Goal: Task Accomplishment & Management: Manage account settings

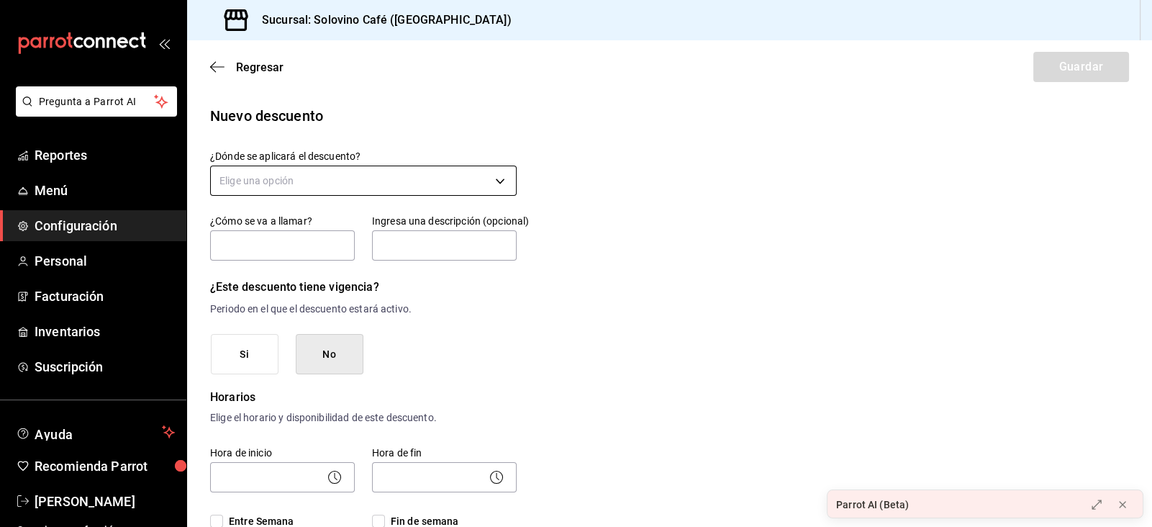
click at [502, 182] on body "Pregunta a Parrot AI Reportes Menú Configuración Personal Facturación Inventari…" at bounding box center [576, 263] width 1152 height 527
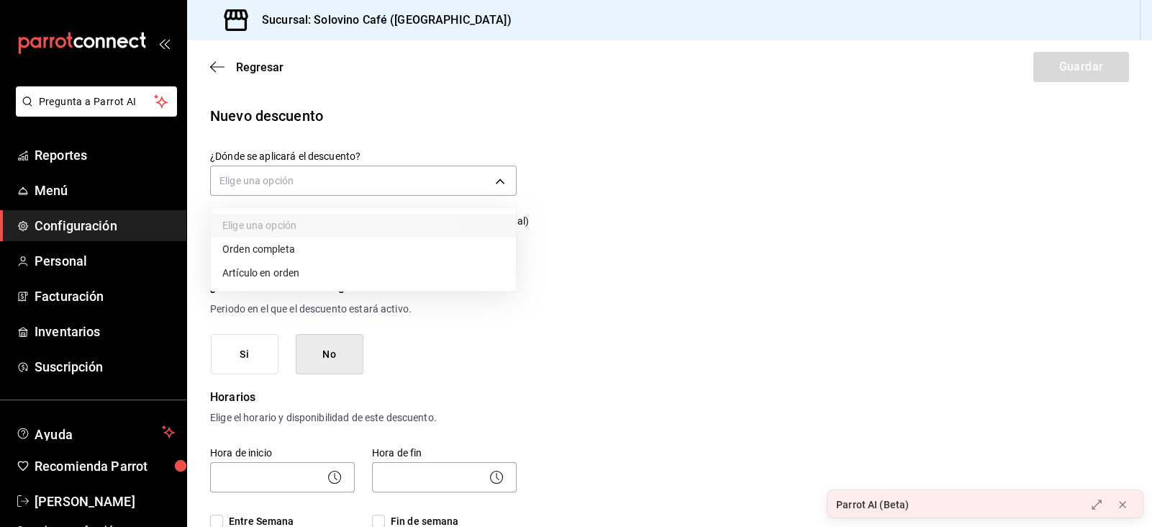
click at [284, 276] on li "Artículo en orden" at bounding box center [363, 273] width 305 height 24
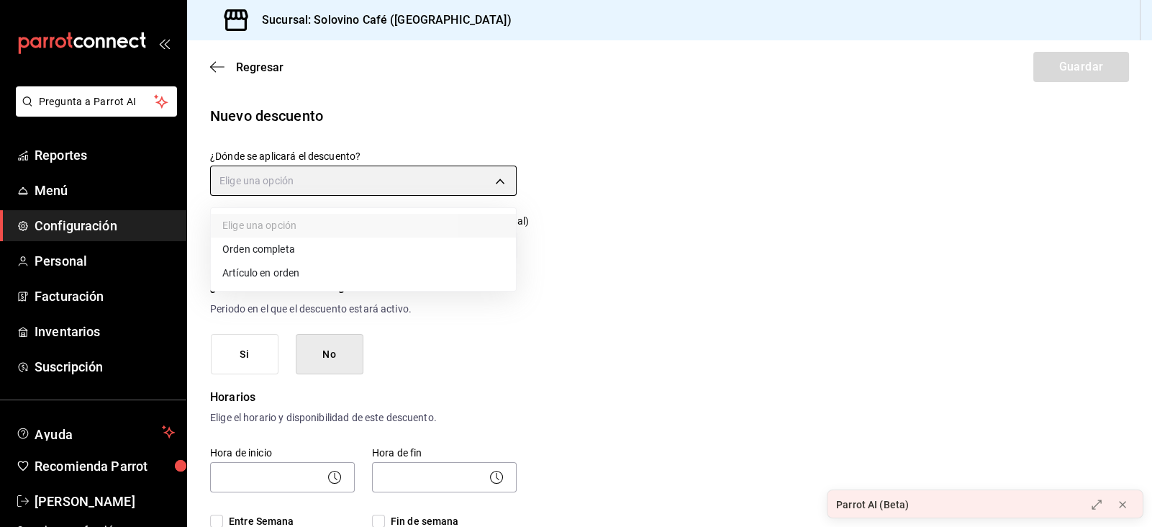
type input "ORDER_ITEM"
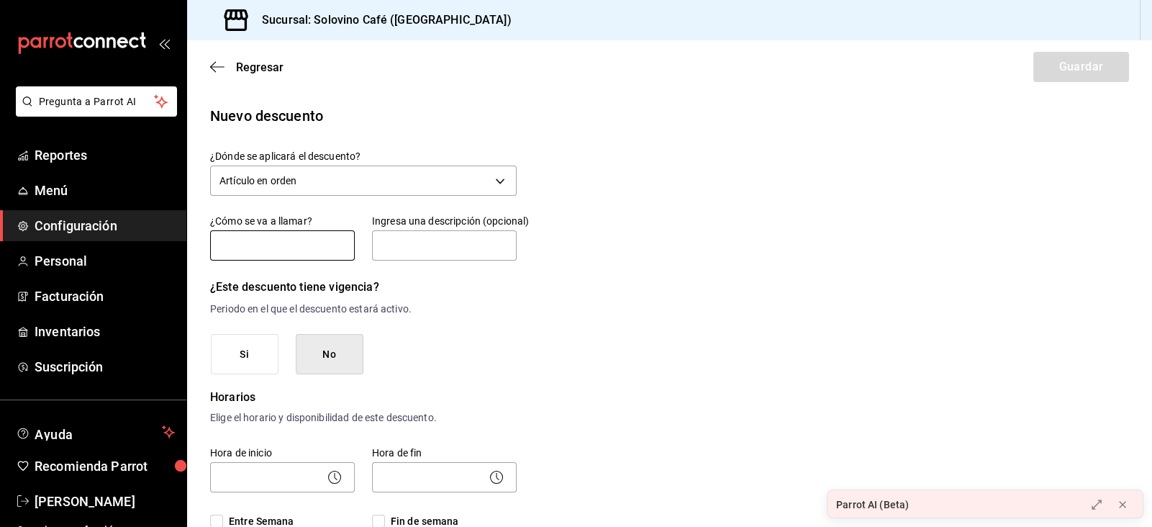
click at [266, 256] on input "text" at bounding box center [282, 245] width 145 height 30
type input "Descuento t-shirt empleados"
click at [421, 239] on input "text" at bounding box center [444, 245] width 145 height 30
type input "Descuento t-shirt empleado"
click at [320, 371] on button "No" at bounding box center [330, 354] width 68 height 41
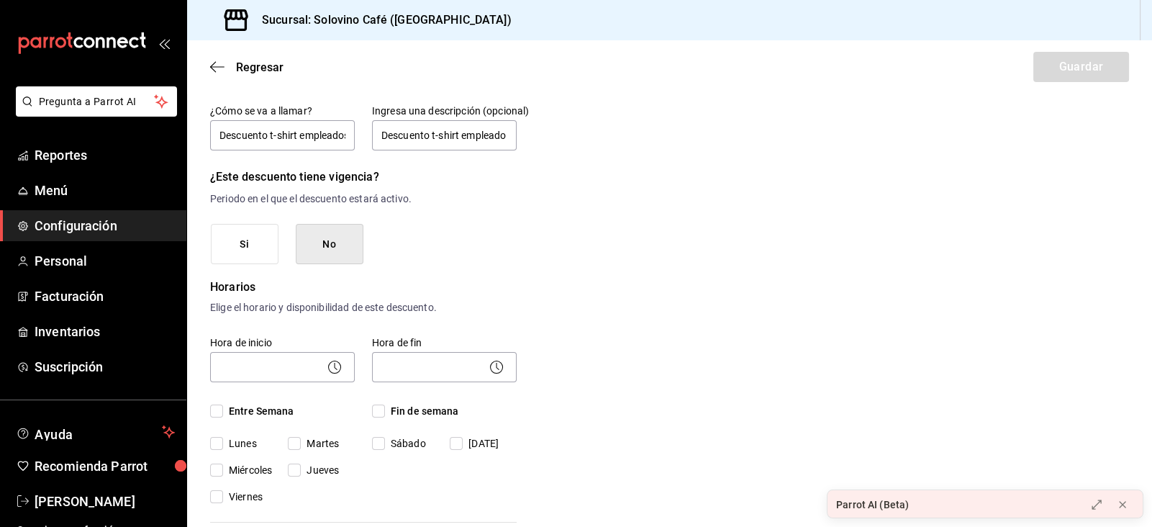
scroll to position [131, 0]
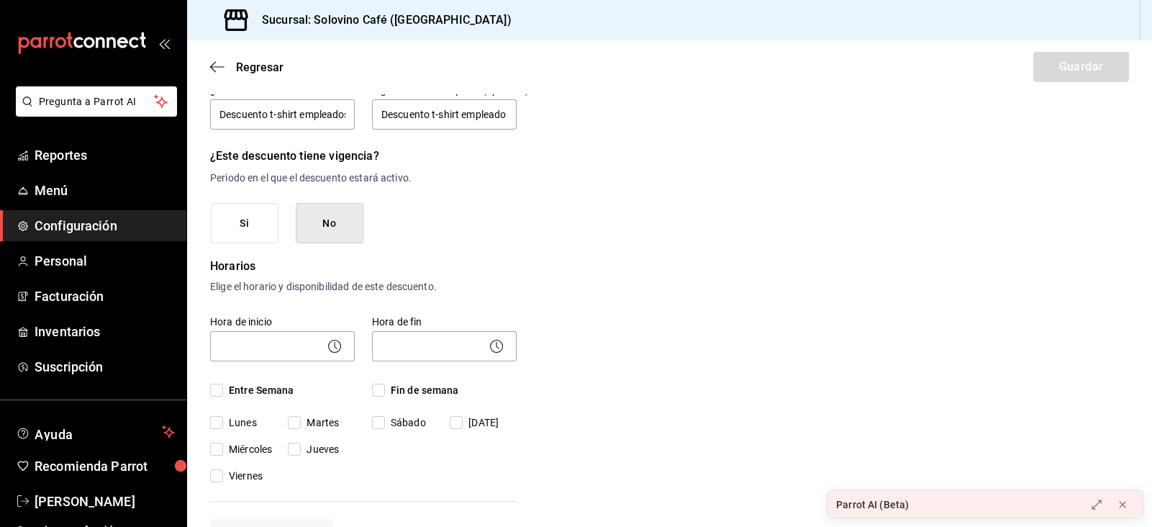
click at [331, 351] on icon at bounding box center [334, 345] width 17 height 17
click at [334, 346] on icon at bounding box center [334, 345] width 17 height 17
click at [299, 343] on body "Pregunta a Parrot AI Reportes Menú Configuración Personal Facturación Inventari…" at bounding box center [576, 263] width 1152 height 527
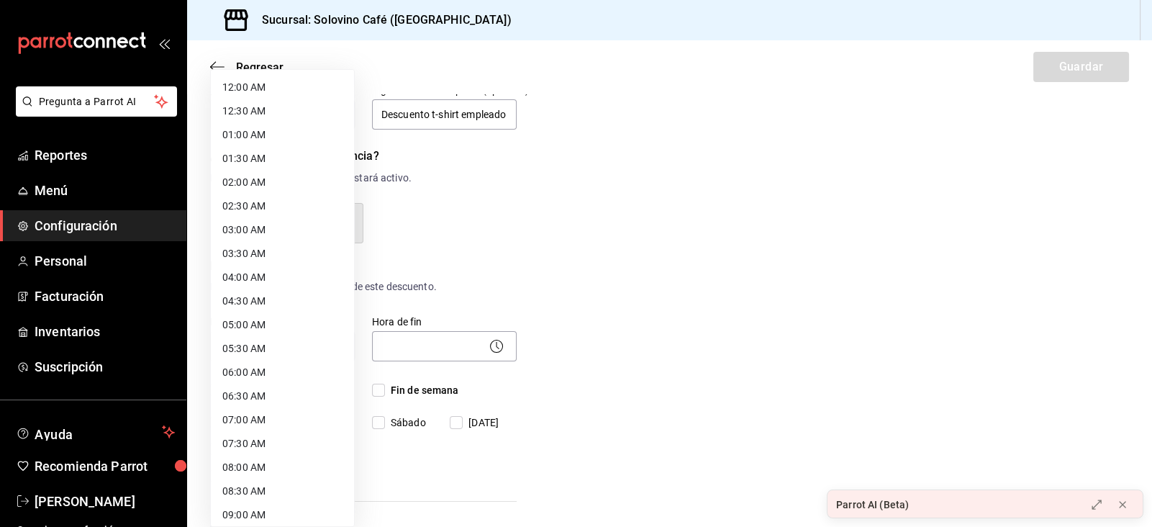
click at [259, 415] on li "07:00 AM" at bounding box center [282, 420] width 143 height 24
type input "07:00"
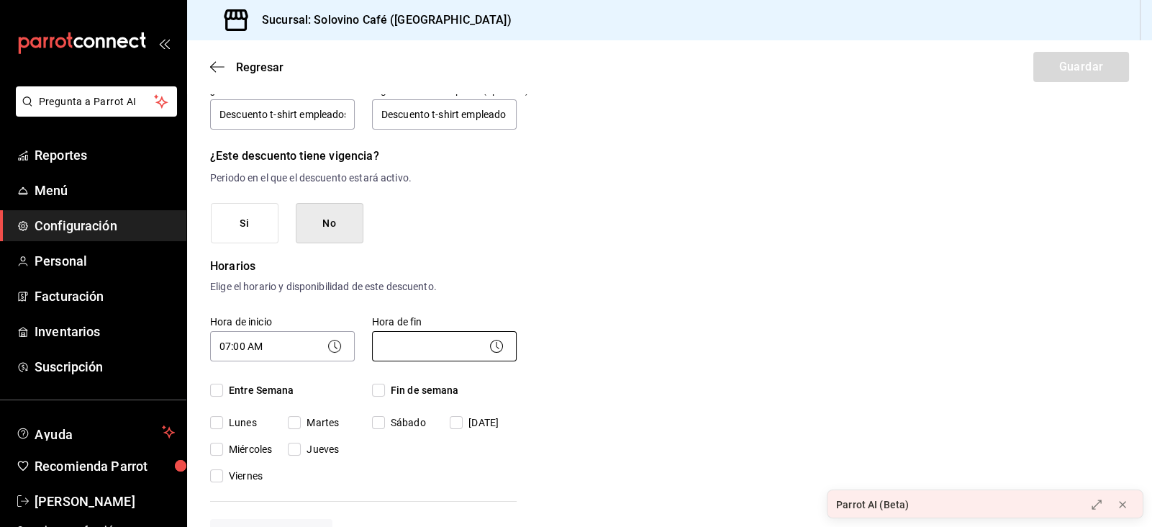
click at [407, 340] on body "Pregunta a Parrot AI Reportes Menú Configuración Personal Facturación Inventari…" at bounding box center [576, 263] width 1152 height 527
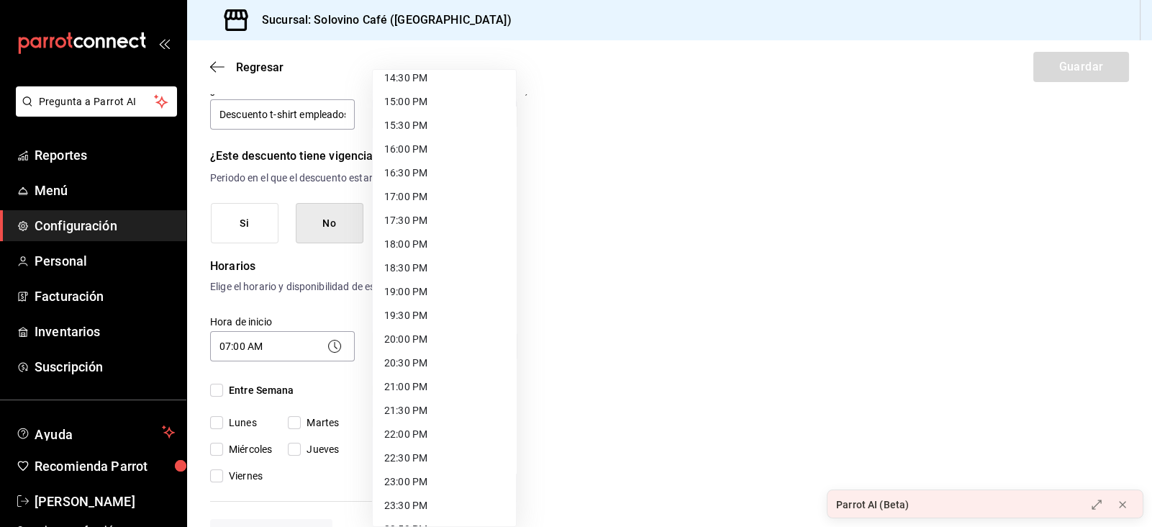
scroll to position [717, 0]
click at [398, 458] on li "23:00 PM" at bounding box center [444, 462] width 143 height 24
type input "23:00"
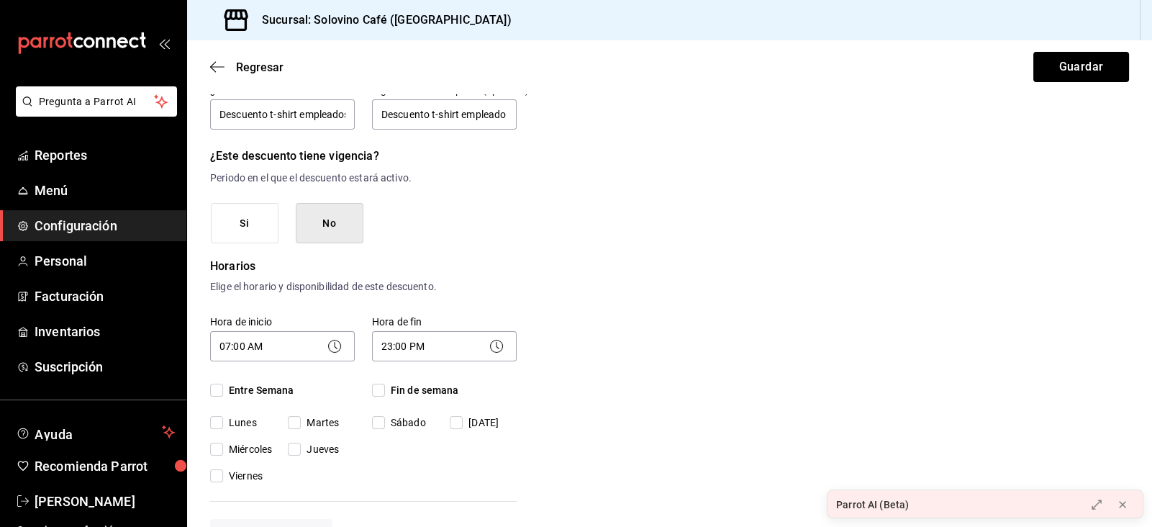
click at [215, 393] on input "Entre Semana" at bounding box center [216, 390] width 13 height 13
checkbox input "true"
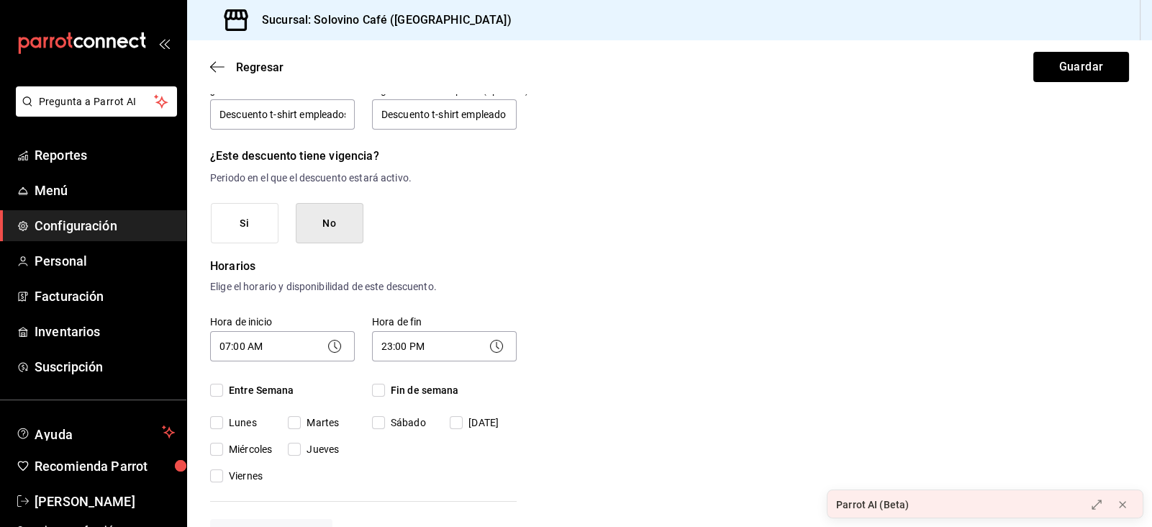
checkbox input "true"
click at [366, 391] on div "Hora de fin 23:00 PM 23:00 Fin de semana [DATE][PERSON_NAME][DATE]" at bounding box center [436, 391] width 162 height 186
click at [376, 390] on input "Fin de semana" at bounding box center [378, 390] width 13 height 13
checkbox input "true"
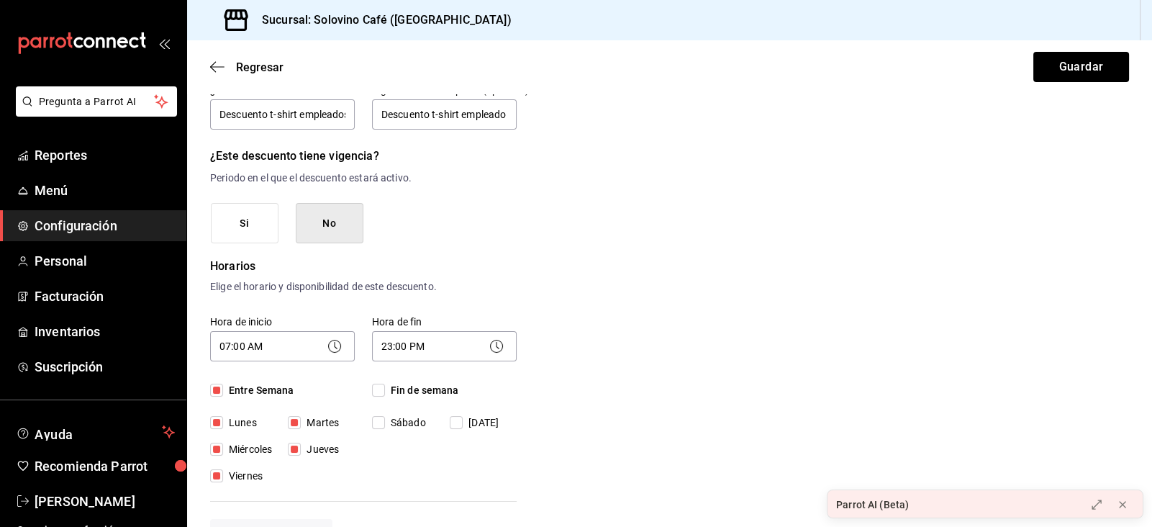
checkbox input "true"
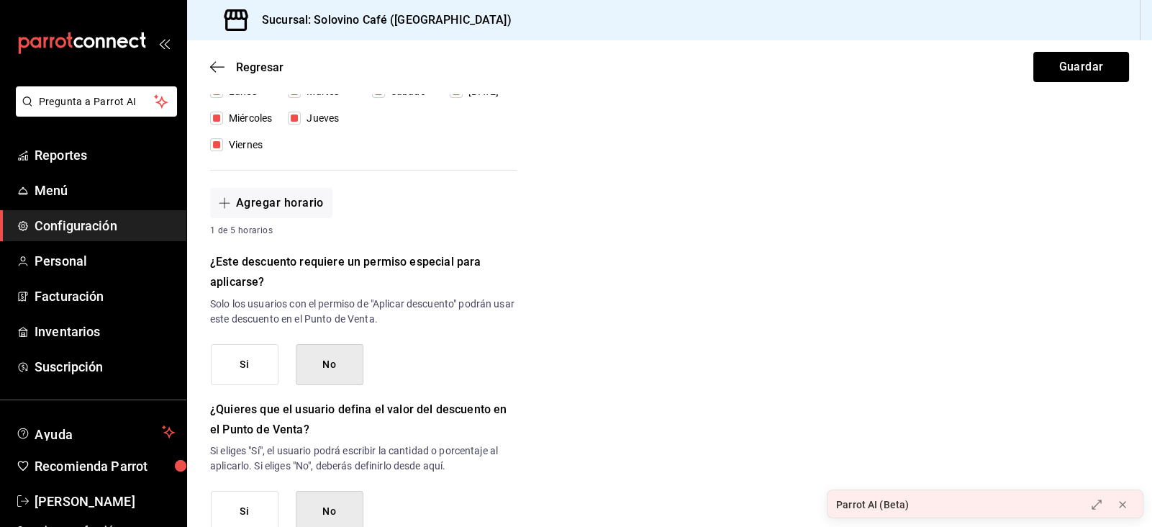
scroll to position [467, 0]
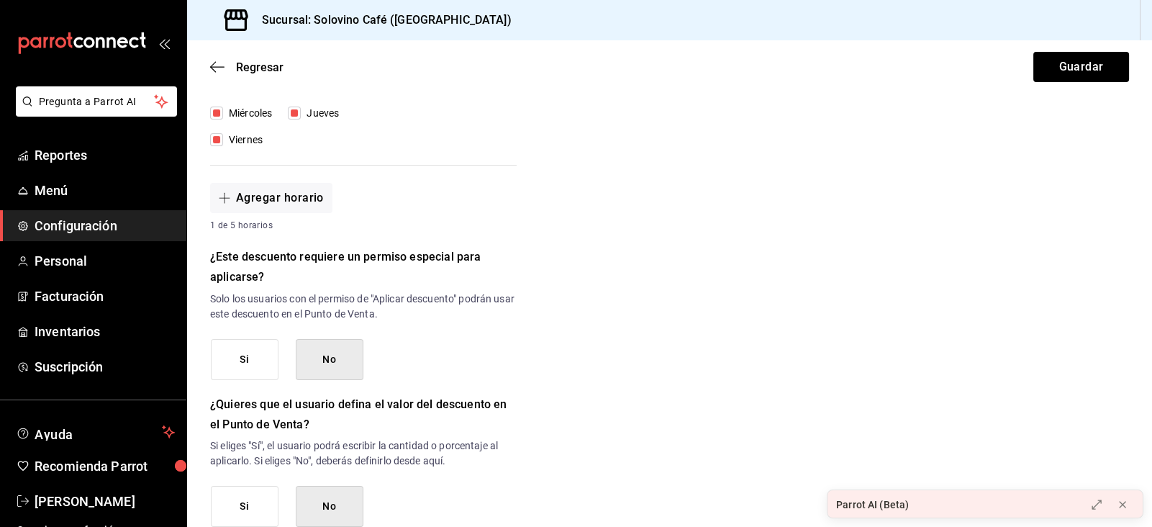
click at [242, 368] on button "Si" at bounding box center [245, 359] width 68 height 41
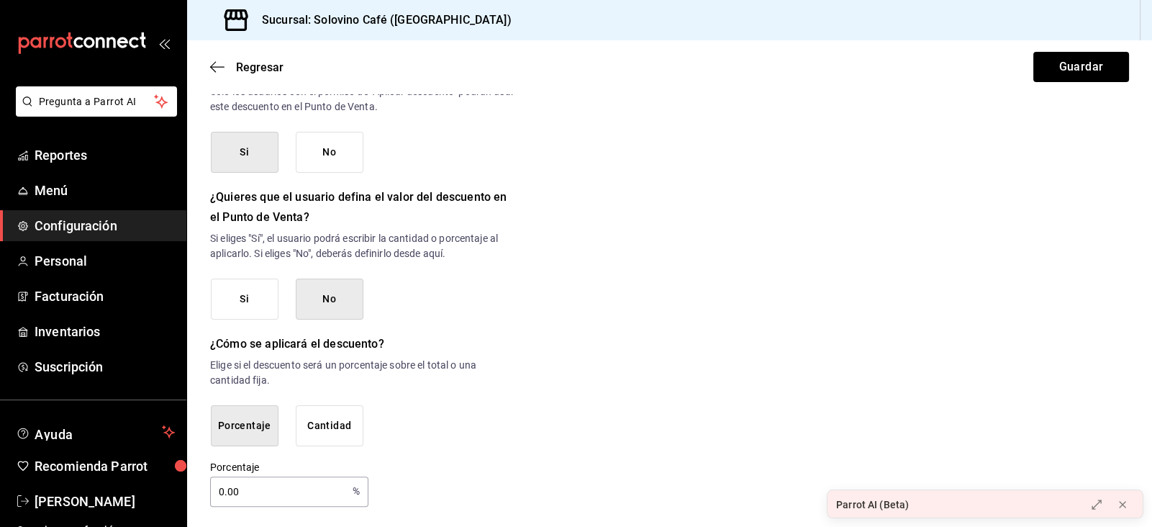
scroll to position [676, 0]
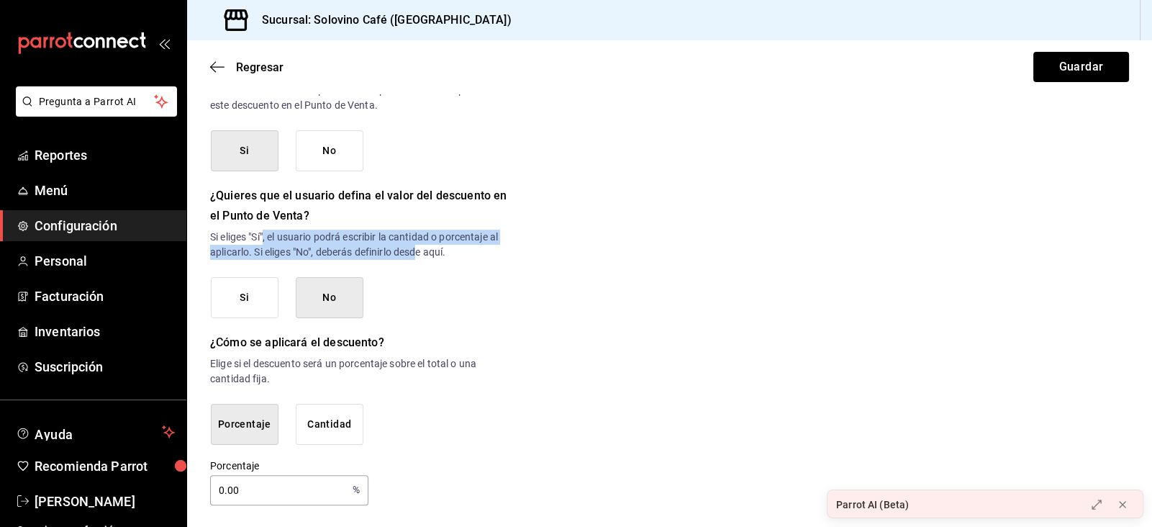
drag, startPoint x: 266, startPoint y: 239, endPoint x: 420, endPoint y: 246, distance: 154.2
click at [420, 246] on p "Si eliges "Sí", el usuario podrá escribir la cantidad o porcentaje al aplicarlo…" at bounding box center [363, 245] width 307 height 30
click at [380, 259] on div "¿Quieres que el usuario defina el valor del descuento en el Punto de Venta? Si …" at bounding box center [363, 252] width 307 height 132
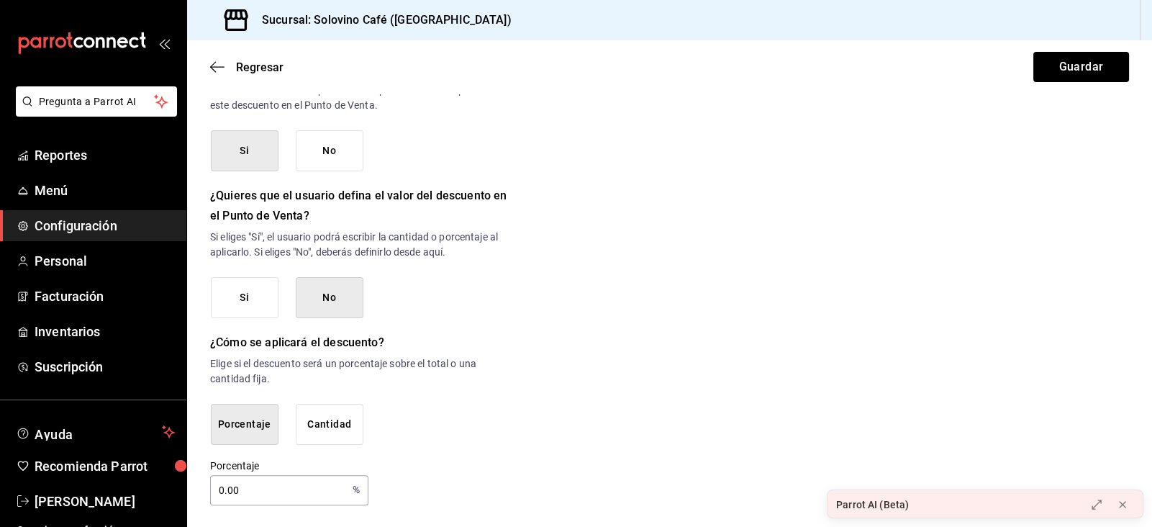
click at [307, 313] on button "No" at bounding box center [330, 297] width 68 height 41
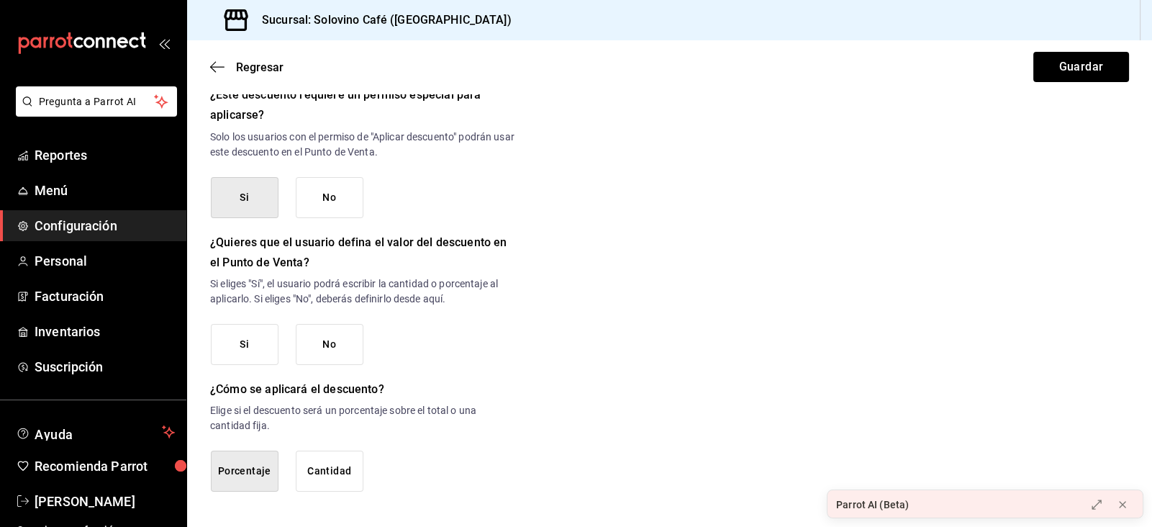
click at [342, 349] on button "No" at bounding box center [330, 344] width 68 height 41
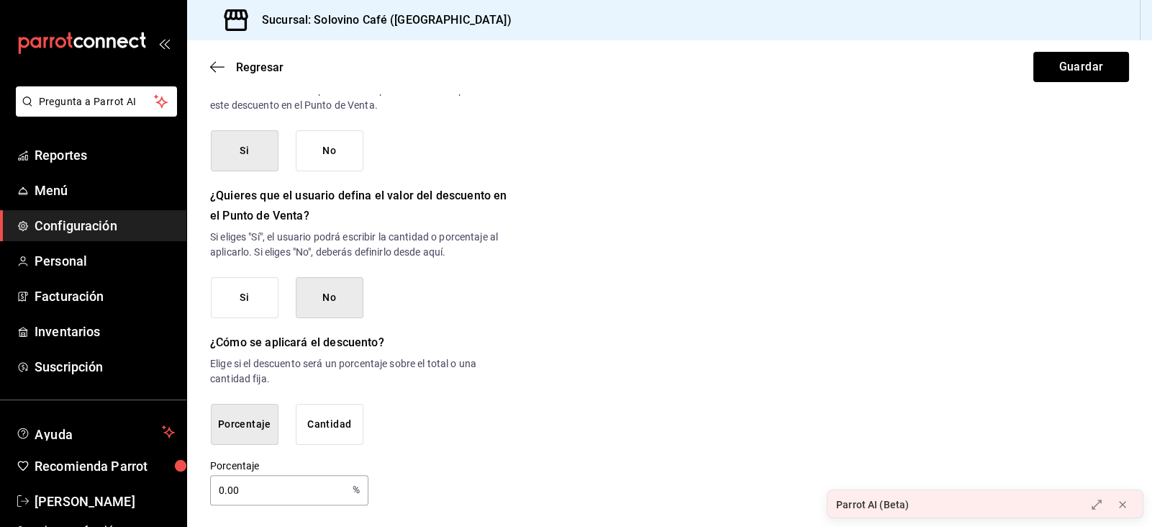
click at [257, 416] on button "Porcentaje" at bounding box center [245, 424] width 68 height 41
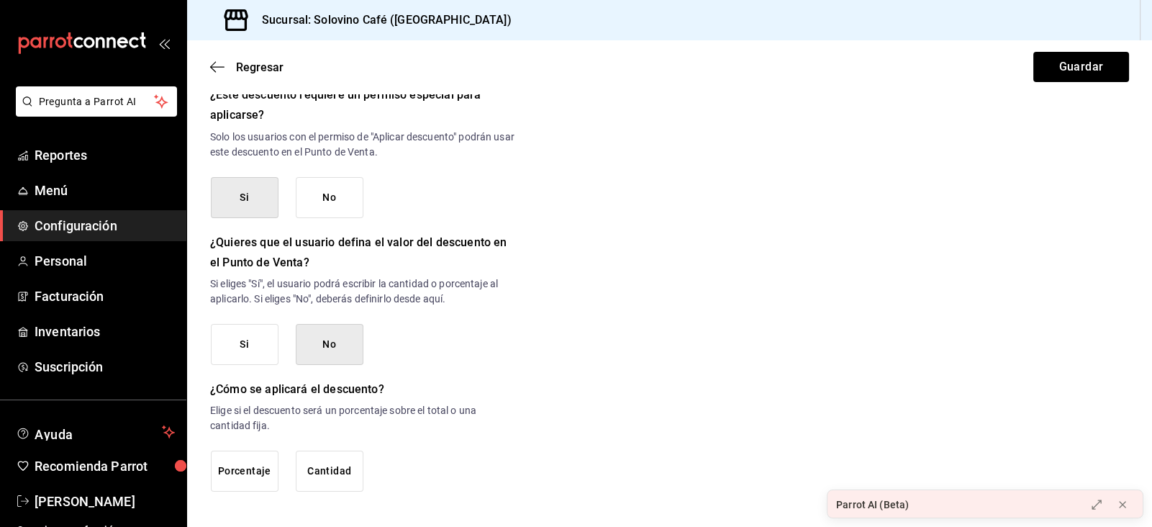
click at [251, 477] on button "Porcentaje" at bounding box center [245, 470] width 68 height 41
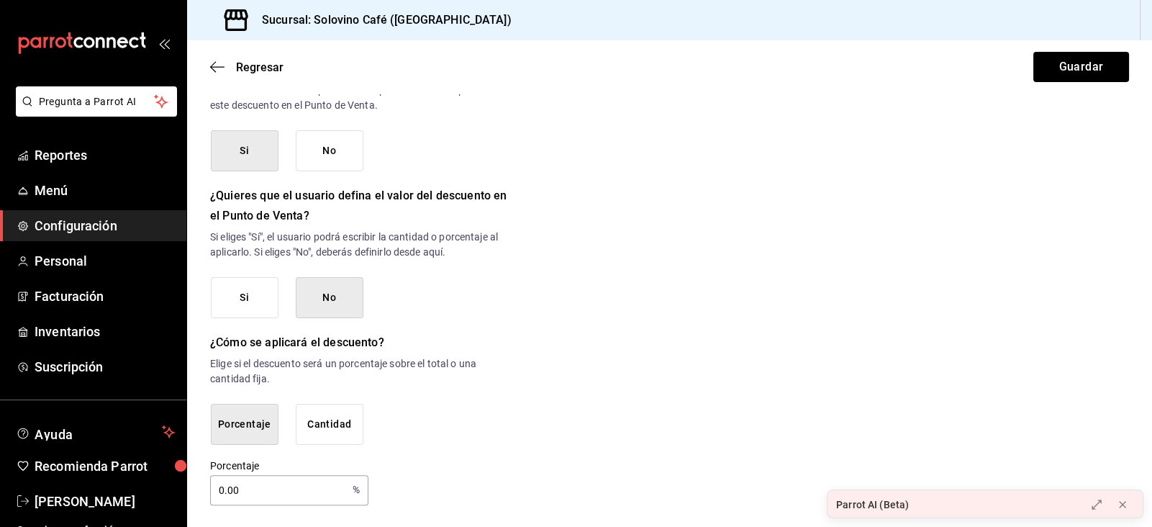
click at [240, 484] on input "0.00" at bounding box center [278, 490] width 137 height 29
type input "0"
type input "53"
click at [1064, 71] on button "Guardar" at bounding box center [1081, 67] width 96 height 30
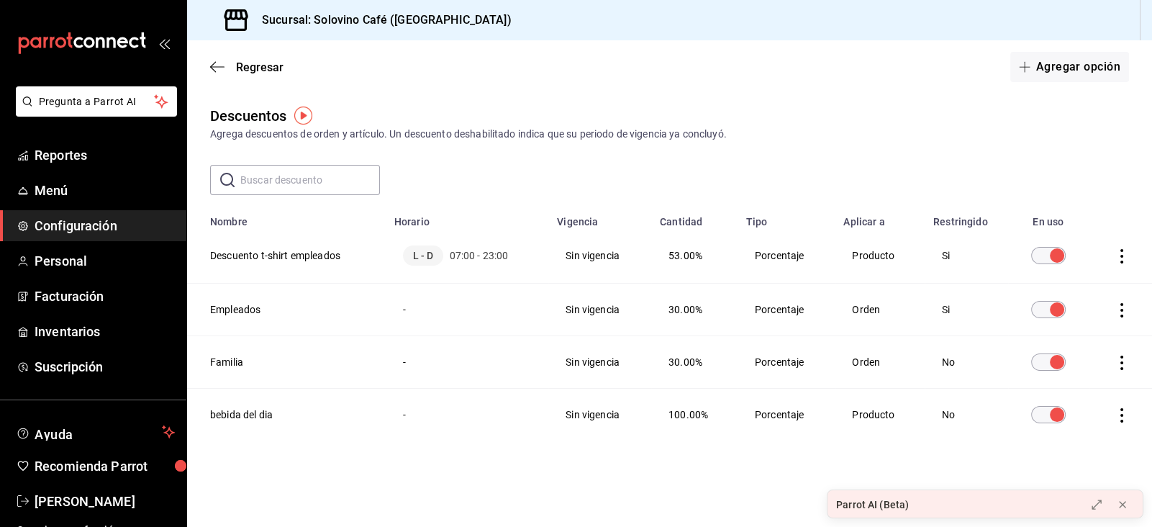
click at [1117, 252] on icon "actions" at bounding box center [1122, 256] width 14 height 14
click at [858, 251] on div at bounding box center [576, 263] width 1152 height 527
click at [594, 257] on td "Sin vigencia" at bounding box center [599, 255] width 103 height 55
click at [420, 258] on span "L - D" at bounding box center [423, 255] width 41 height 20
click at [1122, 250] on icon "actions" at bounding box center [1121, 256] width 3 height 14
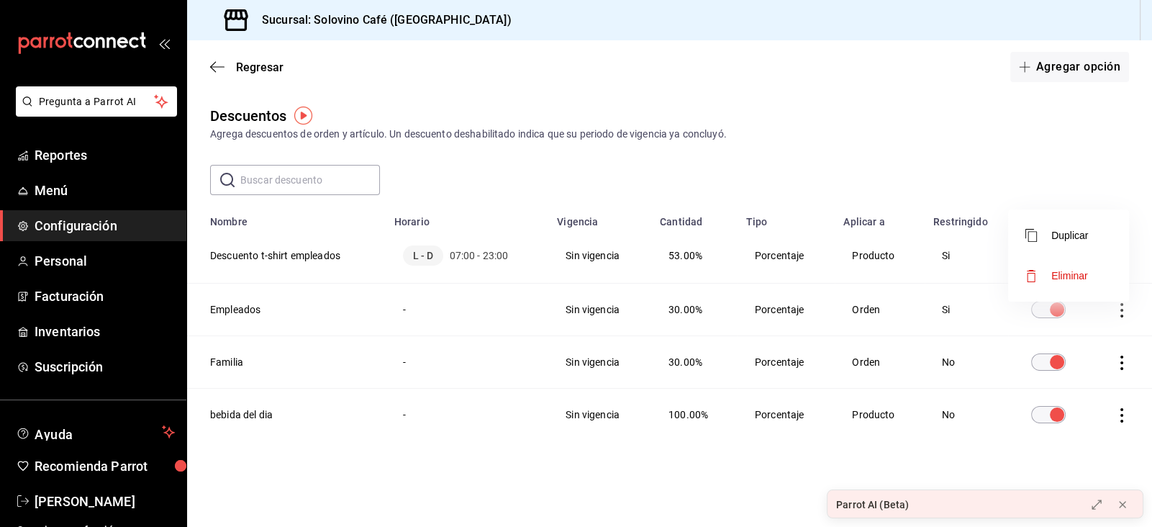
click at [1053, 271] on span "Eliminar" at bounding box center [1069, 276] width 37 height 12
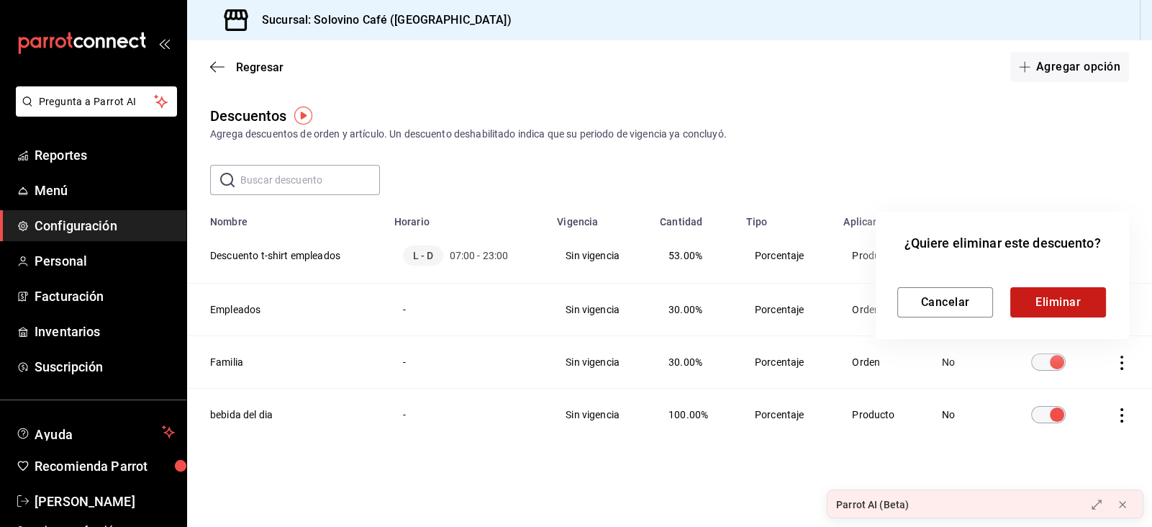
click at [1041, 301] on button "Eliminar" at bounding box center [1058, 302] width 96 height 30
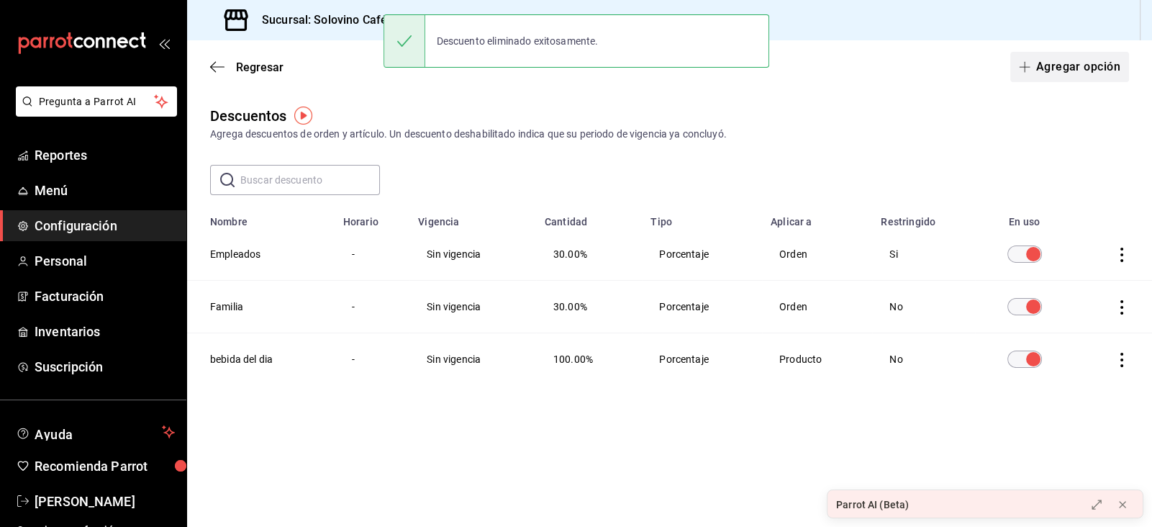
click at [1102, 62] on button "Agregar opción" at bounding box center [1069, 67] width 119 height 30
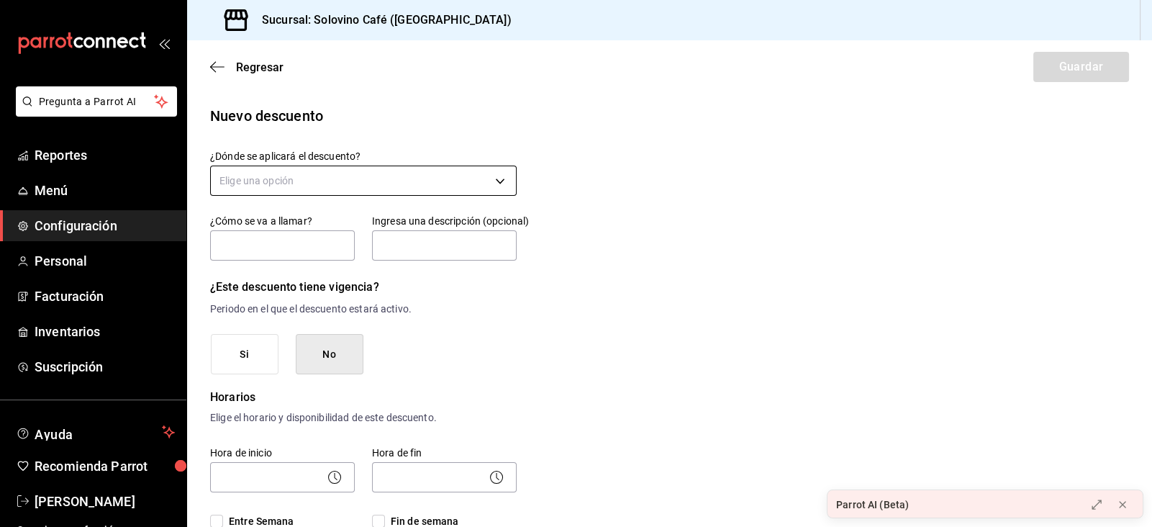
click at [302, 182] on body "Pregunta a Parrot AI Reportes Menú Configuración Personal Facturación Inventari…" at bounding box center [576, 263] width 1152 height 527
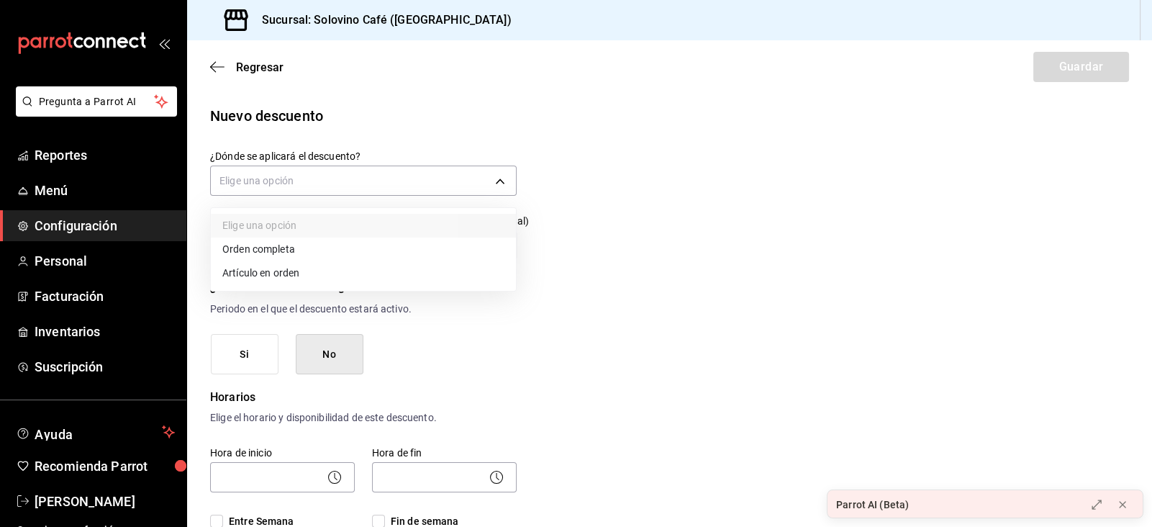
click at [277, 266] on li "Artículo en orden" at bounding box center [363, 273] width 305 height 24
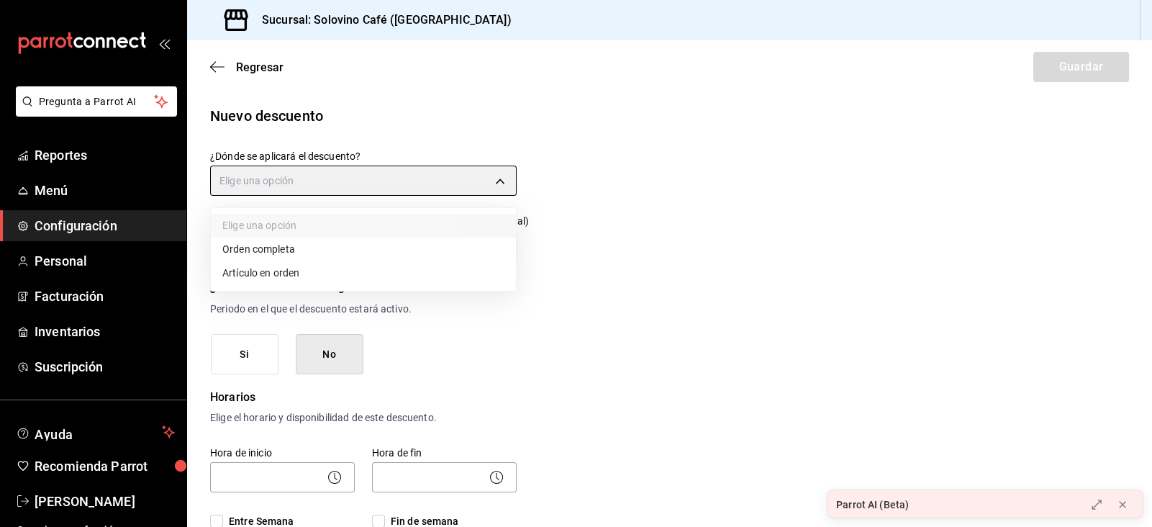
type input "ORDER_ITEM"
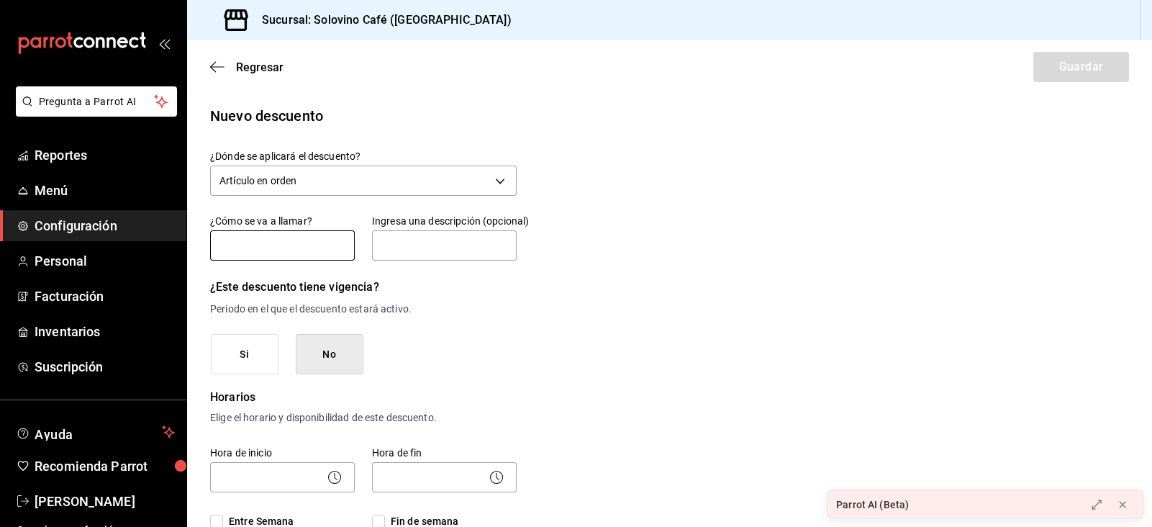
click at [292, 251] on input "text" at bounding box center [282, 245] width 145 height 30
type input "Descuento t-shirt empleados"
type input "D"
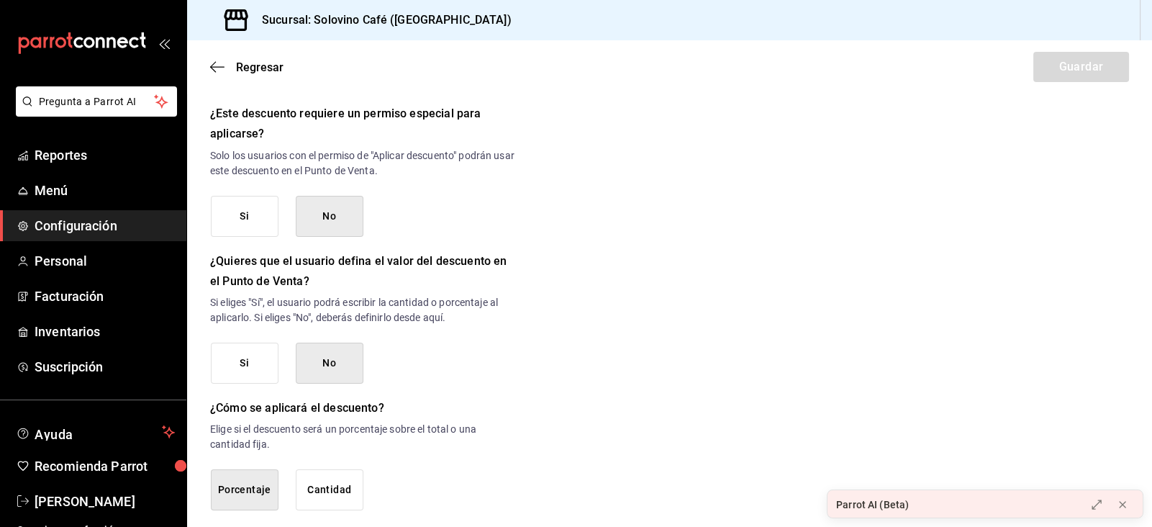
scroll to position [676, 0]
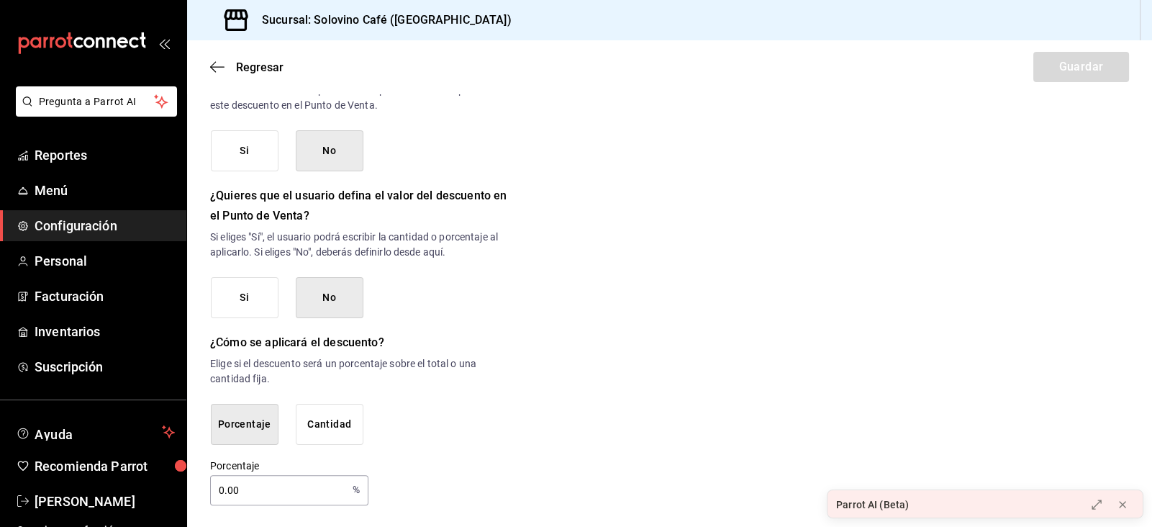
type input "SÓLO PARA CAMISETA USO PROPIO"
click at [299, 486] on input "0.00" at bounding box center [278, 490] width 137 height 29
type input "0"
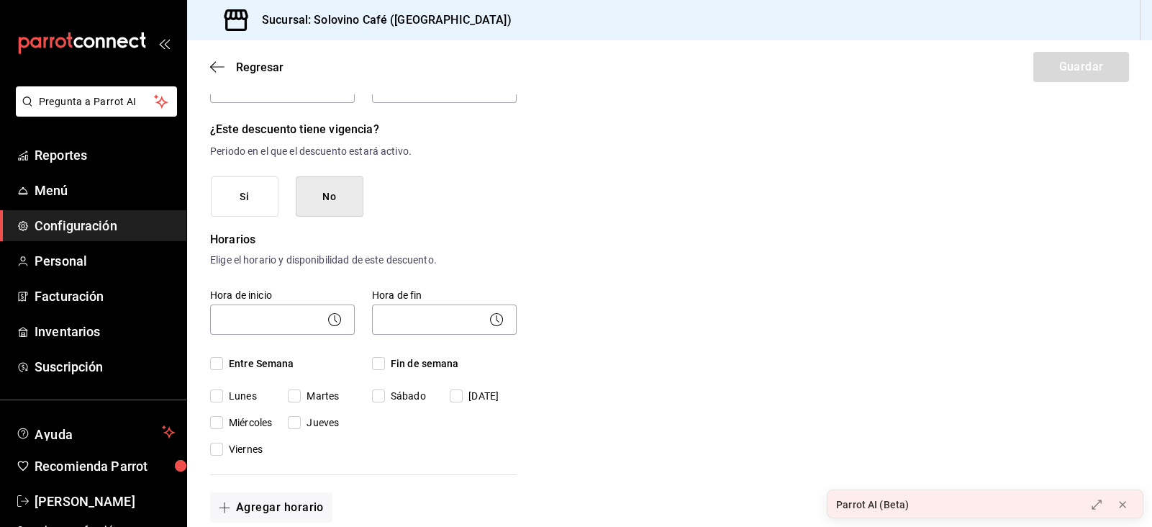
scroll to position [156, 0]
type input "57"
click at [230, 363] on span "Entre Semana" at bounding box center [258, 365] width 71 height 15
click at [223, 363] on input "Entre Semana" at bounding box center [216, 364] width 13 height 13
checkbox input "true"
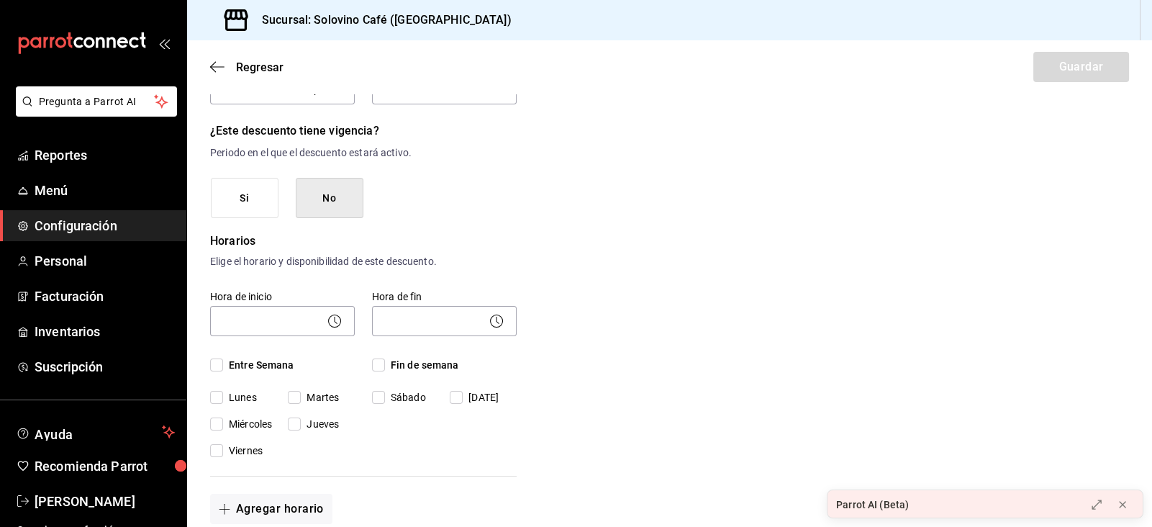
checkbox input "true"
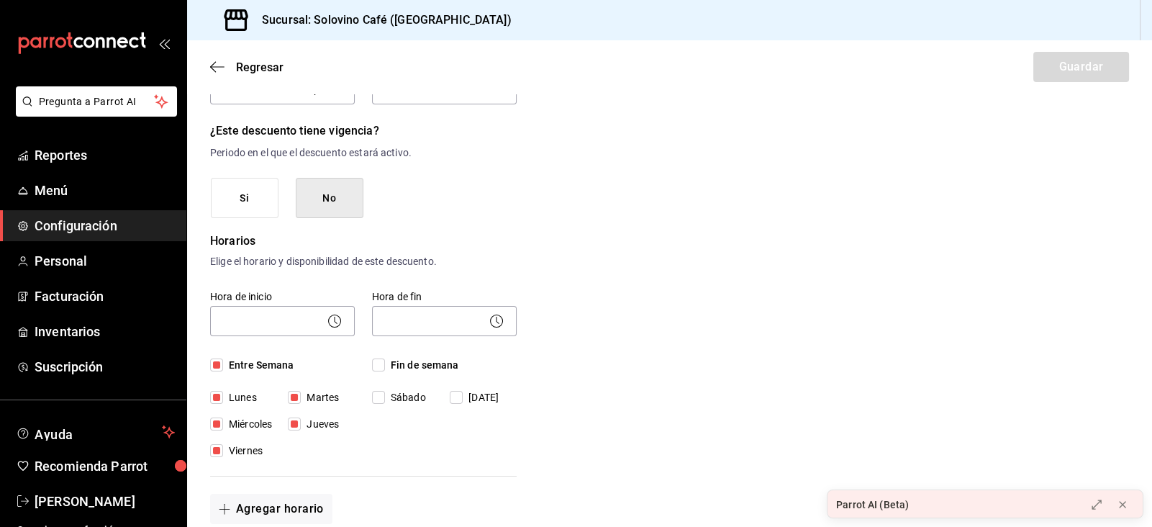
click at [384, 363] on input "Fin de semana" at bounding box center [378, 364] width 13 height 13
checkbox input "true"
click at [384, 363] on input "Fin de semana" at bounding box center [378, 364] width 13 height 13
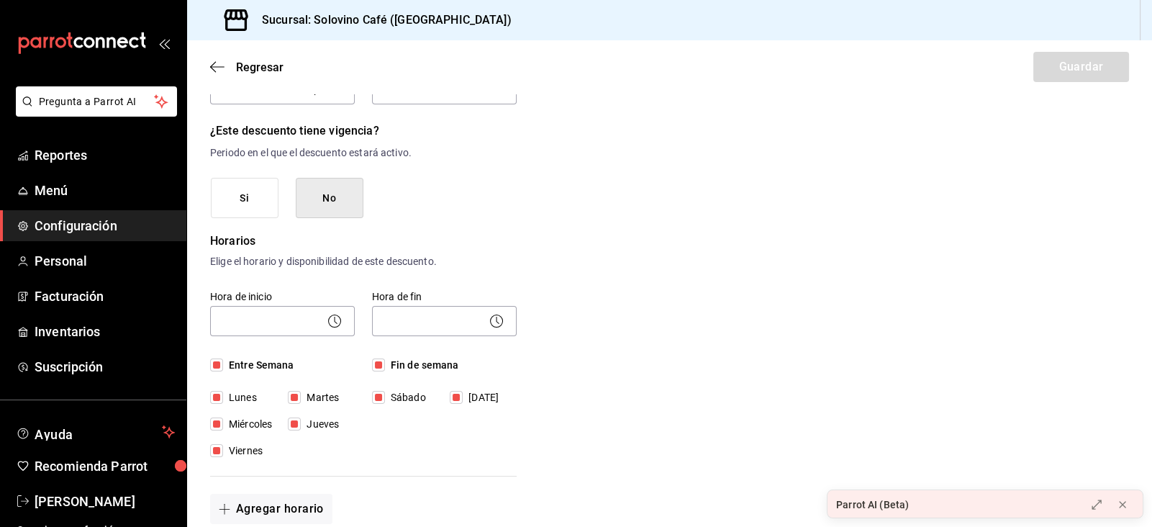
checkbox input "false"
click at [258, 355] on div "Hora de inicio ​ Entre Semana [DATE] [DATE] [DATE] [DATE] [DATE]" at bounding box center [274, 366] width 162 height 186
click at [227, 368] on span "Entre Semana" at bounding box center [258, 365] width 71 height 15
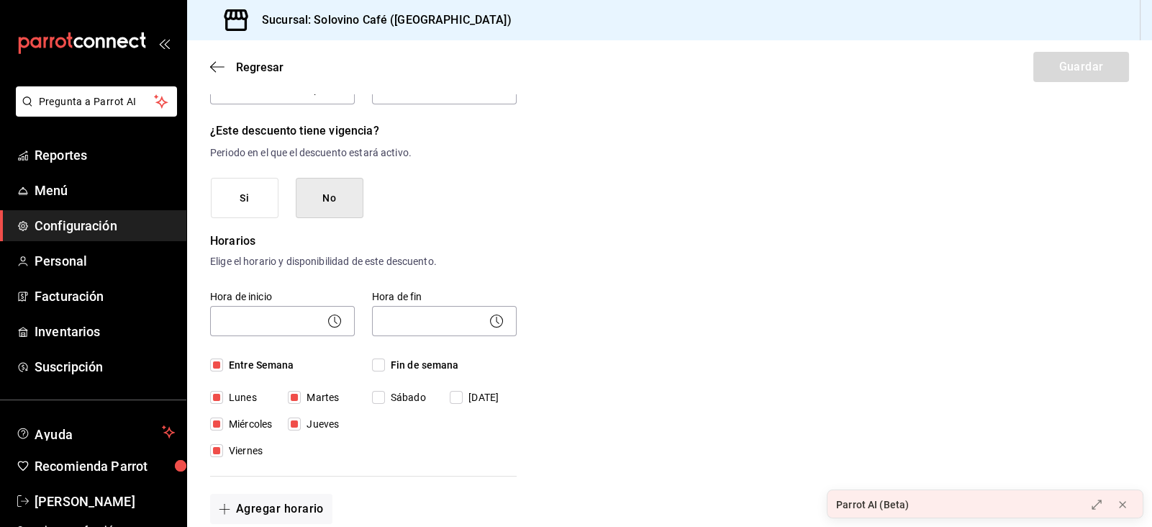
click at [223, 368] on input "Entre Semana" at bounding box center [216, 364] width 13 height 13
checkbox input "false"
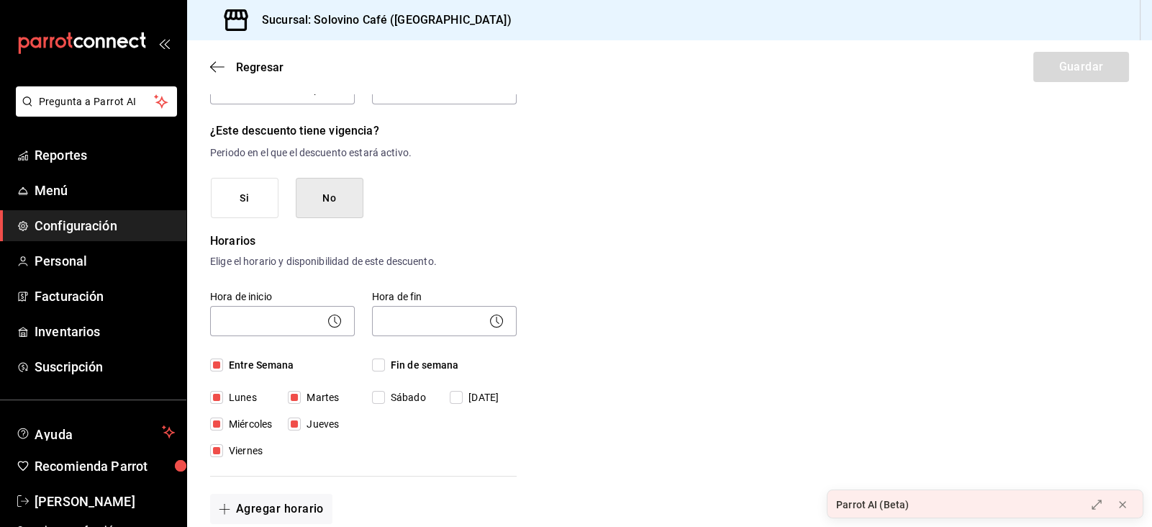
checkbox input "false"
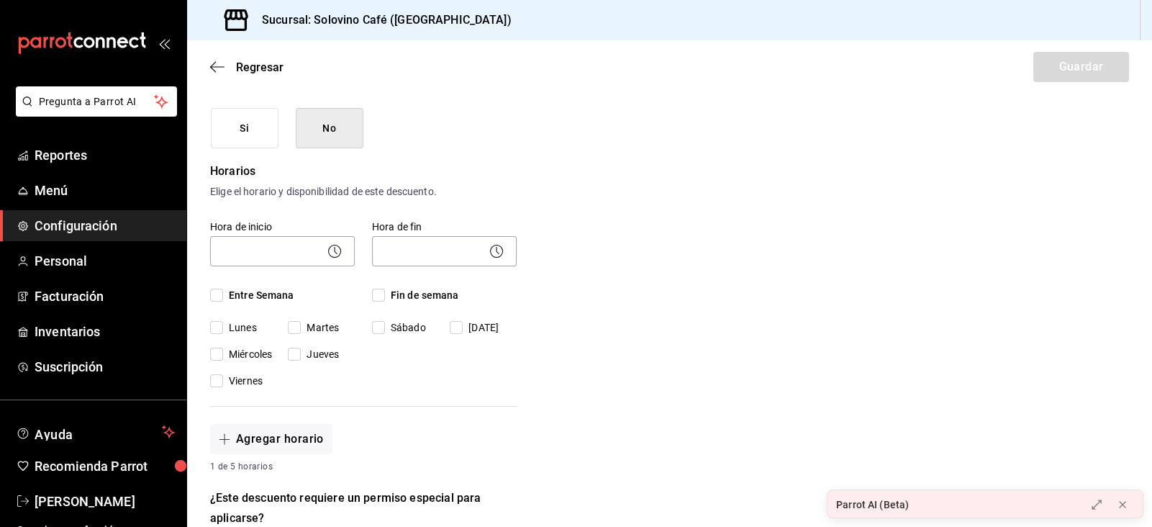
scroll to position [216, 0]
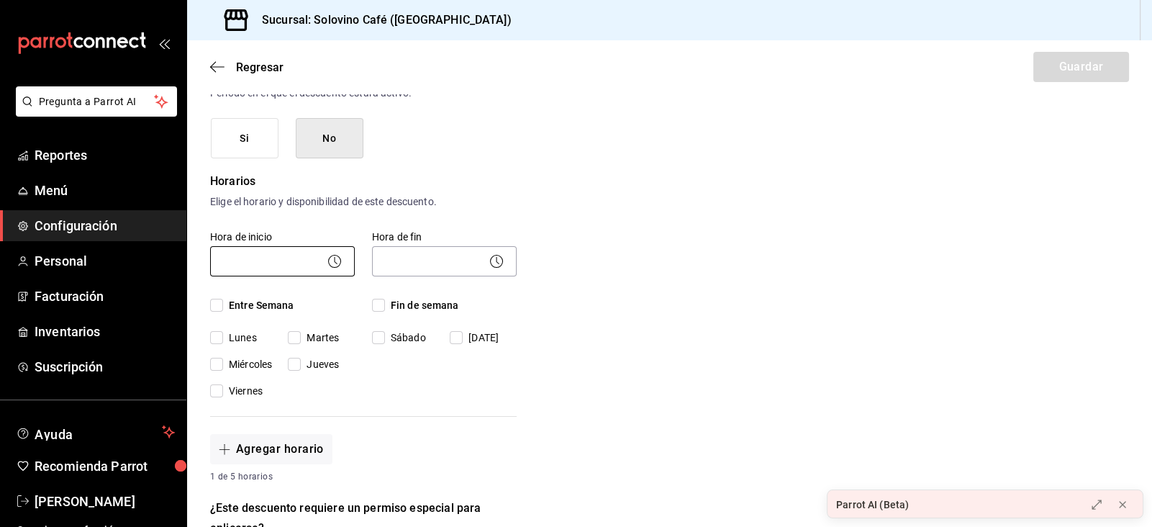
click at [304, 260] on body "Pregunta a Parrot AI Reportes Menú Configuración Personal Facturación Inventari…" at bounding box center [576, 263] width 1152 height 527
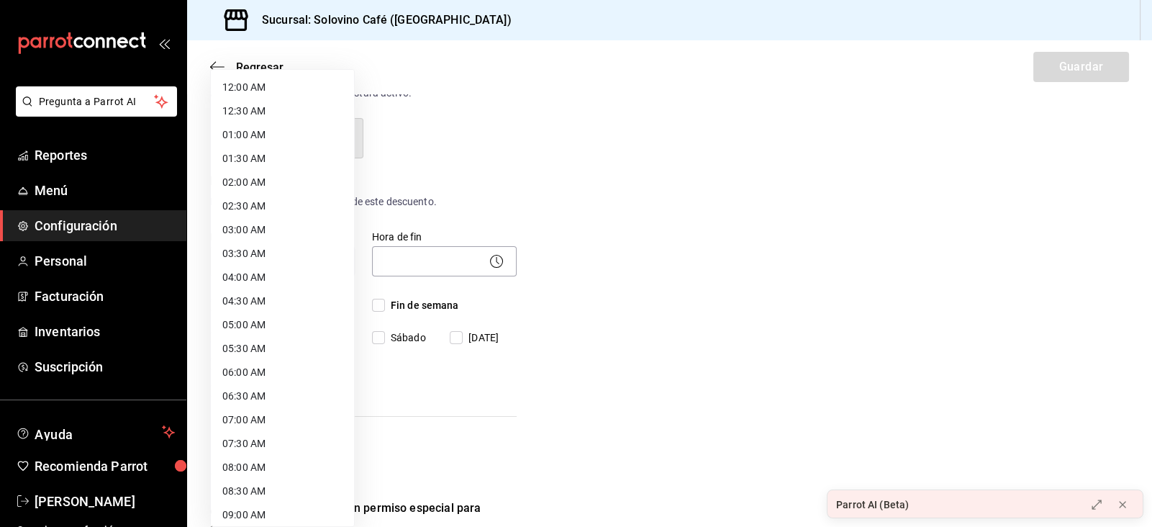
click at [252, 420] on li "07:00 AM" at bounding box center [282, 420] width 143 height 24
type input "07:00"
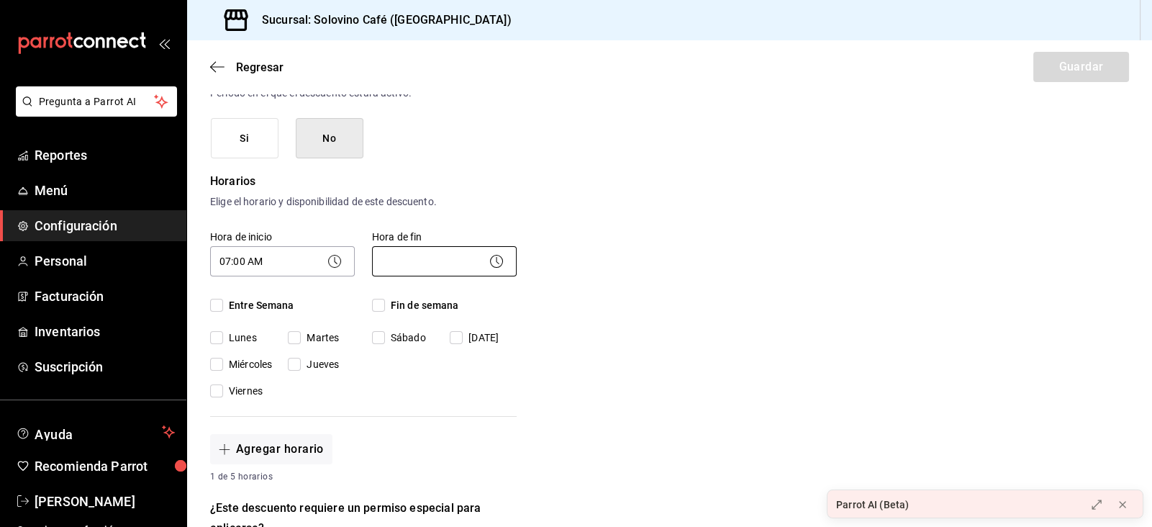
click at [424, 258] on body "Pregunta a Parrot AI Reportes Menú Configuración Personal Facturación Inventari…" at bounding box center [576, 263] width 1152 height 527
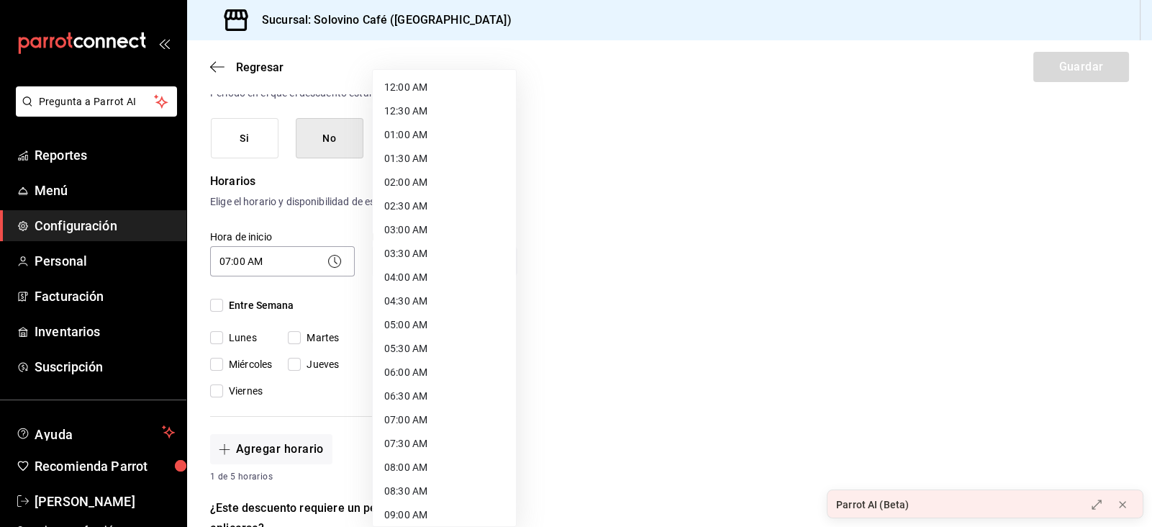
scroll to position [717, 0]
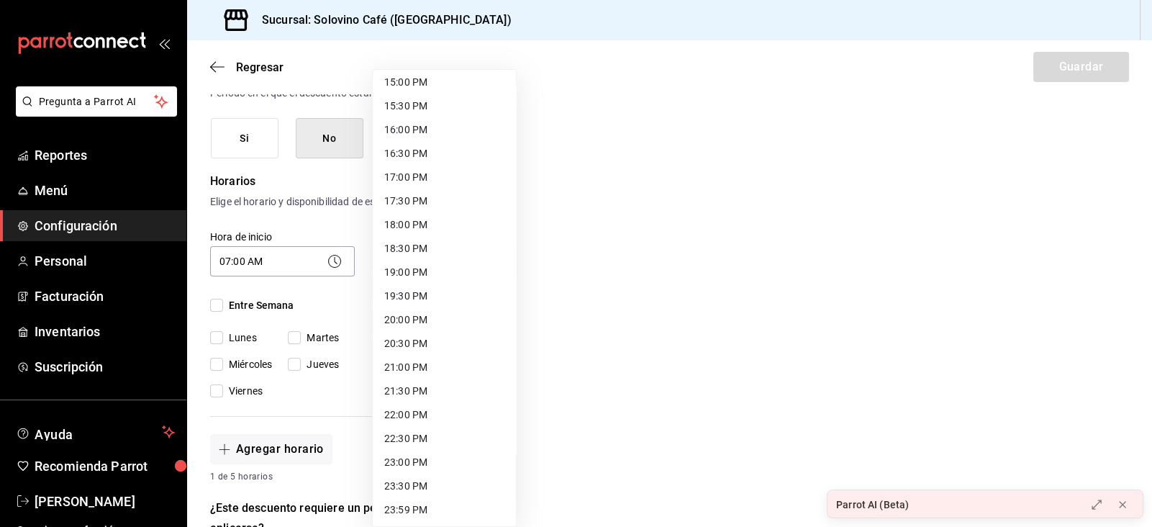
click at [405, 456] on li "23:00 PM" at bounding box center [444, 462] width 143 height 24
type input "23:00"
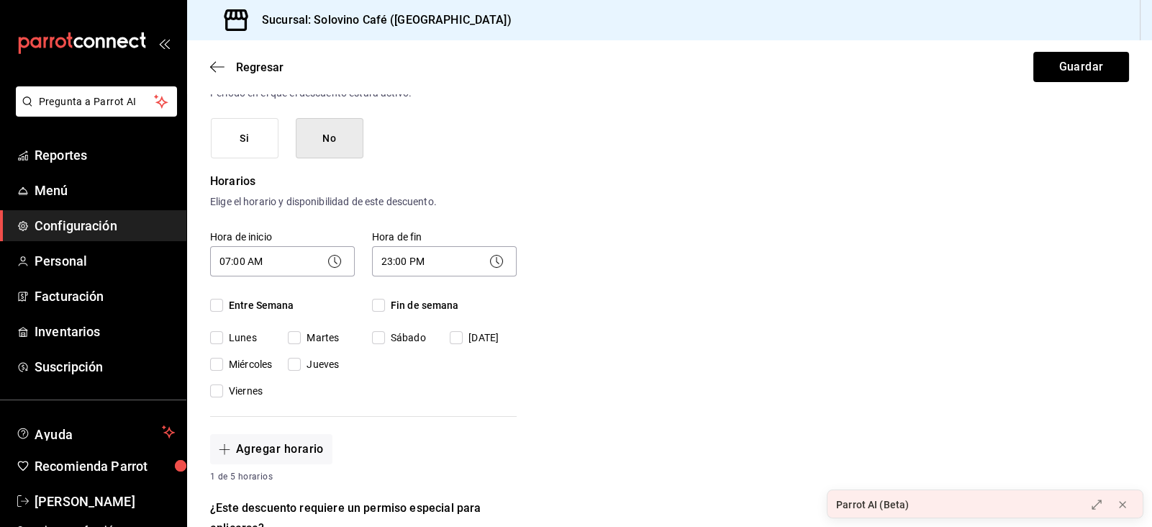
click at [260, 309] on span "Entre Semana" at bounding box center [258, 305] width 71 height 15
click at [223, 309] on input "Entre Semana" at bounding box center [216, 305] width 13 height 13
checkbox input "true"
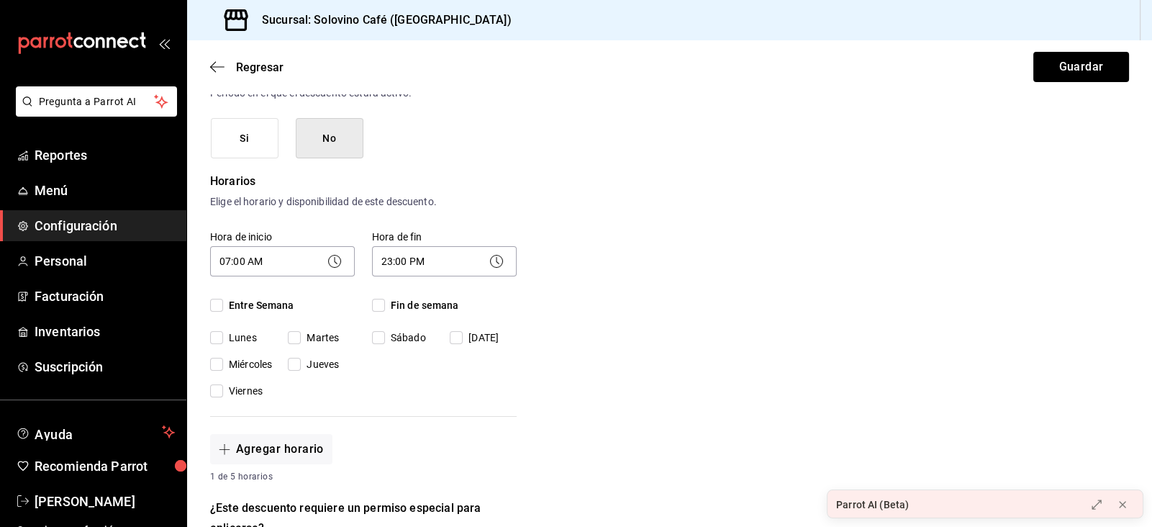
checkbox input "true"
click at [385, 312] on span "Fin de semana" at bounding box center [422, 305] width 74 height 15
click at [385, 312] on input "Fin de semana" at bounding box center [378, 305] width 13 height 13
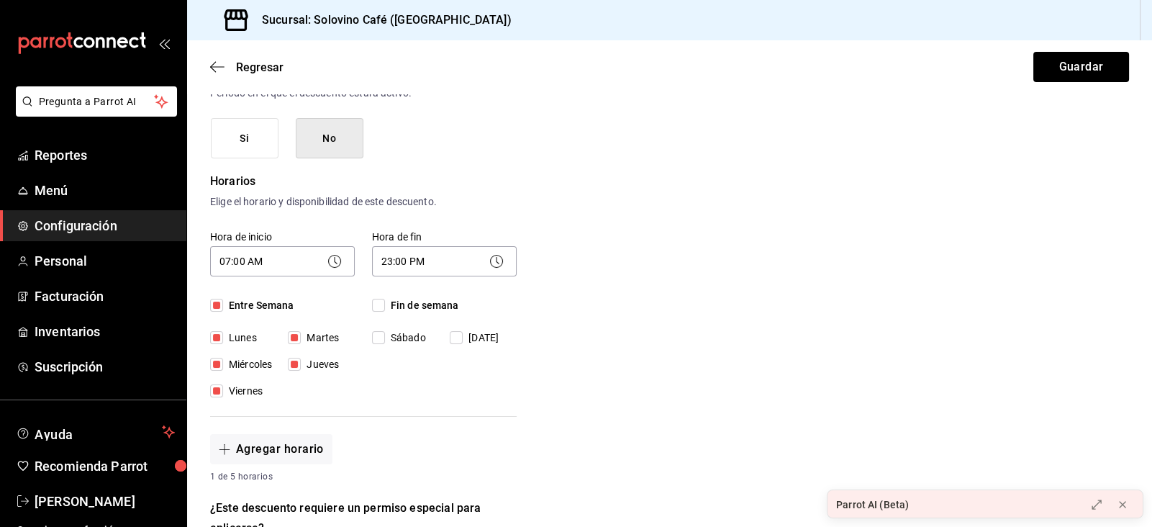
checkbox input "true"
click at [1113, 58] on button "Guardar" at bounding box center [1081, 67] width 96 height 30
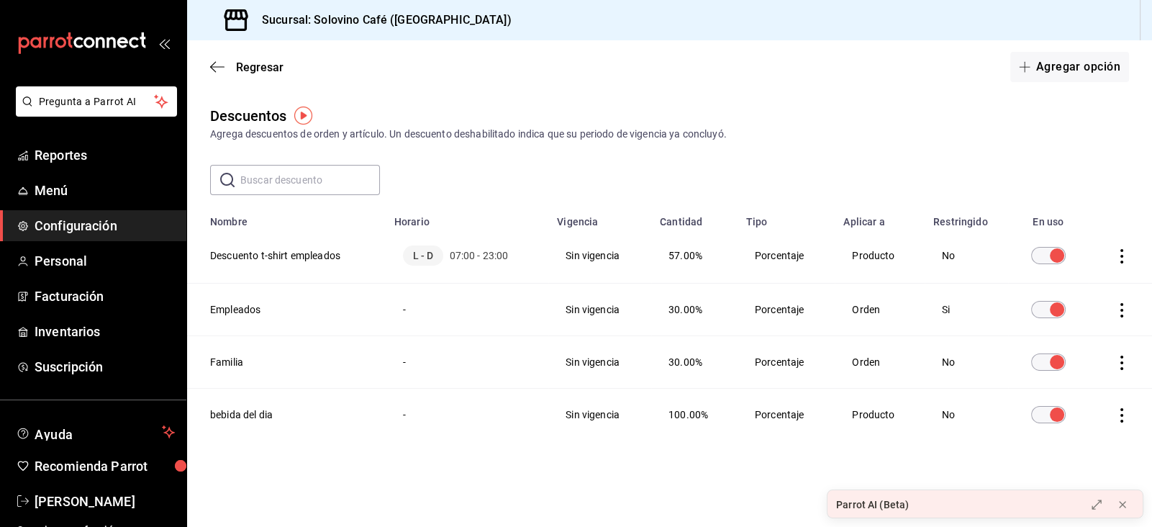
click at [1125, 257] on icon "actions" at bounding box center [1122, 256] width 14 height 14
click at [1076, 278] on span "Eliminar" at bounding box center [1069, 276] width 37 height 12
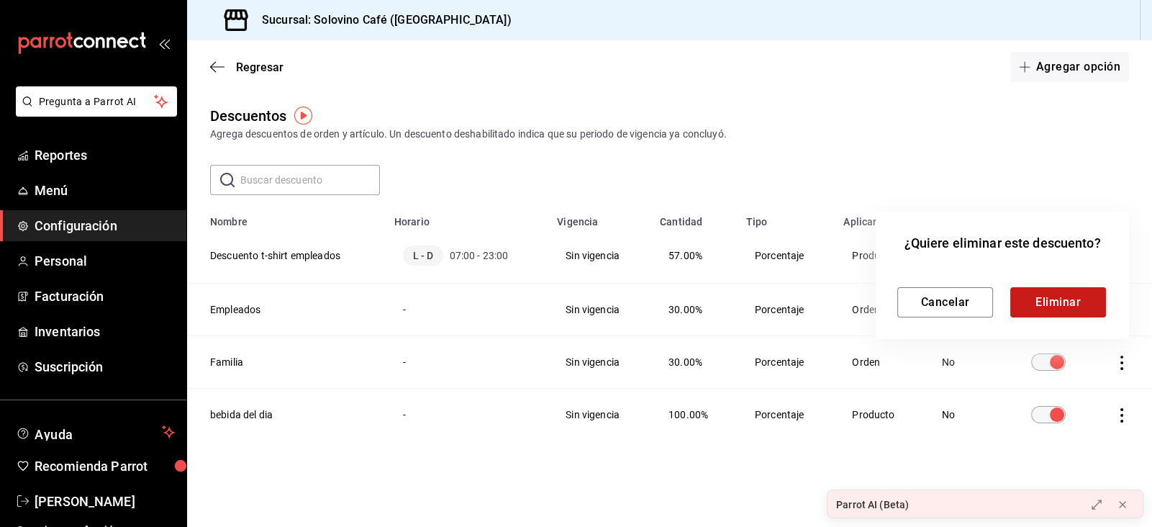
click at [1046, 299] on button "Eliminar" at bounding box center [1058, 302] width 96 height 30
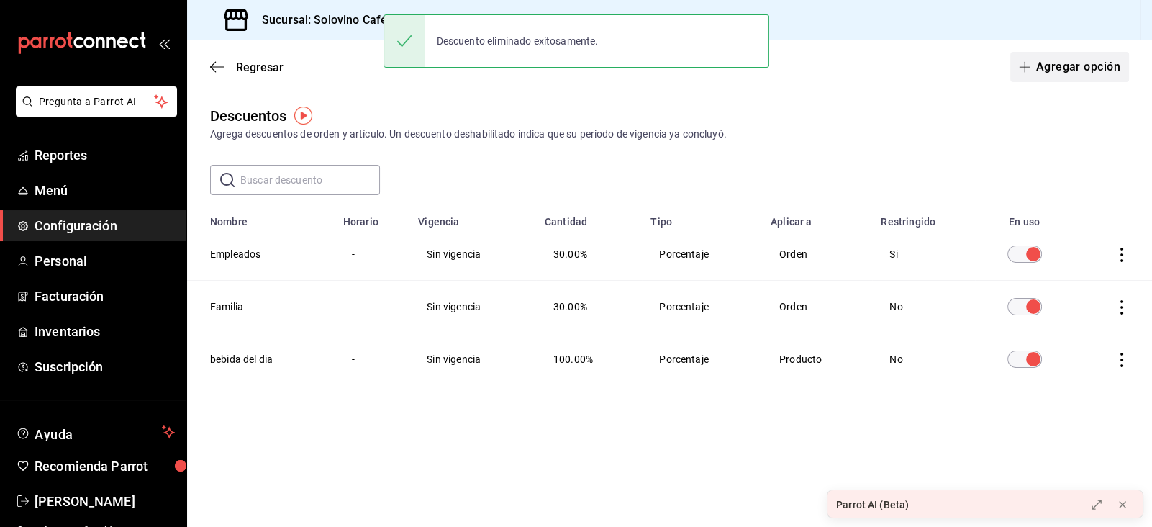
click at [1053, 70] on button "Agregar opción" at bounding box center [1069, 67] width 119 height 30
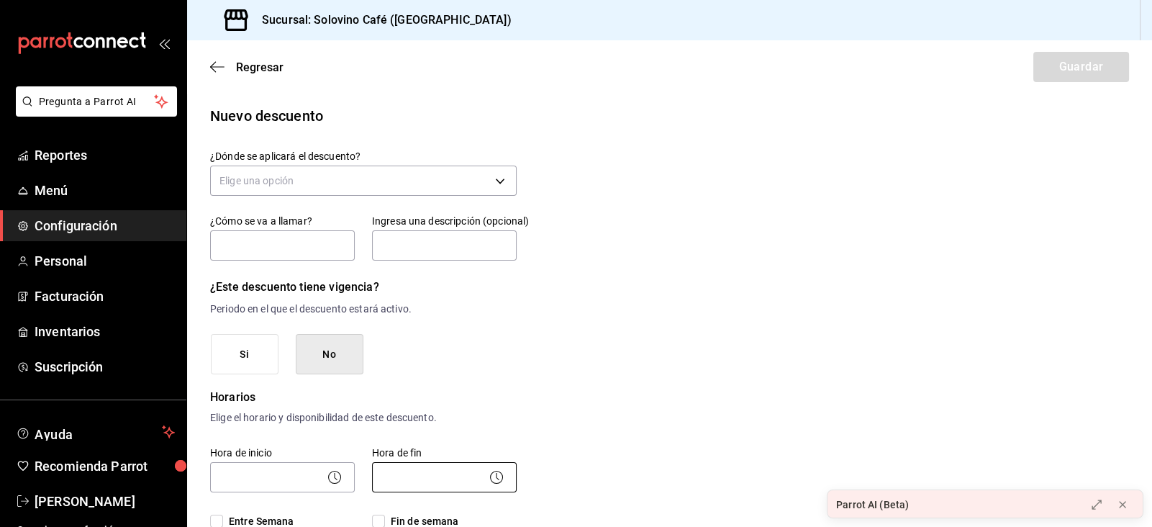
scroll to position [676, 0]
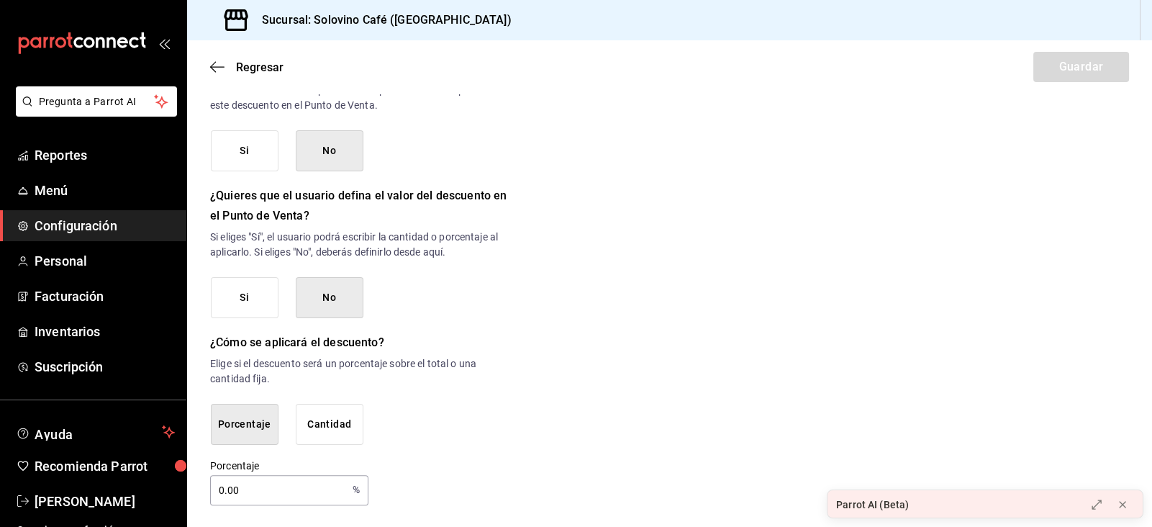
click at [294, 477] on input "0.00" at bounding box center [278, 490] width 137 height 29
type input "0"
type input "1"
type input "5"
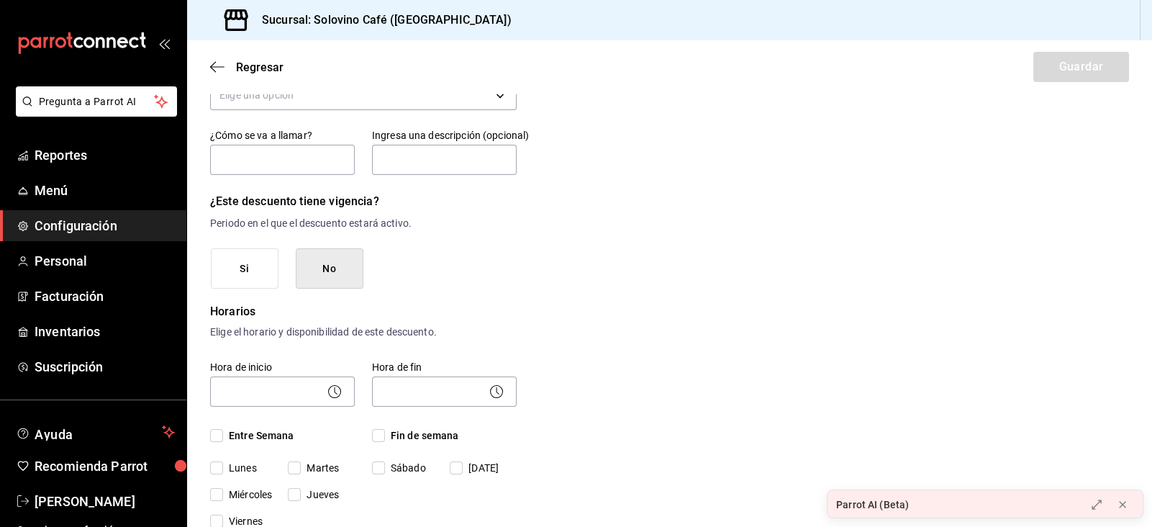
scroll to position [61, 0]
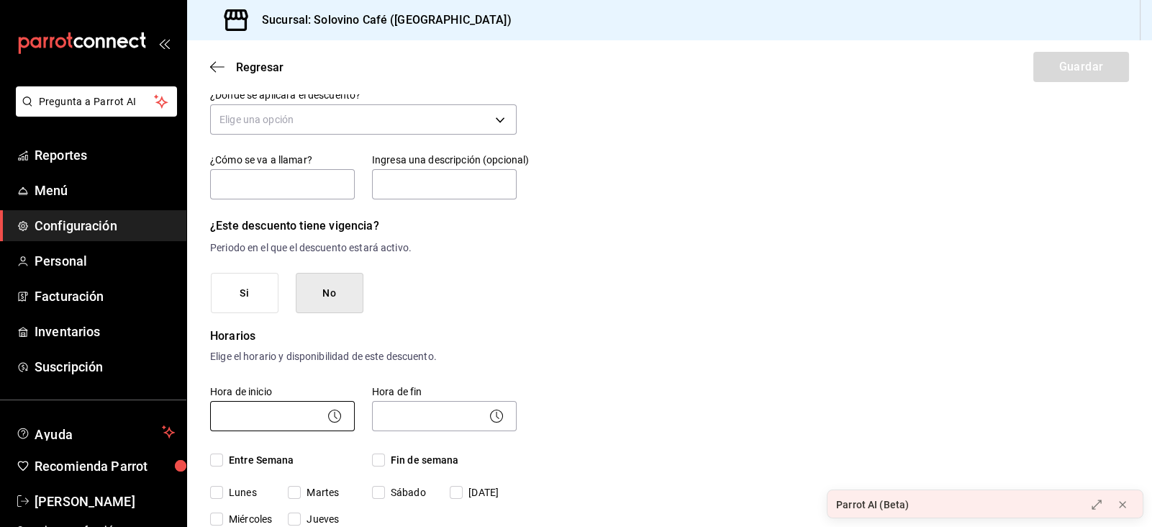
type input "57"
click at [284, 414] on body "Pregunta a Parrot AI Reportes Menú Configuración Personal Facturación Inventari…" at bounding box center [576, 263] width 1152 height 527
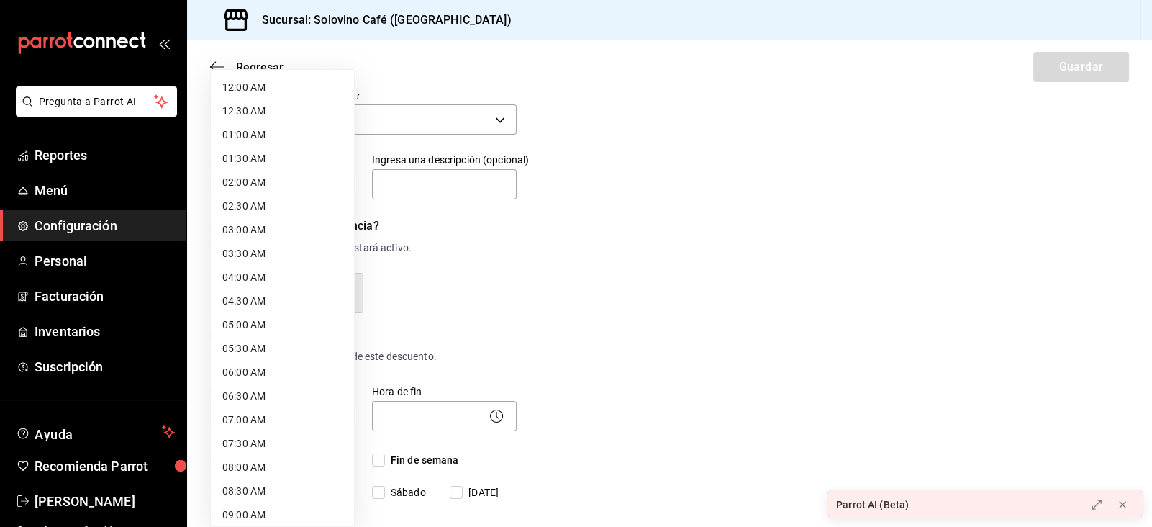
click at [244, 424] on li "07:00 AM" at bounding box center [282, 420] width 143 height 24
type input "07:00"
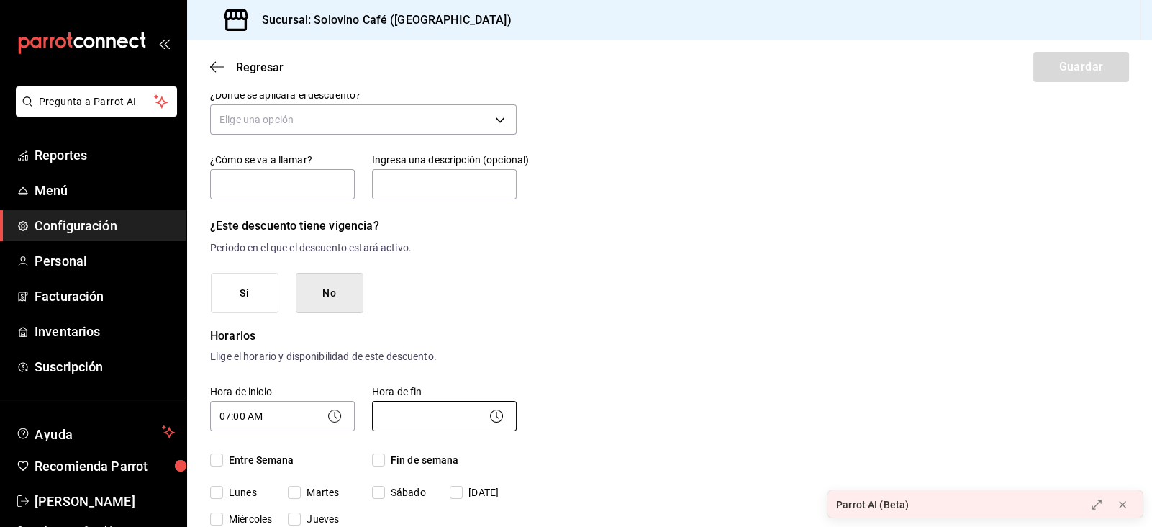
click at [402, 425] on body "Pregunta a Parrot AI Reportes Menú Configuración Personal Facturación Inventari…" at bounding box center [576, 263] width 1152 height 527
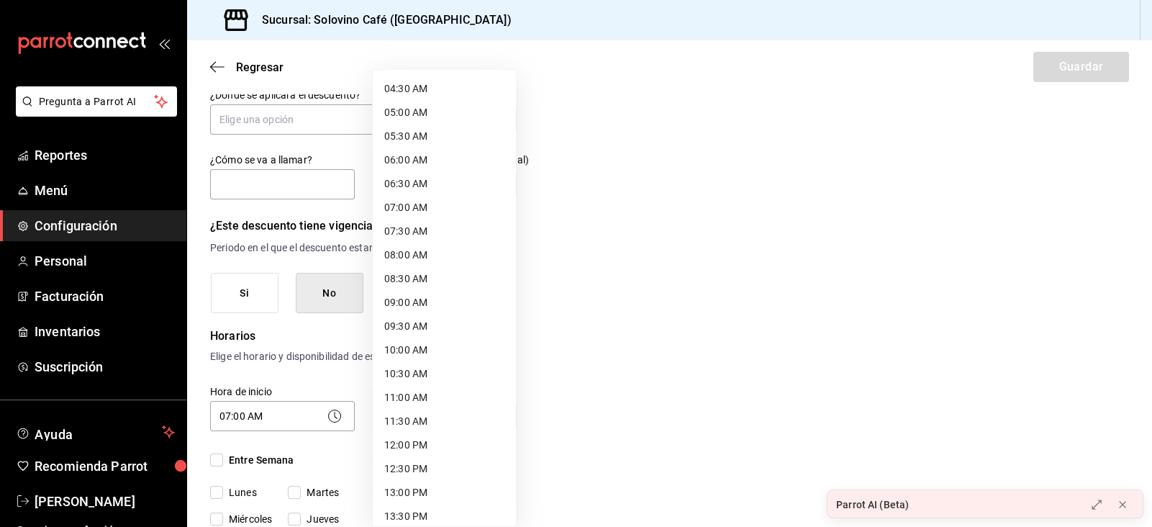
scroll to position [216, 0]
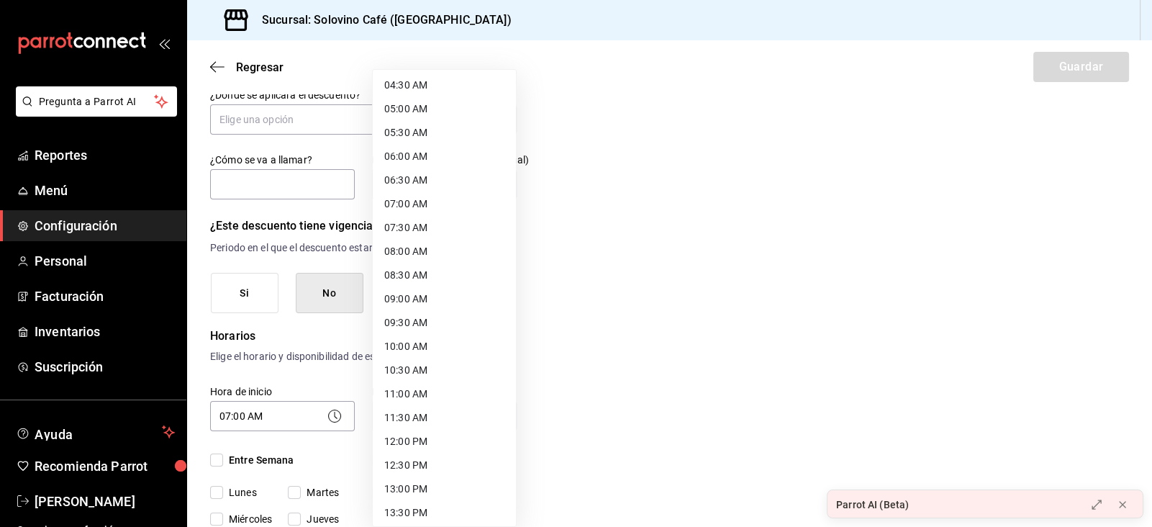
click at [403, 397] on li "11:00 AM" at bounding box center [444, 394] width 143 height 24
type input "11:00"
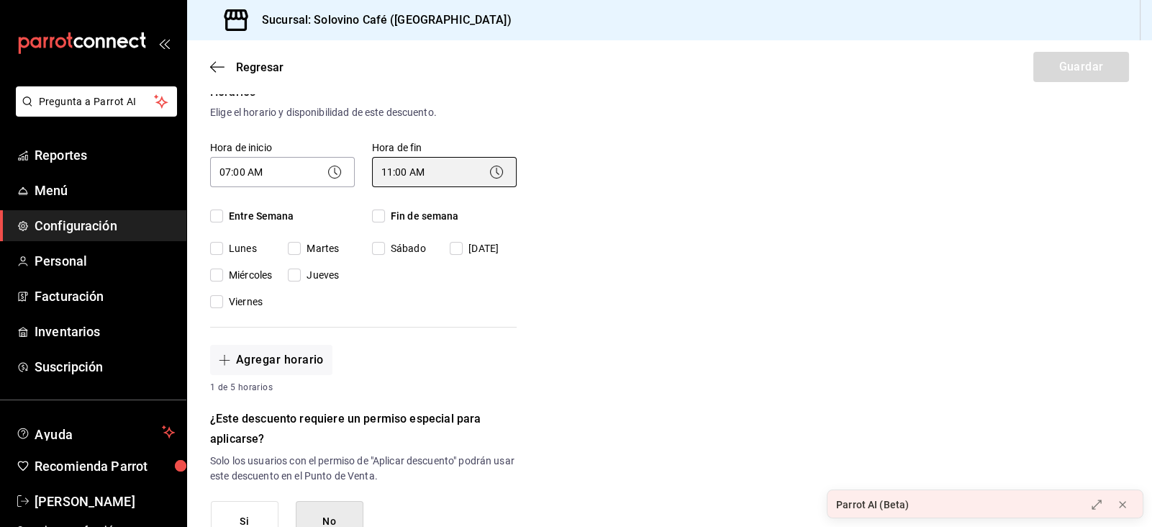
scroll to position [310, 0]
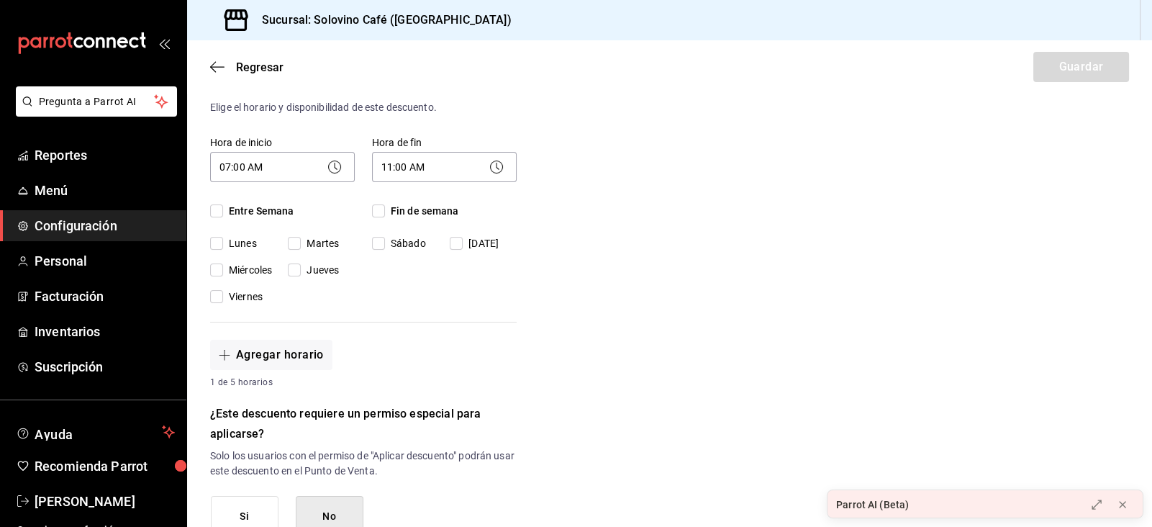
click at [241, 214] on span "Entre Semana" at bounding box center [258, 211] width 71 height 15
click at [223, 214] on input "Entre Semana" at bounding box center [216, 210] width 13 height 13
checkbox input "true"
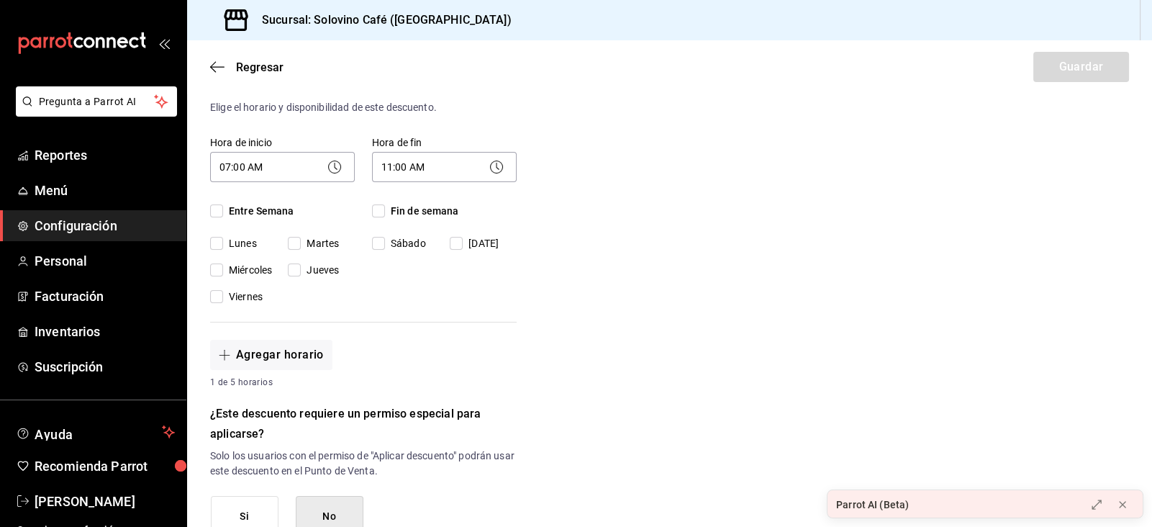
checkbox input "true"
click at [387, 211] on span "Fin de semana" at bounding box center [422, 211] width 74 height 15
click at [385, 211] on input "Fin de semana" at bounding box center [378, 210] width 13 height 13
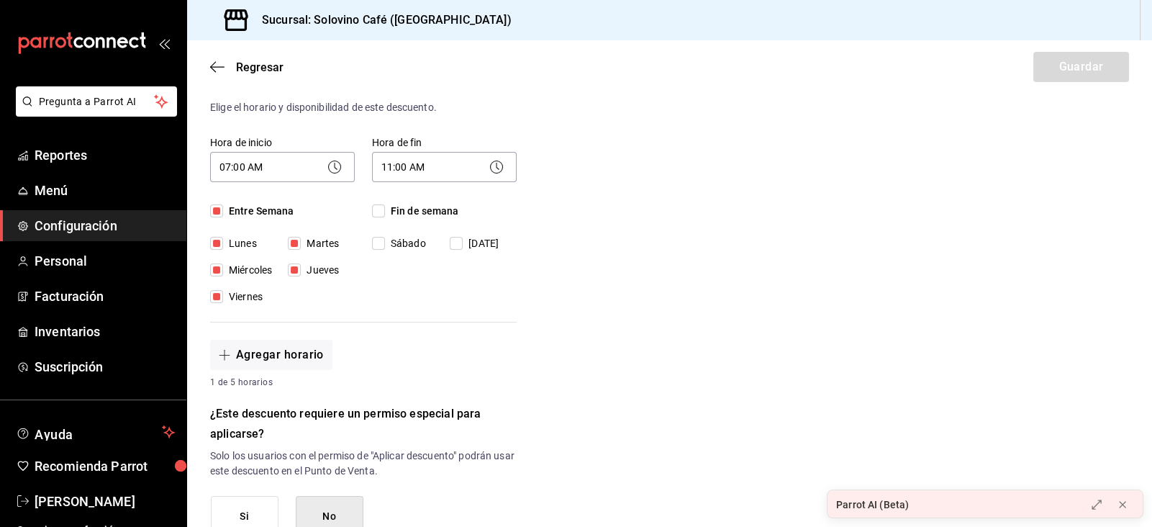
checkbox input "true"
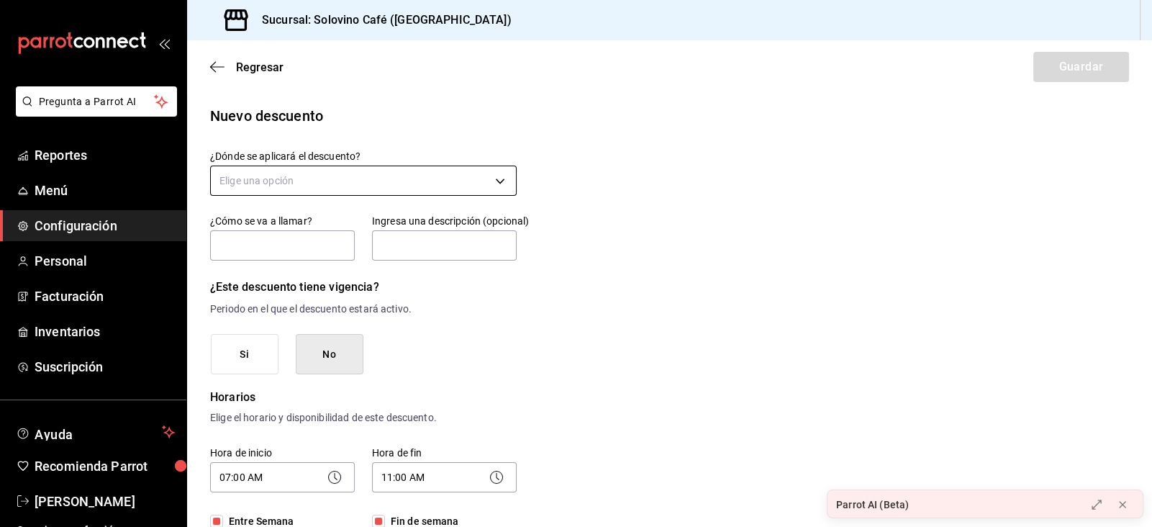
click at [260, 176] on body "Pregunta a Parrot AI Reportes Menú Configuración Personal Facturación Inventari…" at bounding box center [576, 263] width 1152 height 527
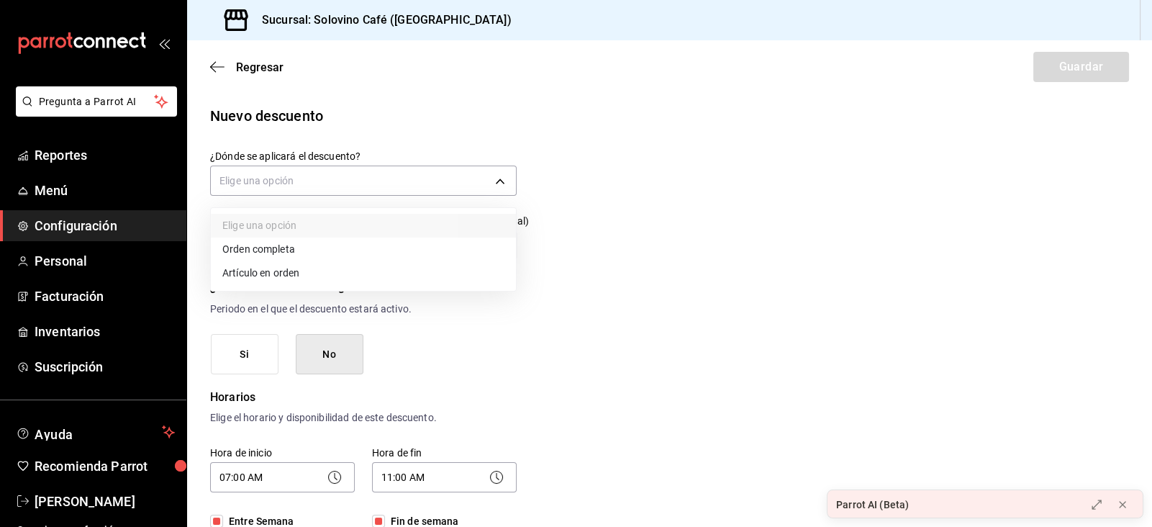
click at [260, 271] on li "Artículo en orden" at bounding box center [363, 273] width 305 height 24
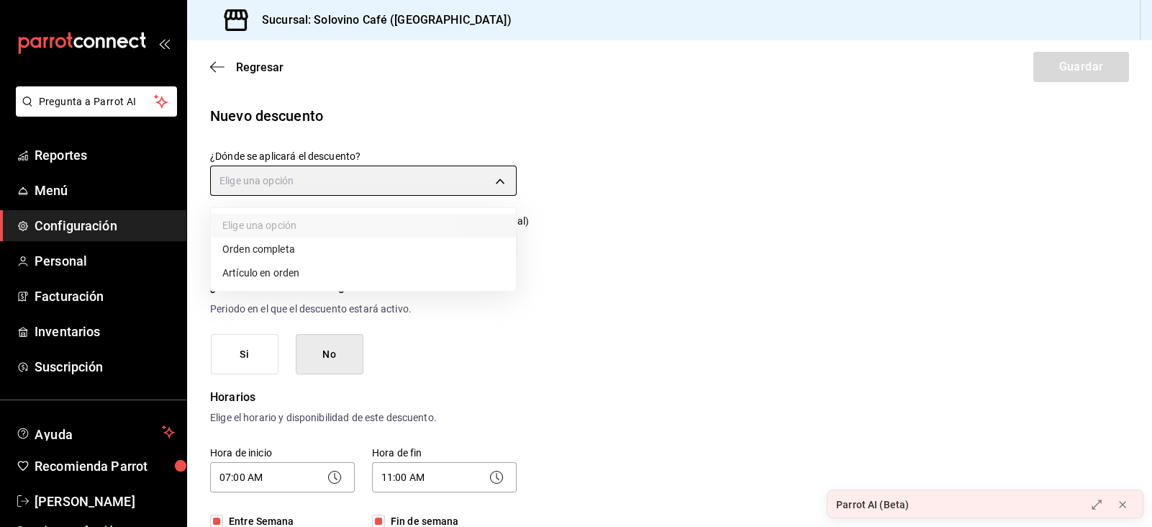
type input "ORDER_ITEM"
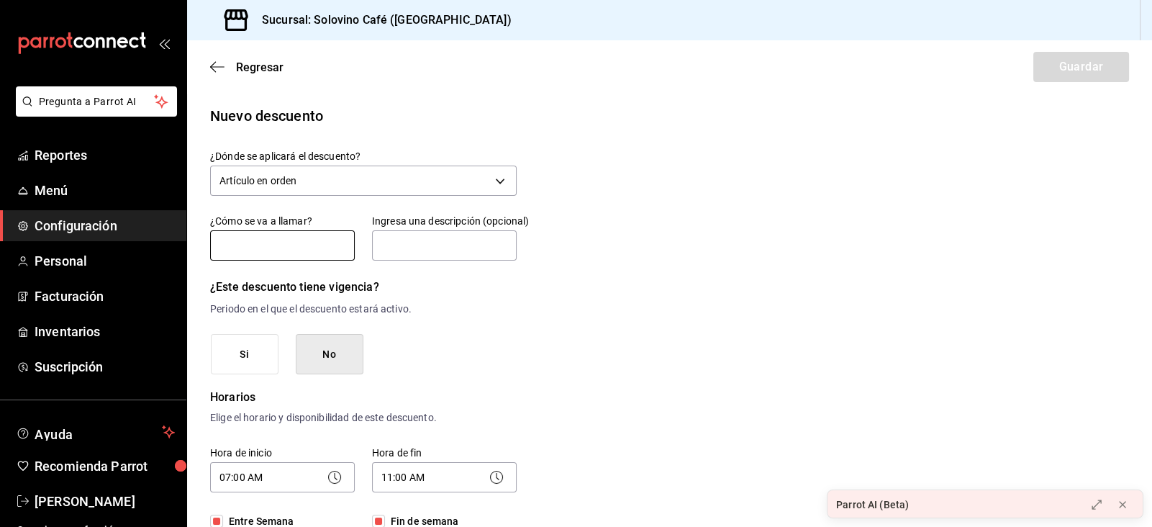
click at [250, 255] on input "text" at bounding box center [282, 245] width 145 height 30
type input "Descuento t-shirt empleados"
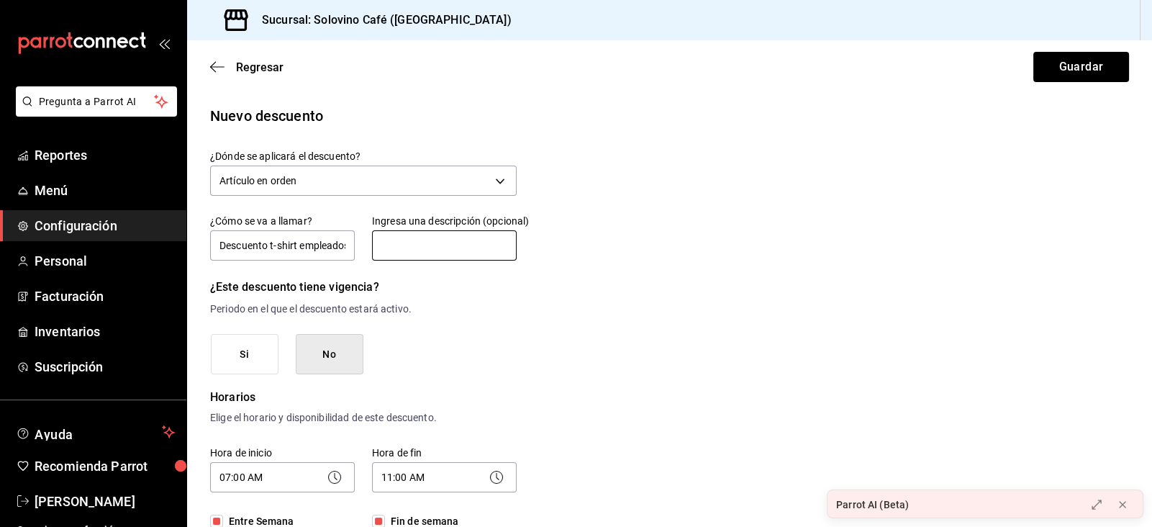
click at [404, 251] on input "text" at bounding box center [444, 245] width 145 height 30
type input "SÓLO PARA CAMISETA USO PROPIO"
click at [1090, 56] on button "Guardar" at bounding box center [1081, 67] width 96 height 30
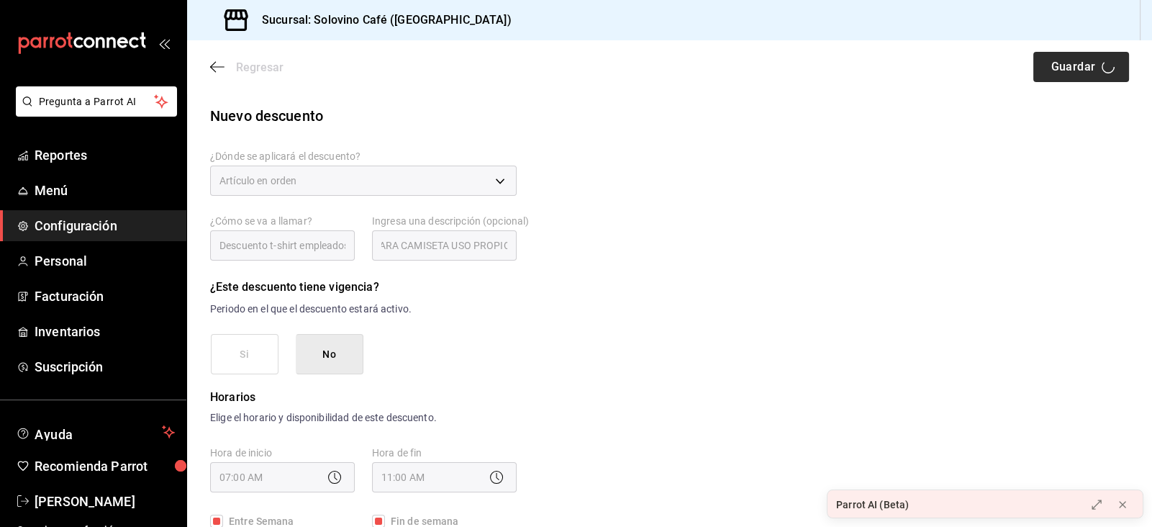
scroll to position [0, 0]
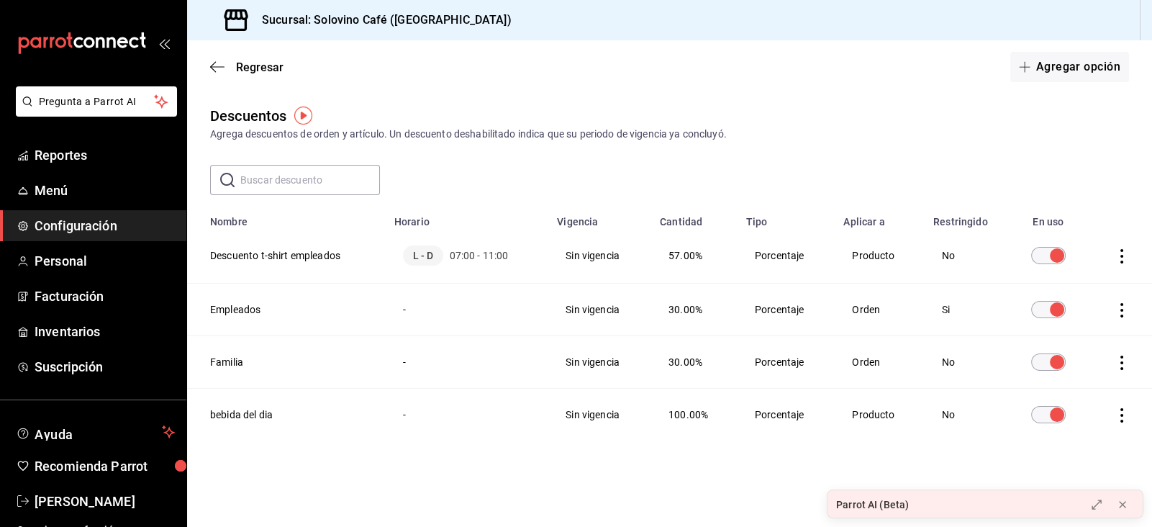
click at [1048, 258] on input "discountsTable" at bounding box center [1057, 255] width 52 height 17
click at [1048, 258] on icon "discountsTable" at bounding box center [1048, 254] width 14 height 14
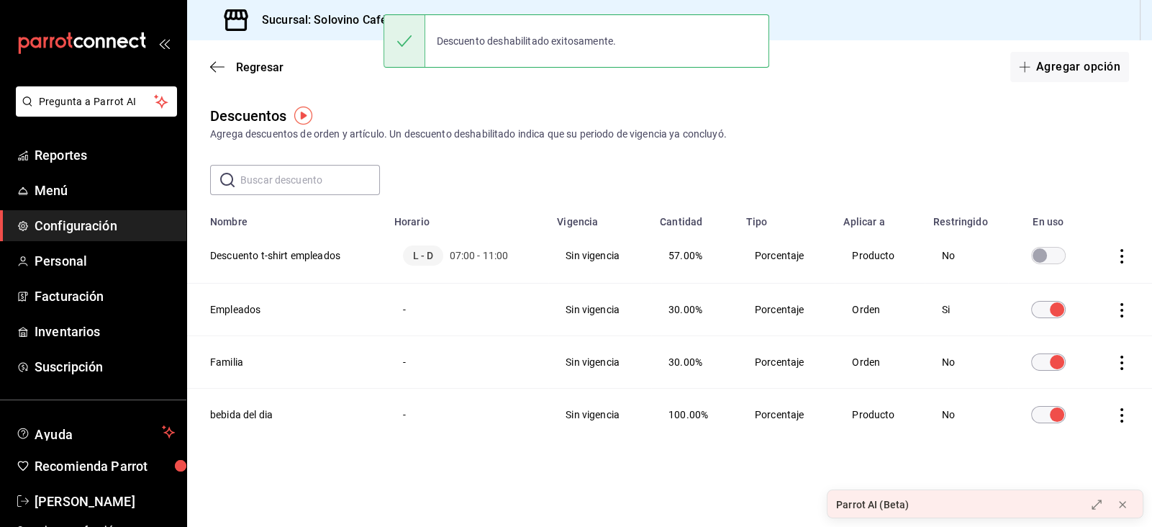
click at [1054, 260] on input "discountsTable" at bounding box center [1040, 255] width 52 height 17
click at [1109, 248] on td "discountsTable" at bounding box center [1120, 255] width 63 height 55
click at [1121, 253] on icon "actions" at bounding box center [1122, 256] width 14 height 14
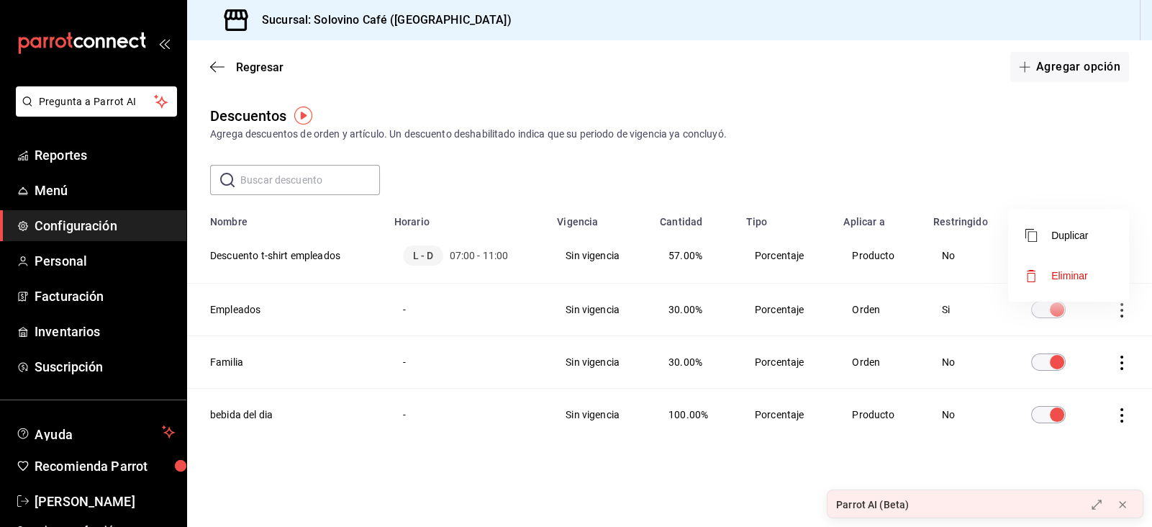
click at [1059, 275] on span "Eliminar" at bounding box center [1069, 276] width 37 height 12
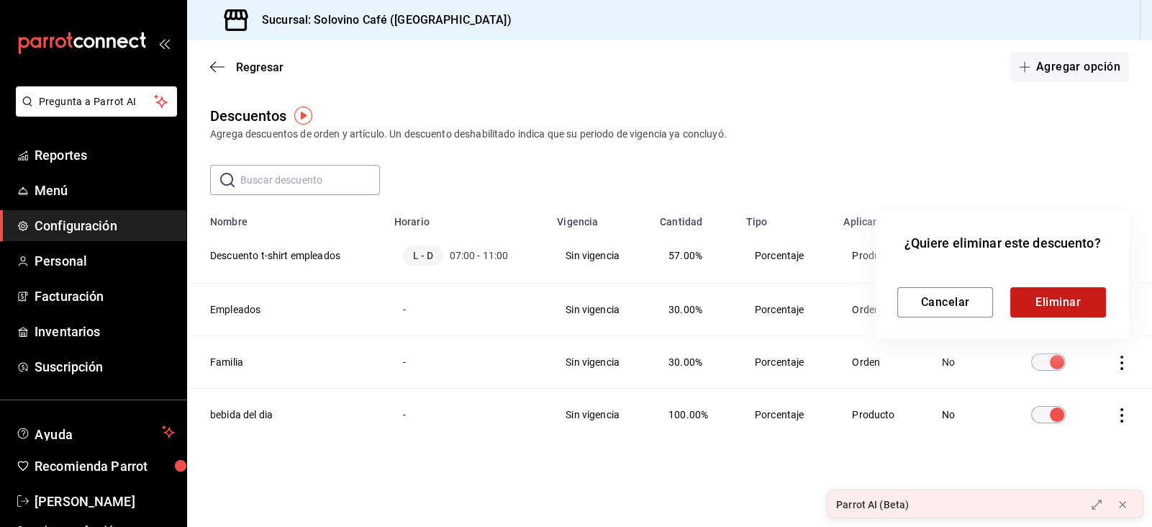
click at [1060, 297] on button "Eliminar" at bounding box center [1058, 302] width 96 height 30
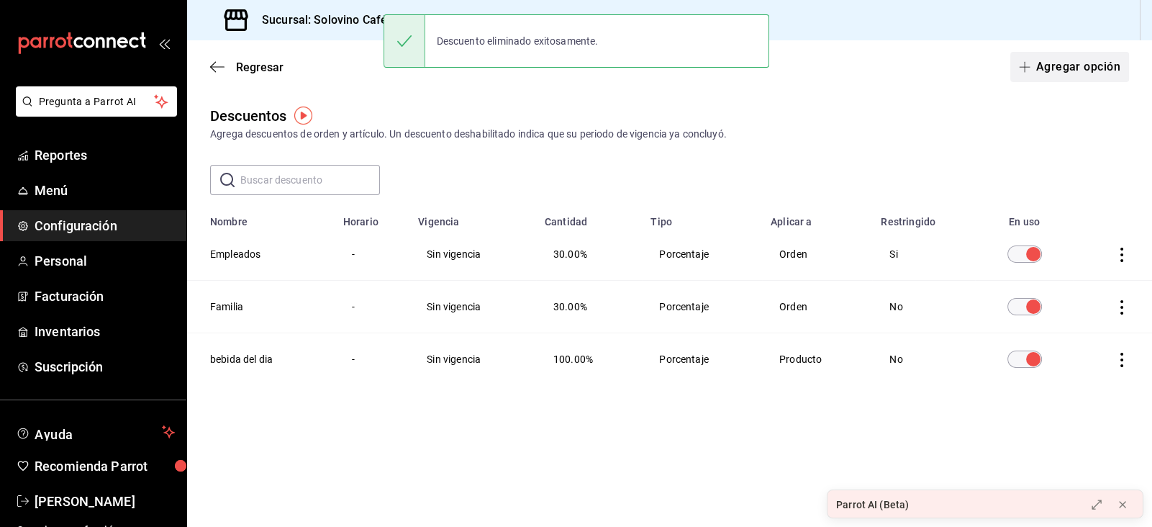
click at [1036, 81] on button "Agregar opción" at bounding box center [1069, 67] width 119 height 30
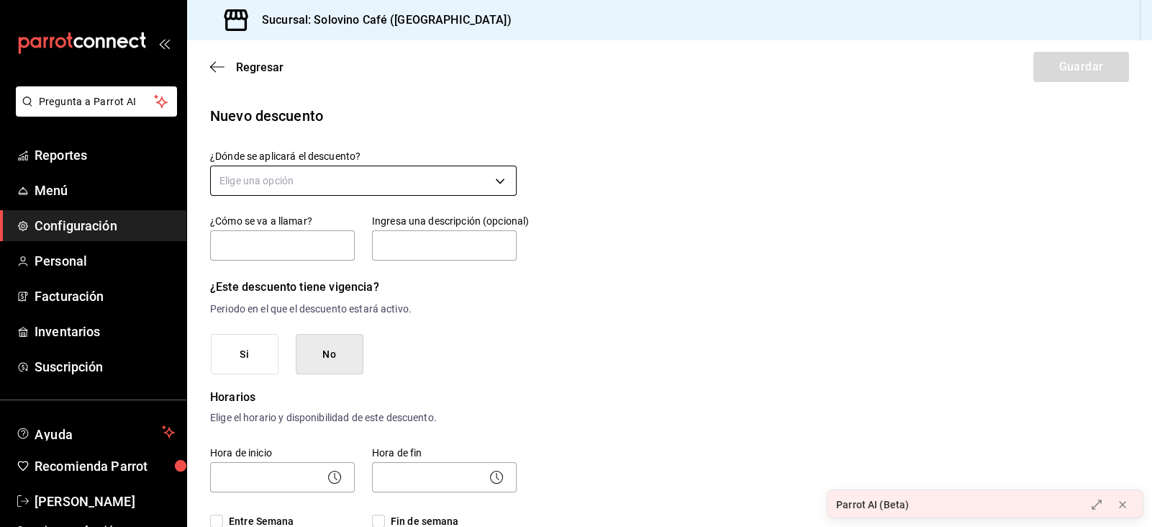
click at [448, 170] on body "Pregunta a Parrot AI Reportes Menú Configuración Personal Facturación Inventari…" at bounding box center [576, 263] width 1152 height 527
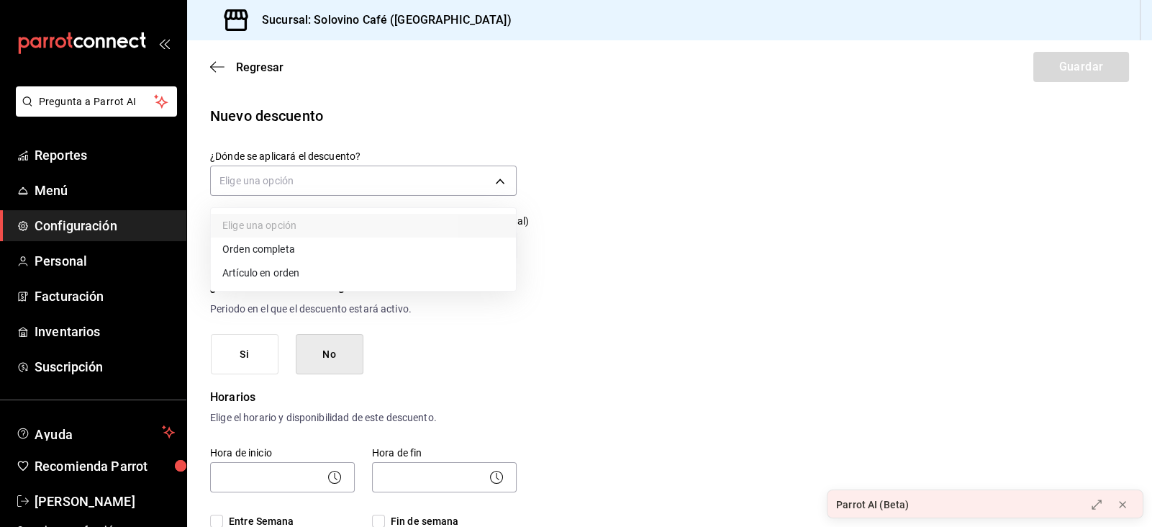
click at [324, 266] on li "Artículo en orden" at bounding box center [363, 273] width 305 height 24
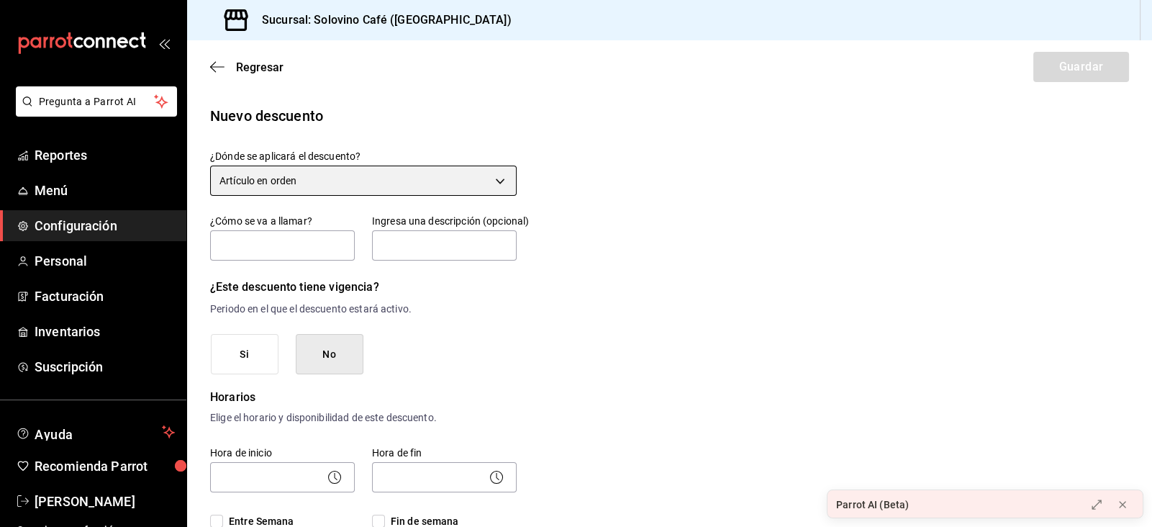
type input "ORDER_ITEM"
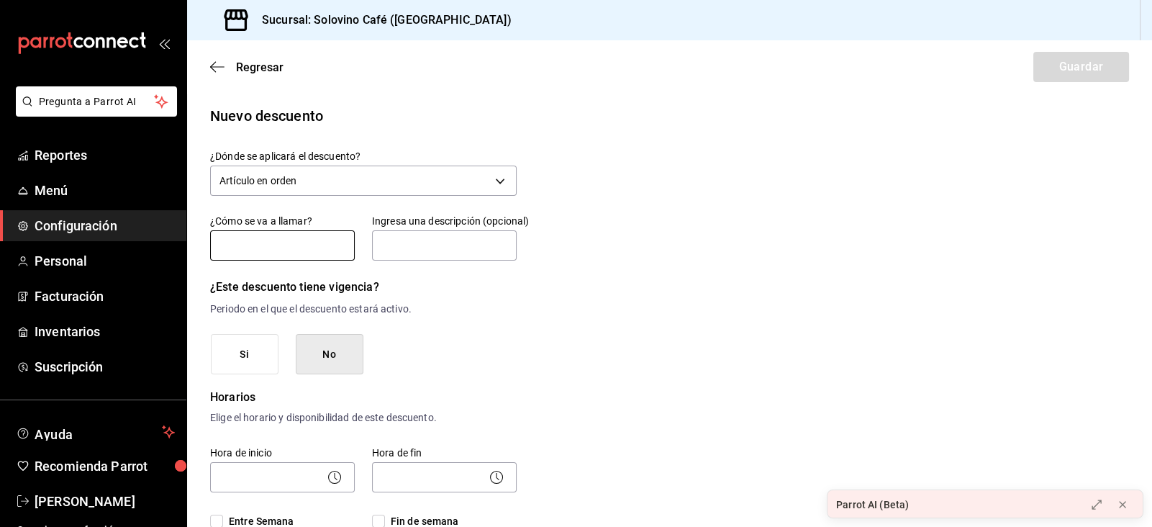
click at [269, 231] on input "text" at bounding box center [282, 245] width 145 height 30
type input "Descuento t-shirt empleados"
click at [419, 240] on input "text" at bounding box center [444, 245] width 145 height 30
type input "Sólo para camiseta de uso propio"
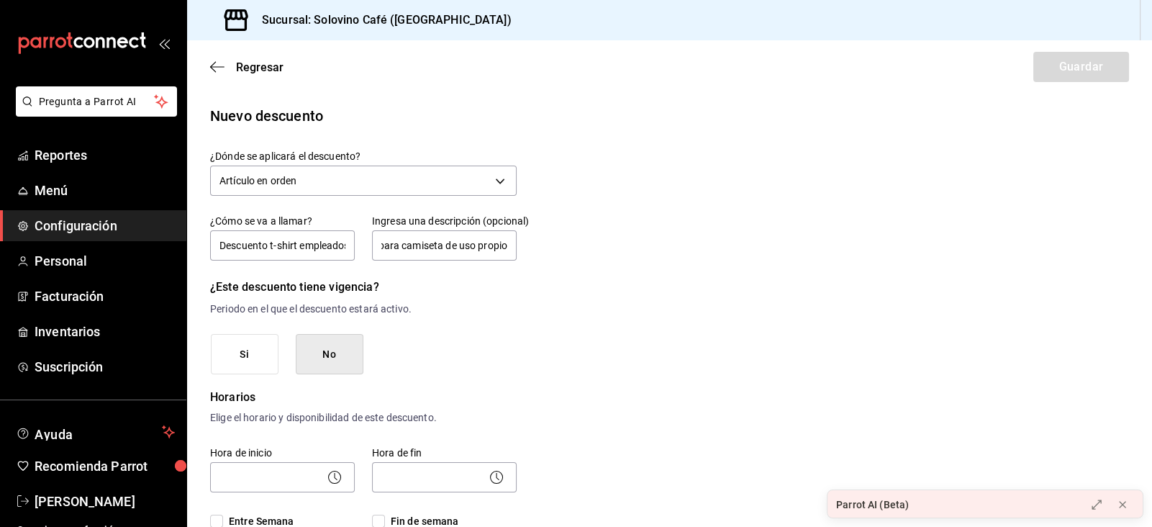
click at [276, 361] on button "Si" at bounding box center [245, 354] width 68 height 41
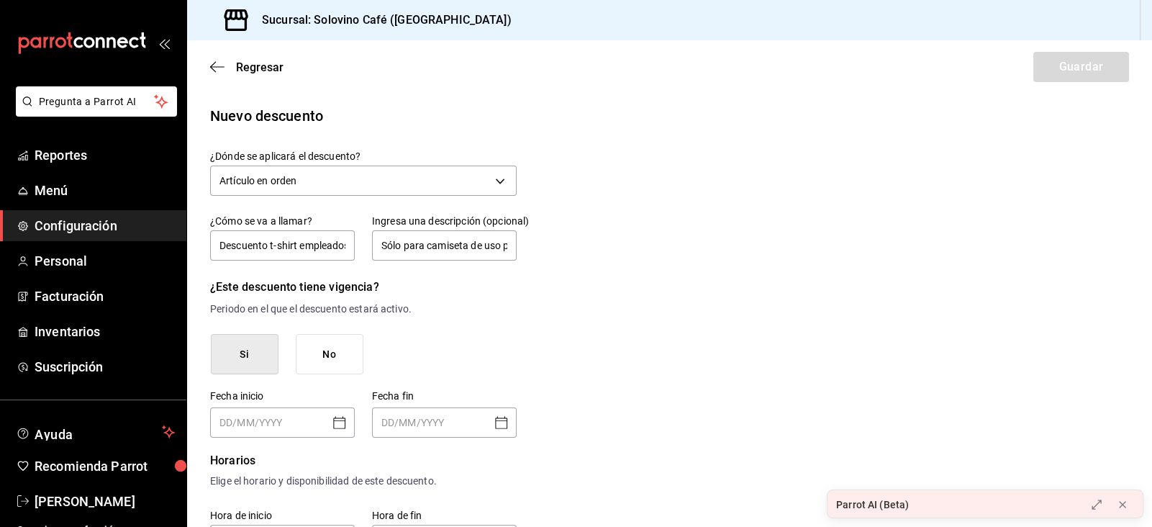
click at [314, 348] on button "No" at bounding box center [330, 354] width 68 height 41
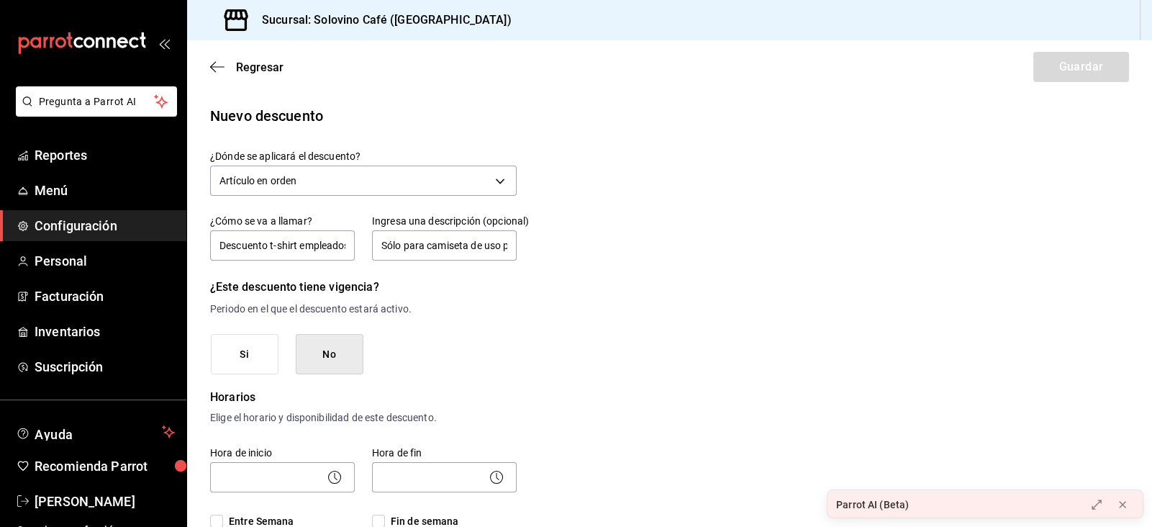
click at [314, 348] on button "No" at bounding box center [330, 354] width 68 height 41
click at [329, 354] on button "No" at bounding box center [330, 354] width 68 height 41
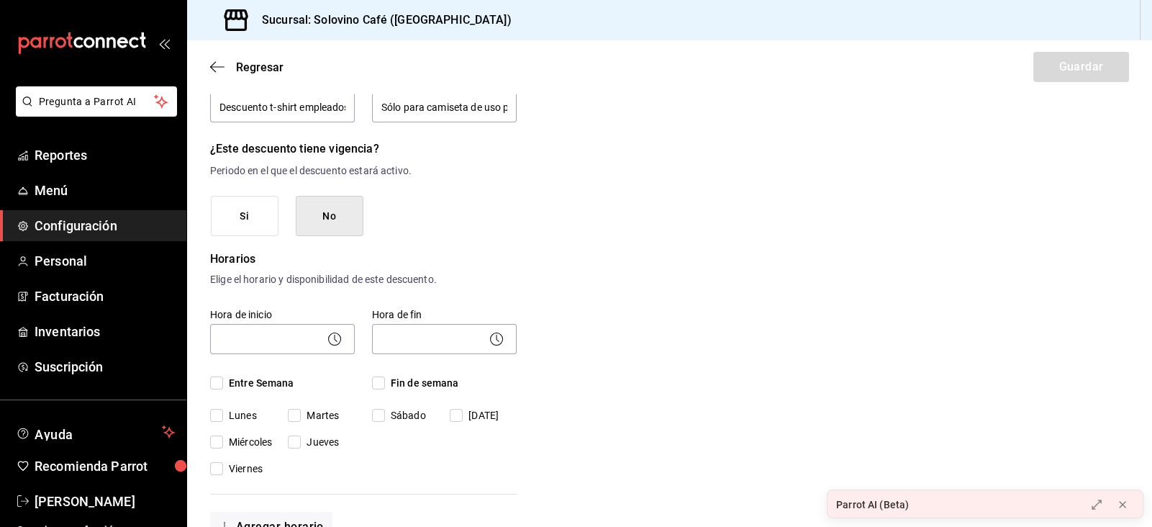
scroll to position [147, 0]
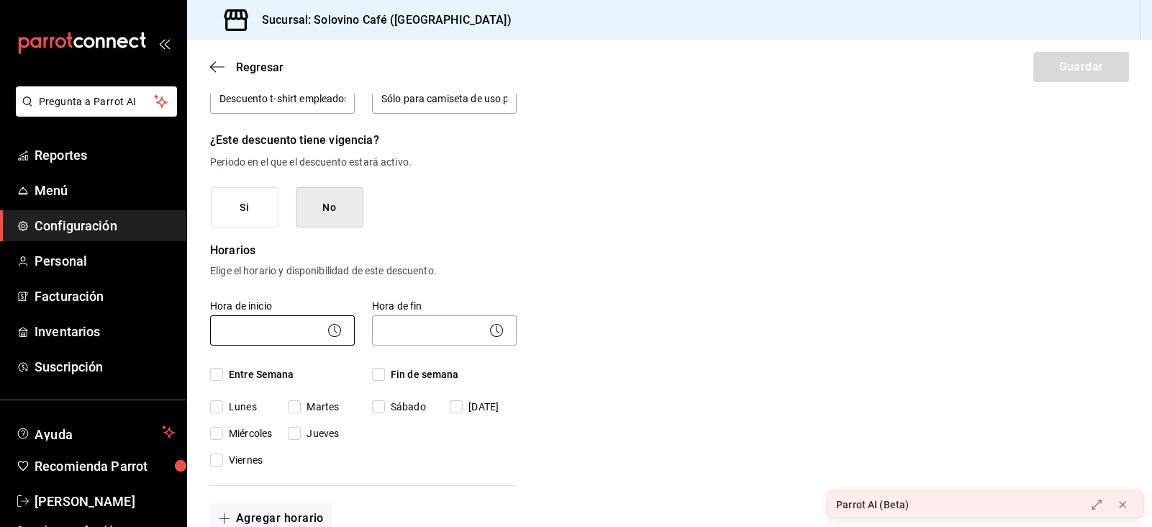
click at [268, 330] on body "Pregunta a Parrot AI Reportes Menú Configuración Personal Facturación Inventari…" at bounding box center [576, 263] width 1152 height 527
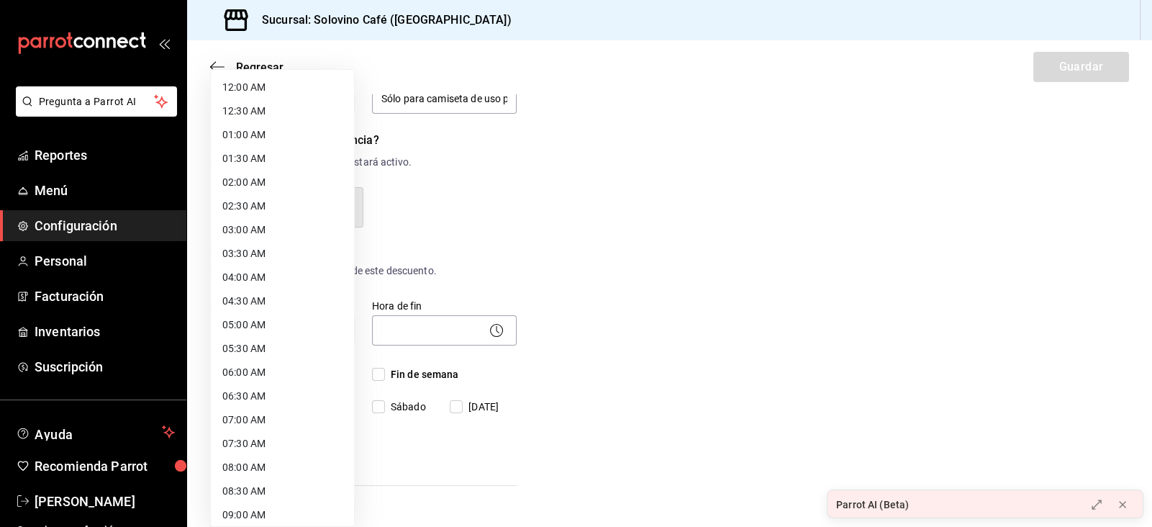
click at [270, 413] on li "07:00 AM" at bounding box center [282, 420] width 143 height 24
type input "07:00"
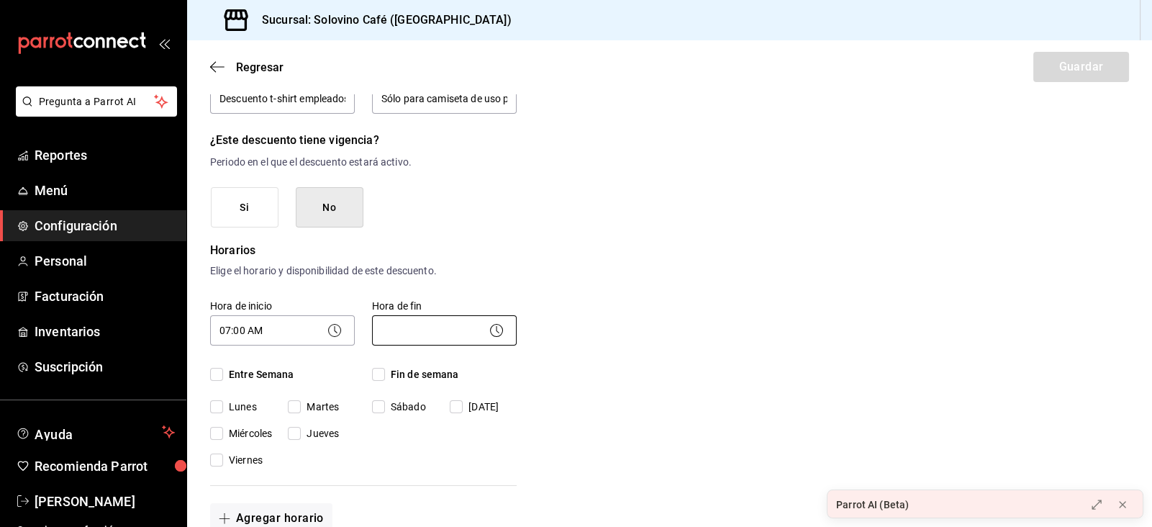
click at [427, 325] on body "Pregunta a Parrot AI Reportes Menú Configuración Personal Facturación Inventari…" at bounding box center [576, 263] width 1152 height 527
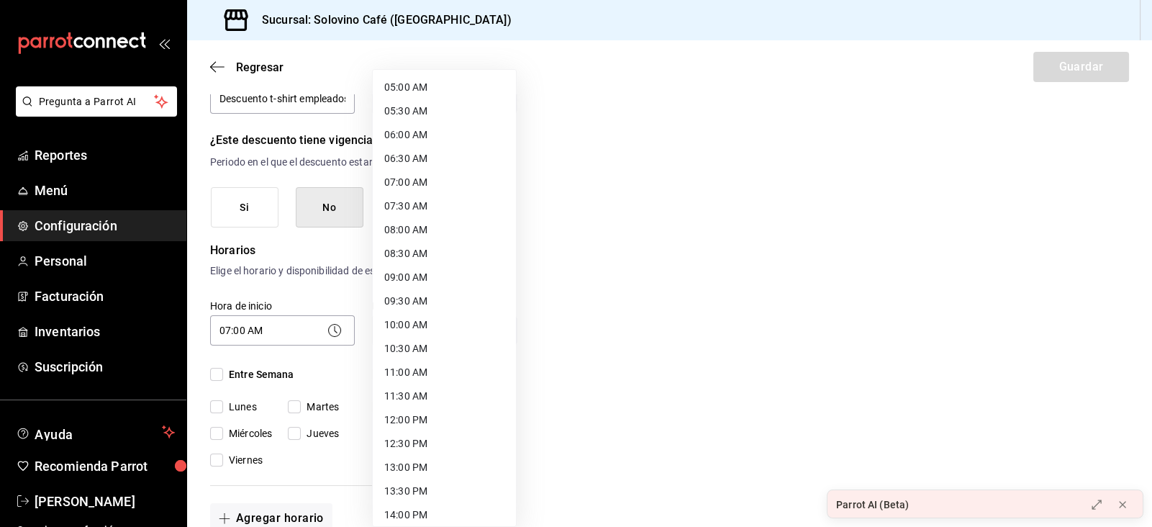
scroll to position [717, 0]
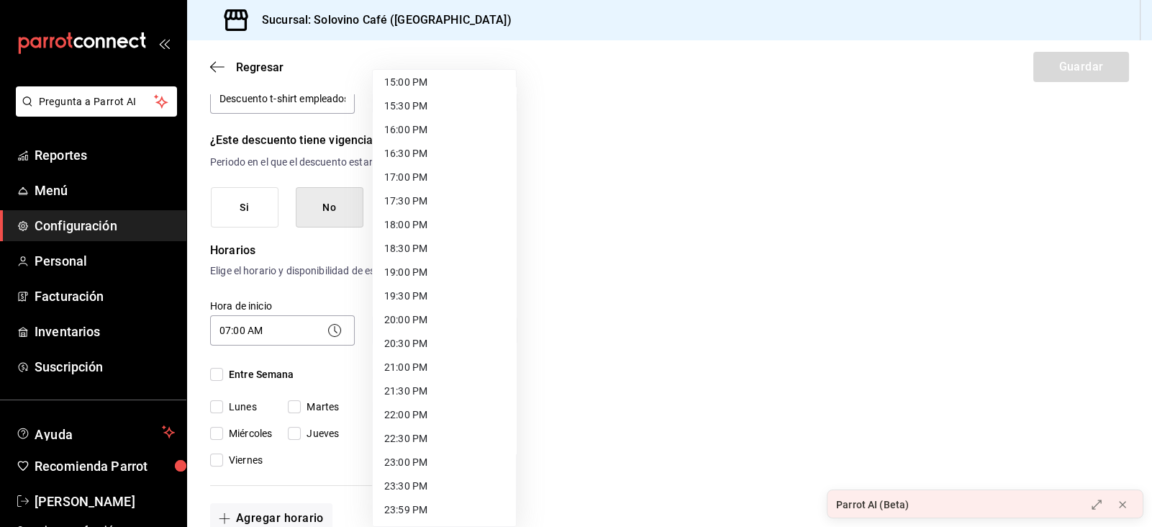
click at [403, 463] on li "23:00 PM" at bounding box center [444, 462] width 143 height 24
type input "23:00"
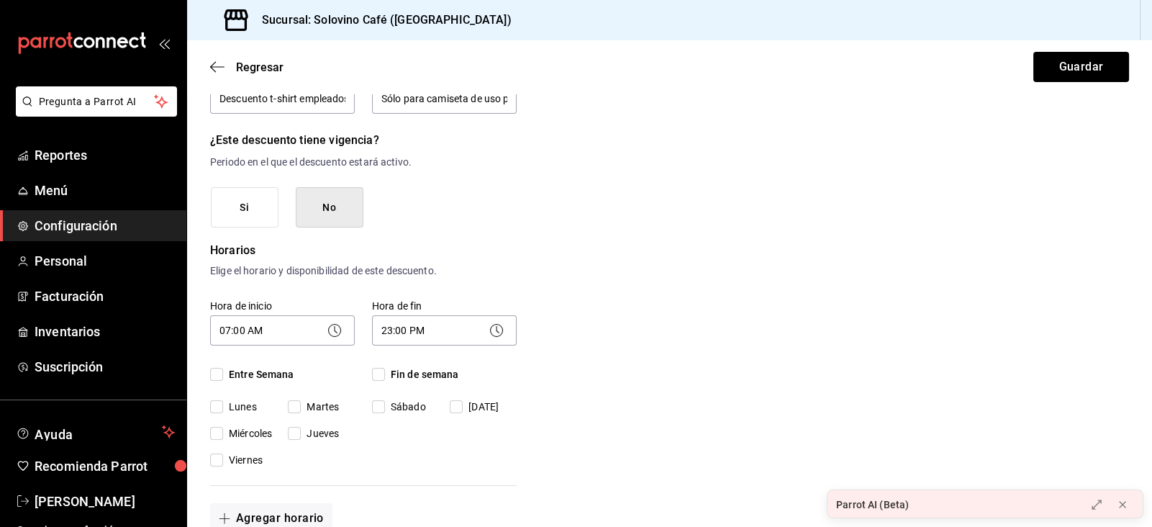
click at [222, 379] on input "Entre Semana" at bounding box center [216, 374] width 13 height 13
checkbox input "true"
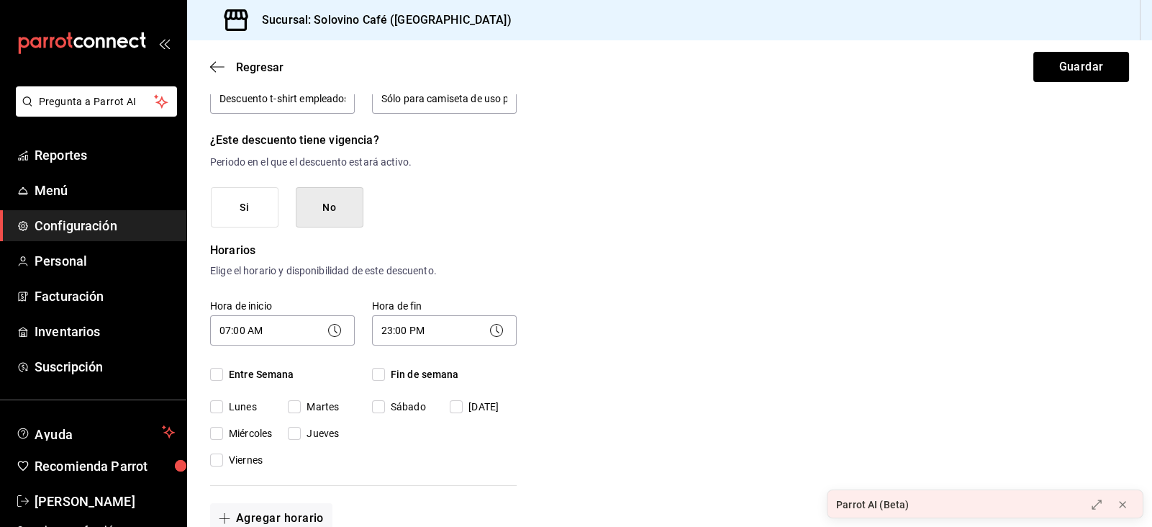
checkbox input "true"
click at [376, 376] on input "Fin de semana" at bounding box center [378, 374] width 13 height 13
checkbox input "true"
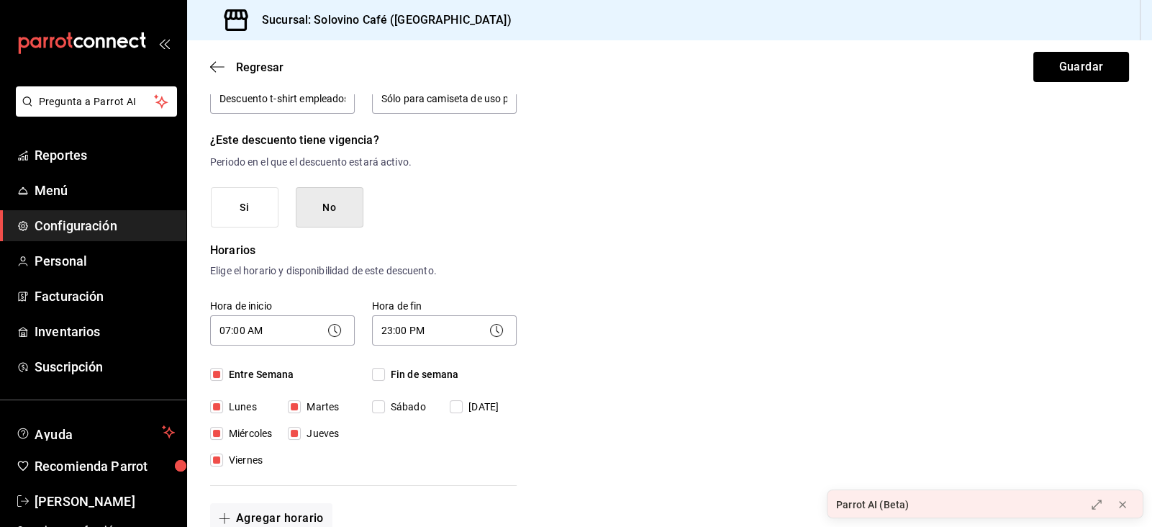
checkbox input "true"
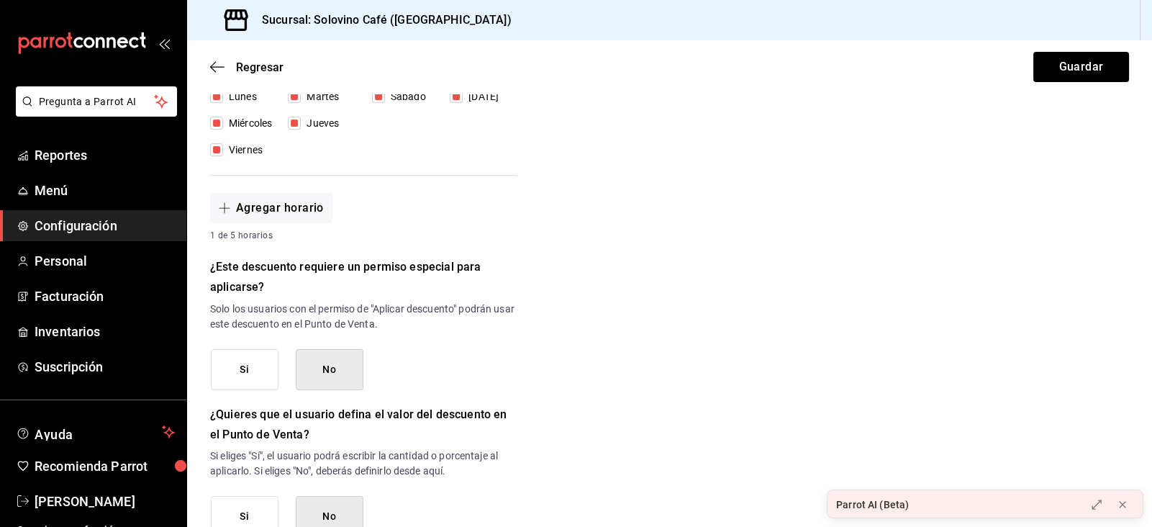
scroll to position [471, 0]
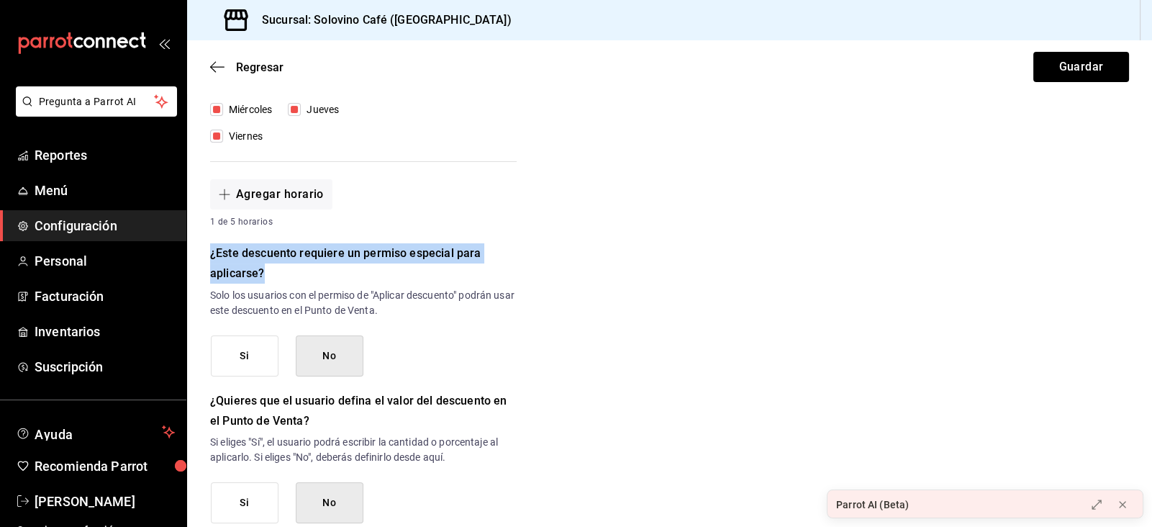
drag, startPoint x: 209, startPoint y: 257, endPoint x: 284, endPoint y: 273, distance: 76.6
click at [284, 273] on div "Nuevo descuento ¿Dónde se aplicará el descuento? Artículo en orden ORDER_ITEM ¿…" at bounding box center [669, 172] width 965 height 1076
click at [284, 273] on h6 "¿Este descuento requiere un permiso especial para aplicarse?" at bounding box center [363, 263] width 307 height 40
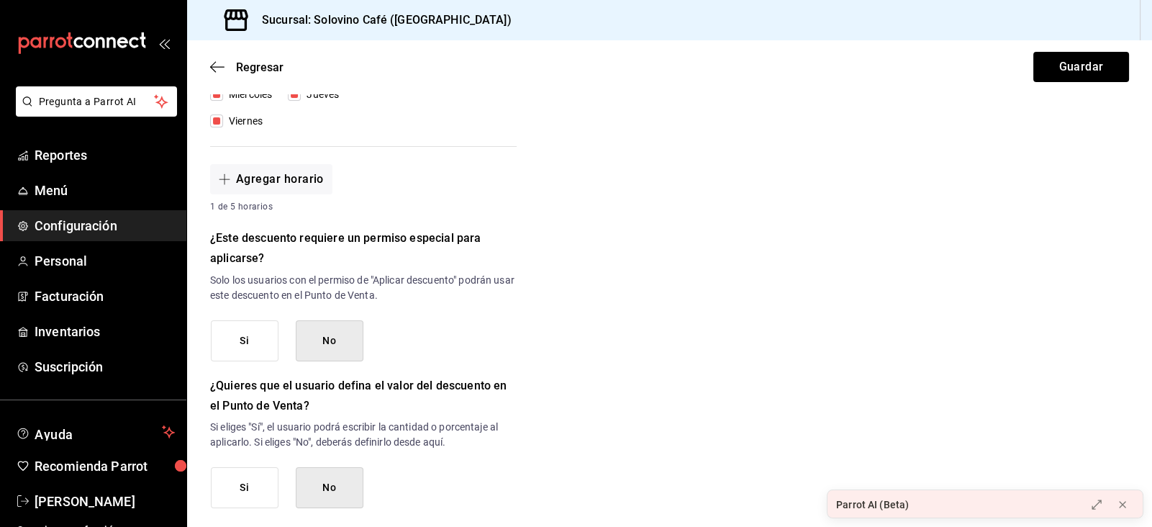
scroll to position [525, 0]
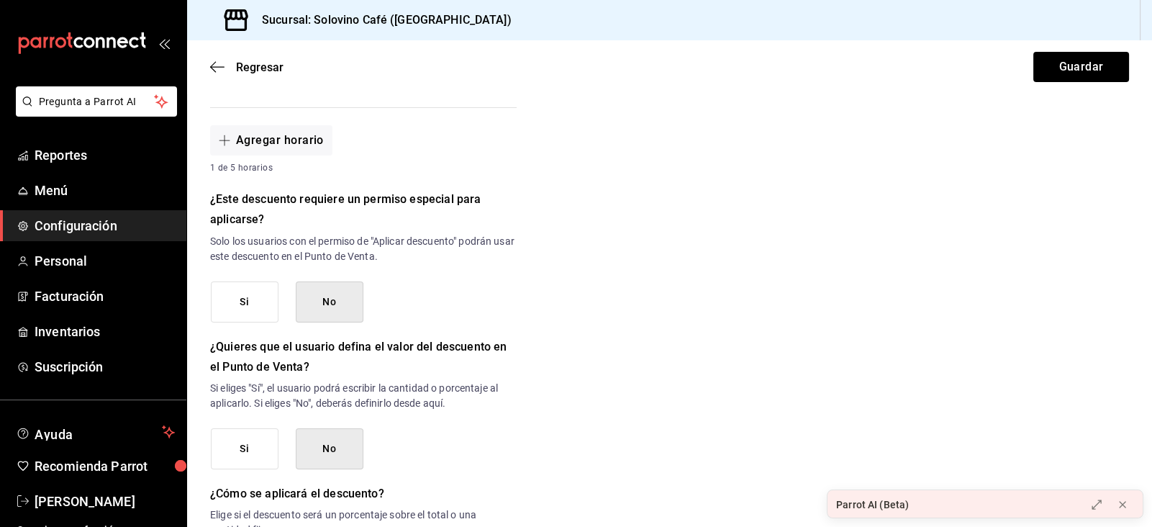
click at [248, 315] on button "Si" at bounding box center [245, 301] width 68 height 41
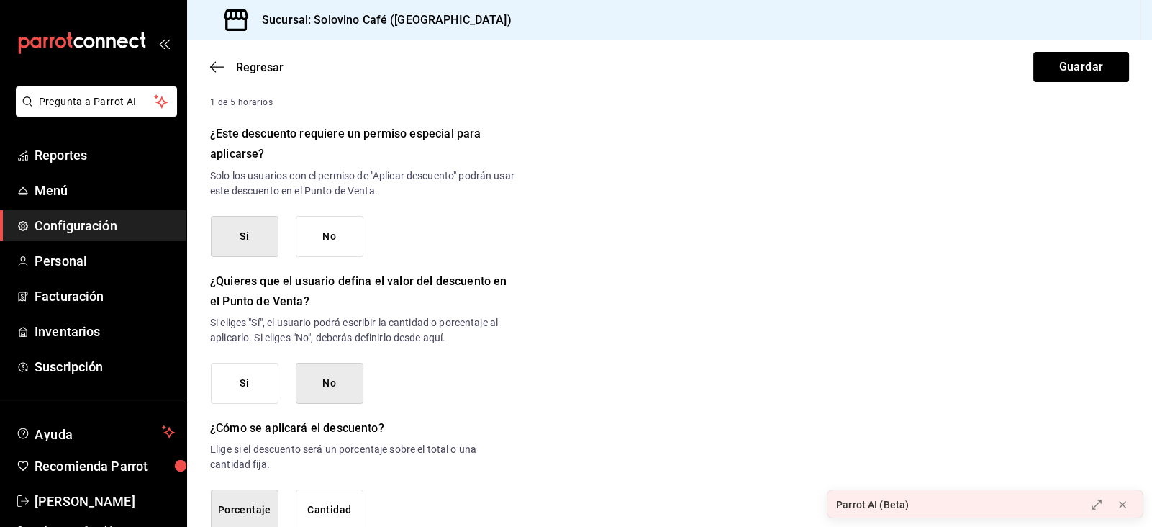
scroll to position [676, 0]
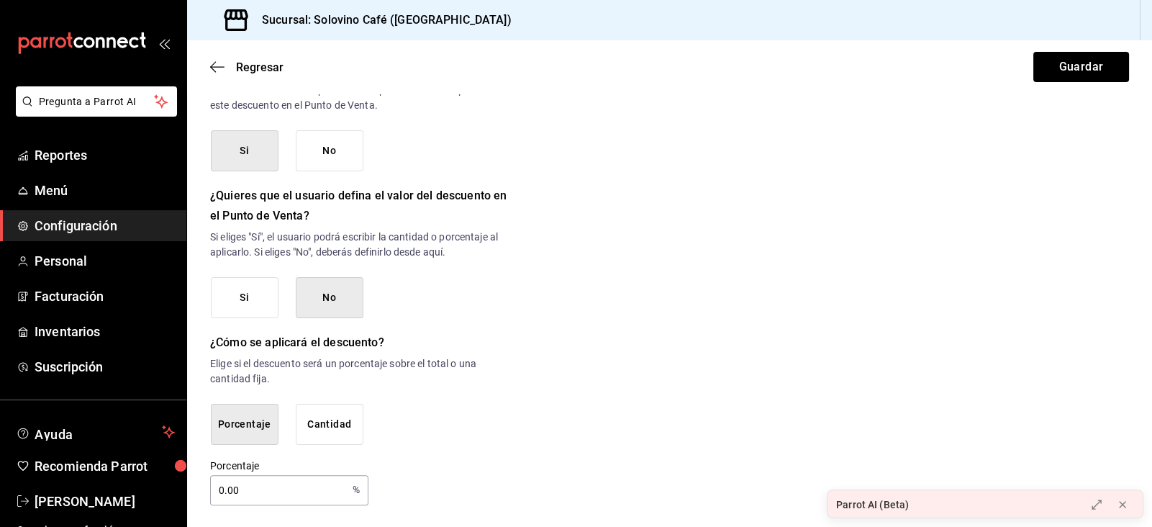
click at [258, 482] on input "0.00" at bounding box center [278, 490] width 137 height 29
type input "0"
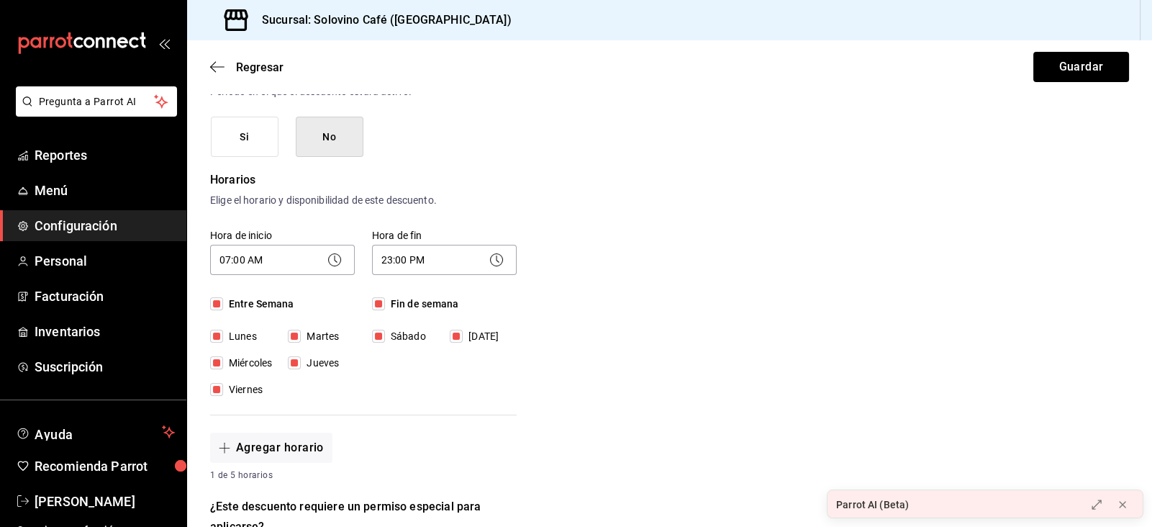
scroll to position [0, 0]
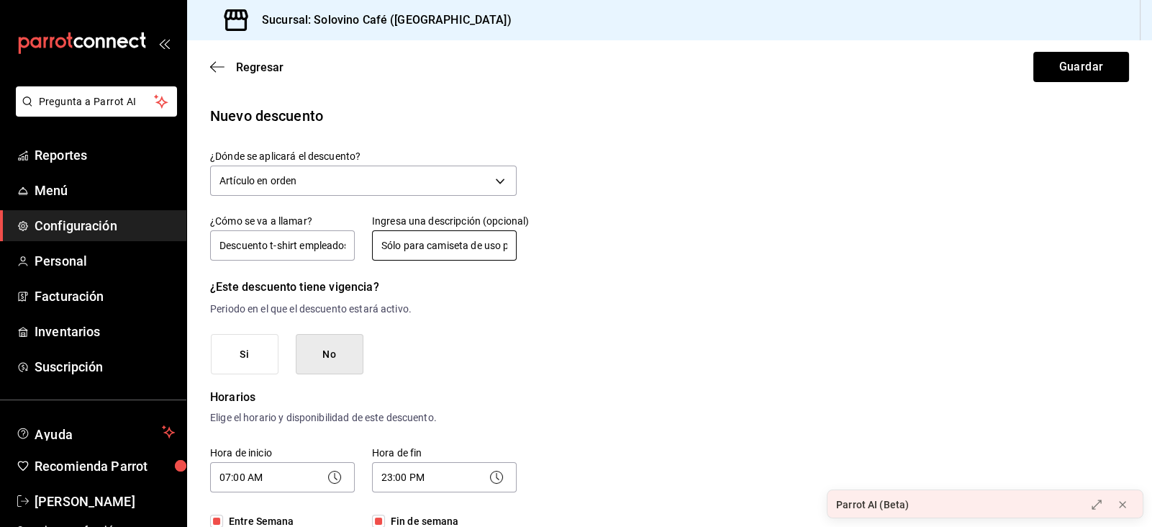
type input "57"
click at [476, 247] on input "Sólo para camiseta de uso propio" at bounding box center [444, 245] width 145 height 30
click at [413, 245] on input "Sólo para camiseta para uso propio" at bounding box center [444, 245] width 145 height 30
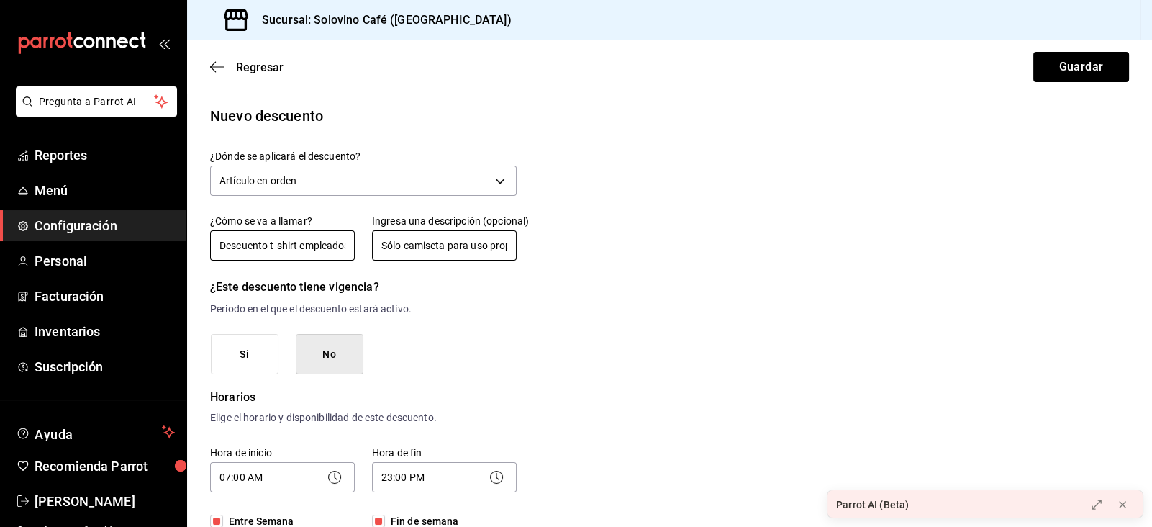
drag, startPoint x: 443, startPoint y: 248, endPoint x: 345, endPoint y: 251, distance: 97.9
click at [345, 251] on div "¿Cómo se va a llamar? Descuento t-shirt empleados Ingresa una descripción (opci…" at bounding box center [355, 229] width 324 height 65
drag, startPoint x: 450, startPoint y: 242, endPoint x: 352, endPoint y: 250, distance: 98.2
click at [352, 250] on div "¿Cómo se va a llamar? Descuento t-shirt empleados Ingresa una descripción (opci…" at bounding box center [355, 229] width 324 height 65
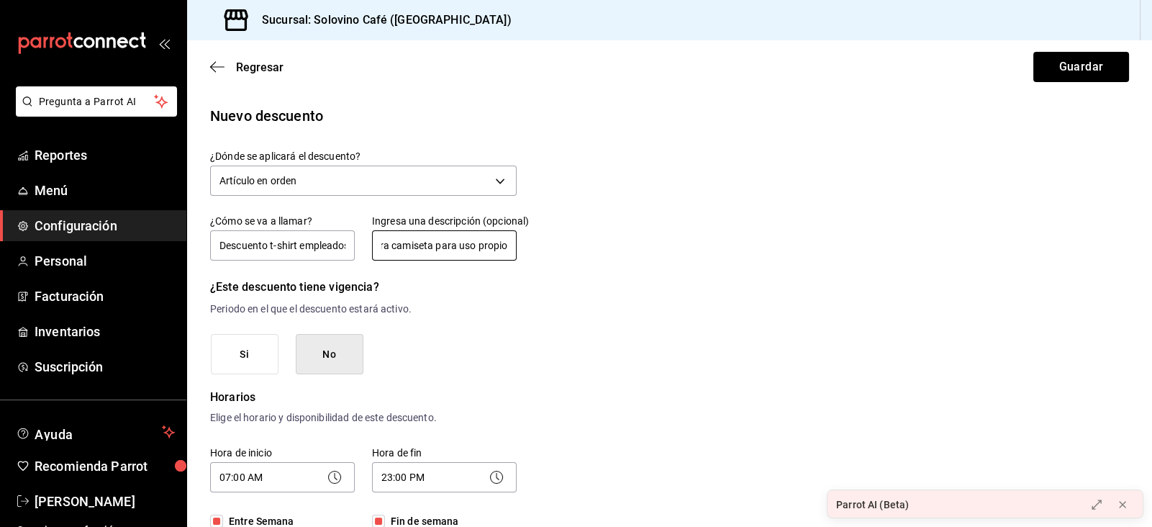
drag, startPoint x: 470, startPoint y: 250, endPoint x: 647, endPoint y: 263, distance: 177.5
click at [461, 243] on input "Sólo venta para camiseta de personal" at bounding box center [444, 245] width 145 height 30
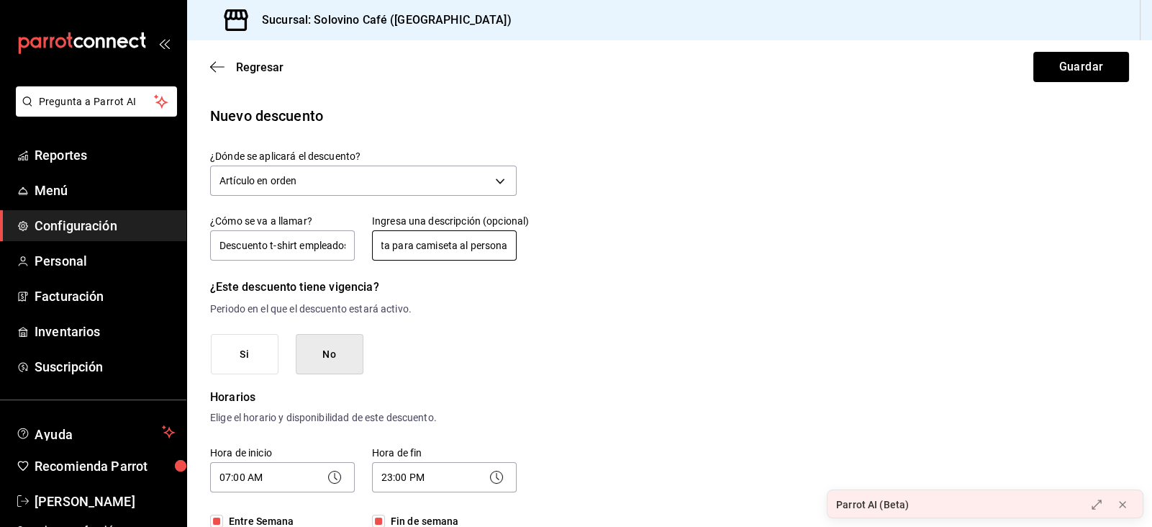
scroll to position [0, 0]
click at [418, 248] on input "Sólo venta para camiseta al personal" at bounding box center [444, 245] width 145 height 30
click at [394, 244] on input "Sólo descuento para camiseta al personal" at bounding box center [444, 245] width 145 height 30
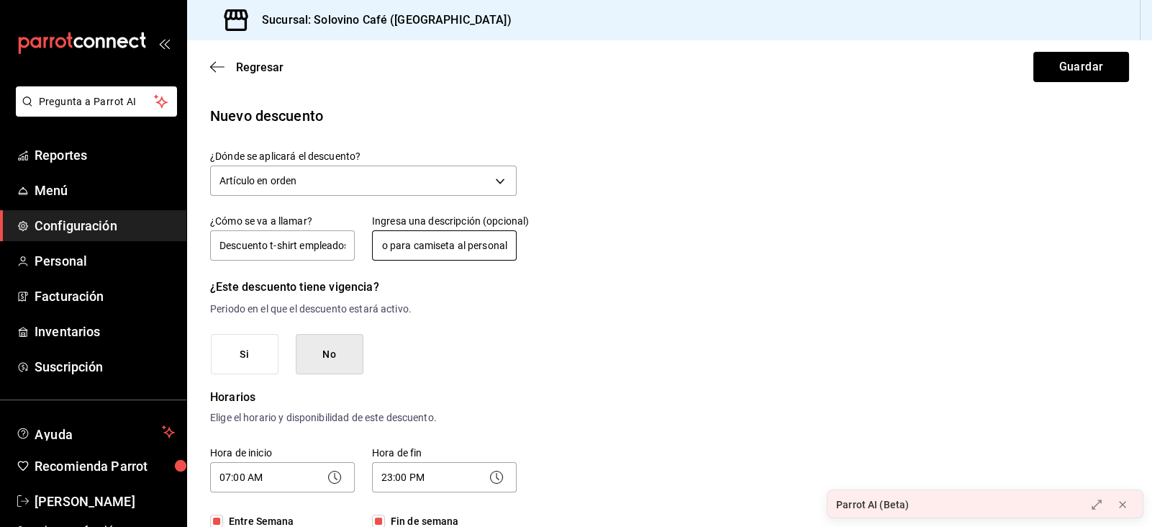
click at [394, 244] on input "Sólo descuento para camiseta al personal" at bounding box center [444, 245] width 145 height 30
drag, startPoint x: 510, startPoint y: 245, endPoint x: 262, endPoint y: 258, distance: 248.6
click at [262, 258] on div "¿Cómo se va a llamar? Descuento t-shirt empleados Ingresa una descripción (opci…" at bounding box center [355, 229] width 324 height 65
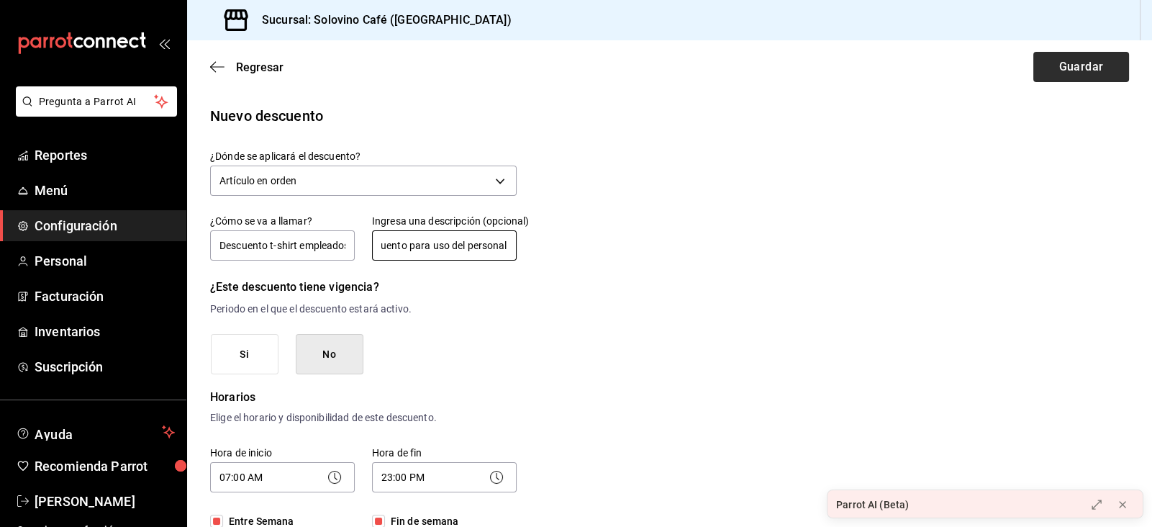
type input "Sólo descuento para uso del personal"
click at [1110, 58] on button "Guardar" at bounding box center [1081, 67] width 96 height 30
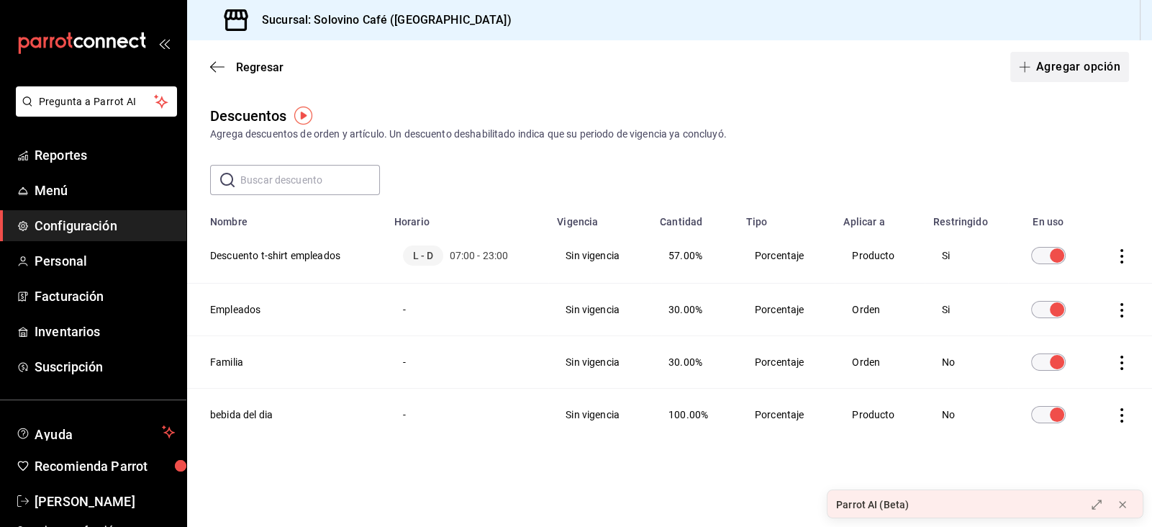
click at [1092, 75] on button "Agregar opción" at bounding box center [1069, 67] width 119 height 30
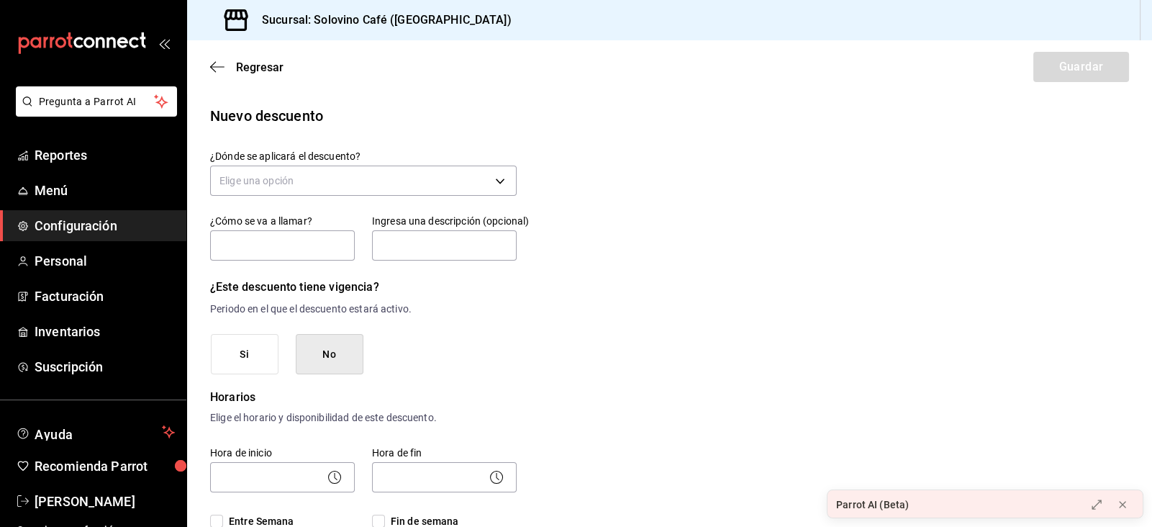
scroll to position [676, 0]
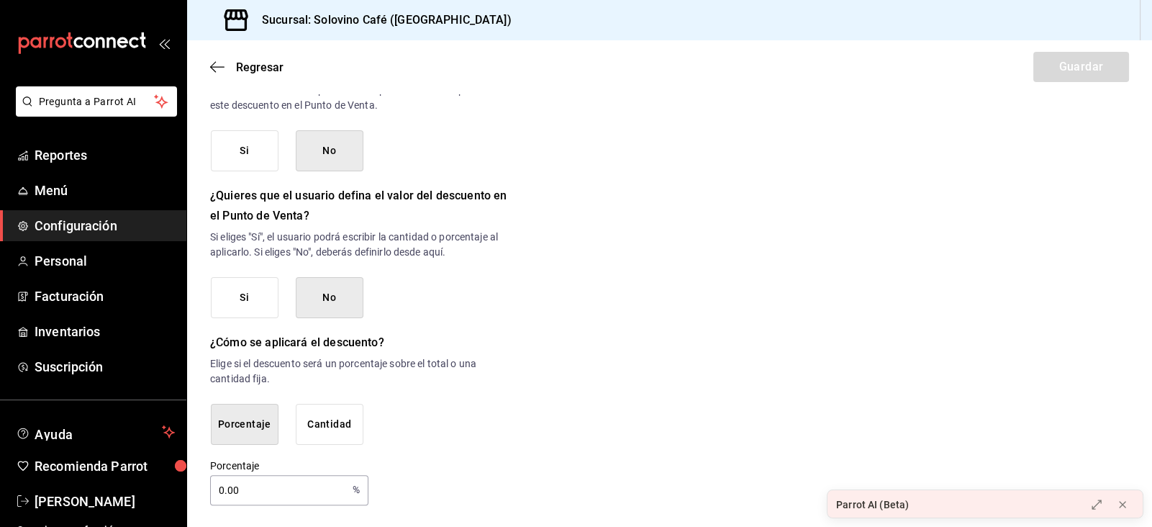
click at [223, 486] on input "0.00" at bounding box center [278, 490] width 137 height 29
type input "5"
click at [322, 432] on button "Cantidad" at bounding box center [330, 424] width 68 height 41
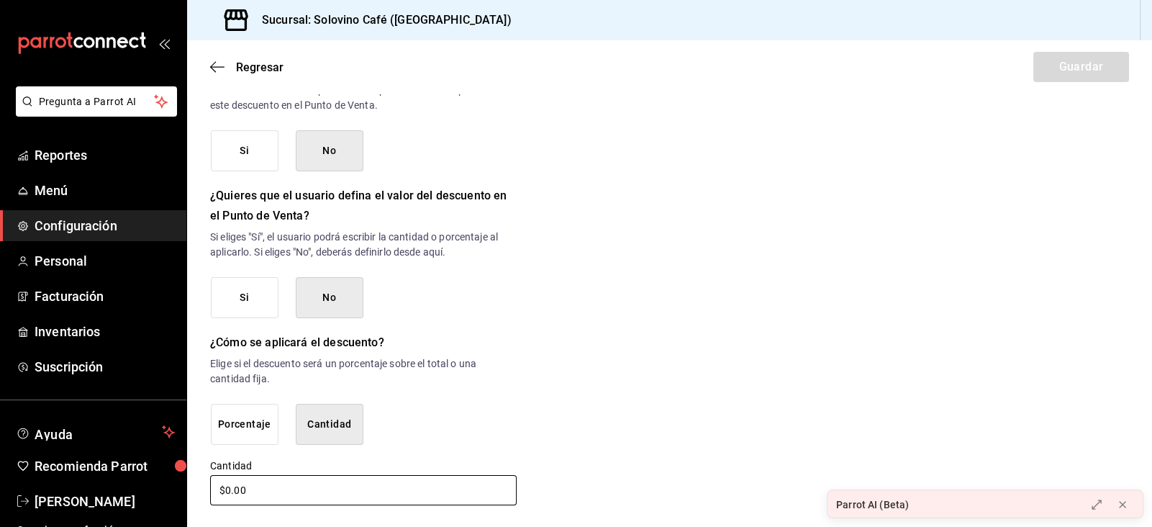
click at [261, 499] on input "$0.00" at bounding box center [363, 490] width 307 height 30
type input "$0.00"
type input "$130.00"
click at [327, 439] on button "Cantidad" at bounding box center [330, 424] width 68 height 41
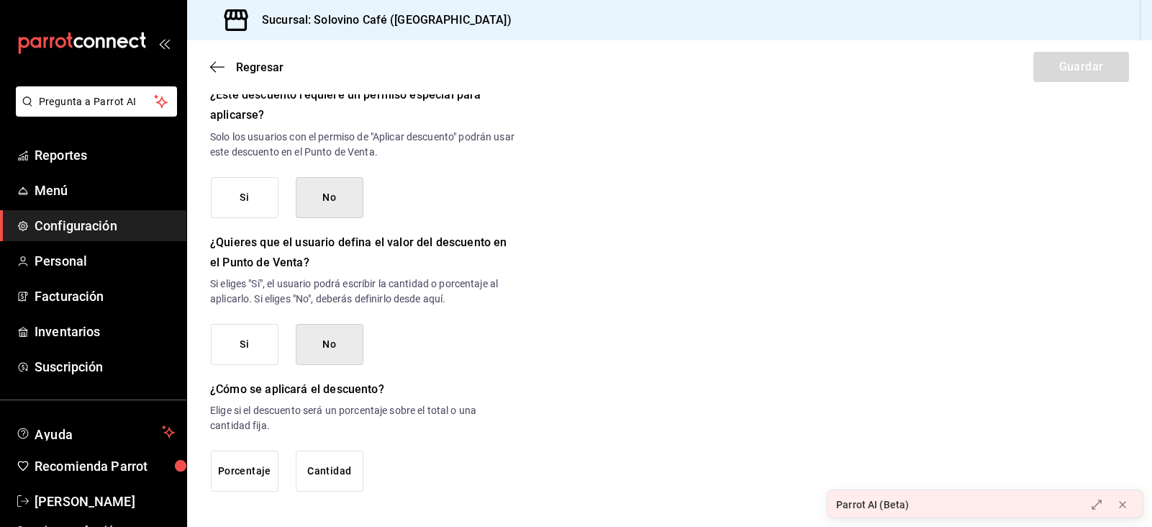
click at [323, 453] on button "Cantidad" at bounding box center [330, 470] width 68 height 41
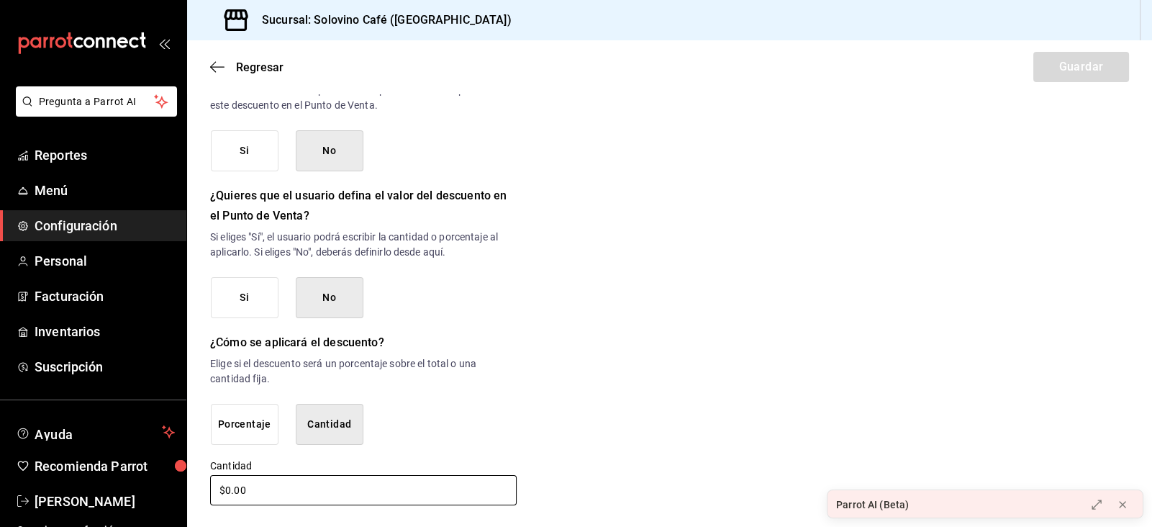
click at [287, 481] on input "$0.00" at bounding box center [363, 490] width 307 height 30
type input "$0.00"
type input "$130.00"
click at [421, 425] on div "Porcentaje Cantidad" at bounding box center [364, 424] width 306 height 41
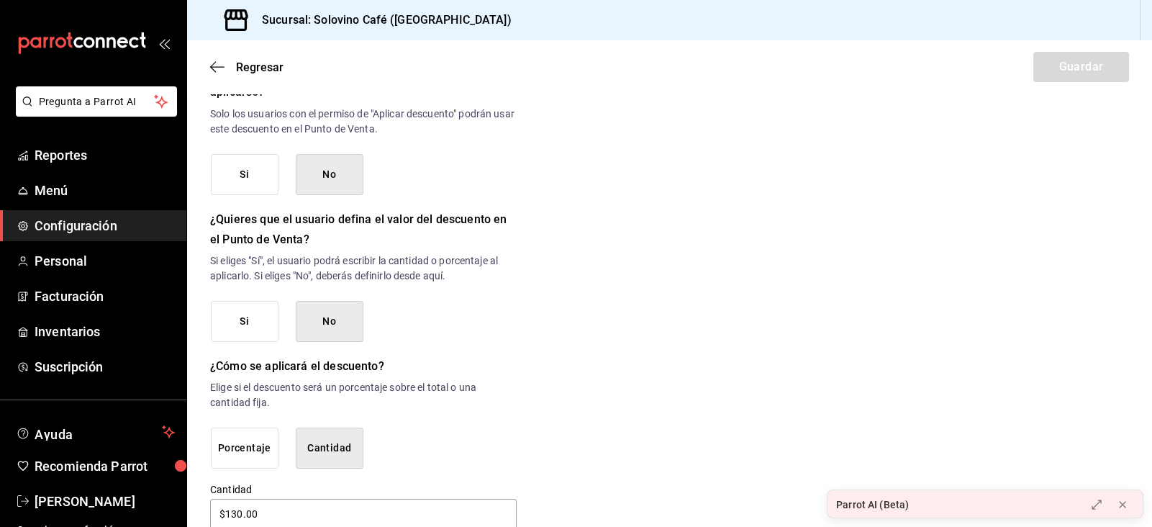
scroll to position [651, 0]
click at [317, 322] on button "No" at bounding box center [330, 322] width 68 height 41
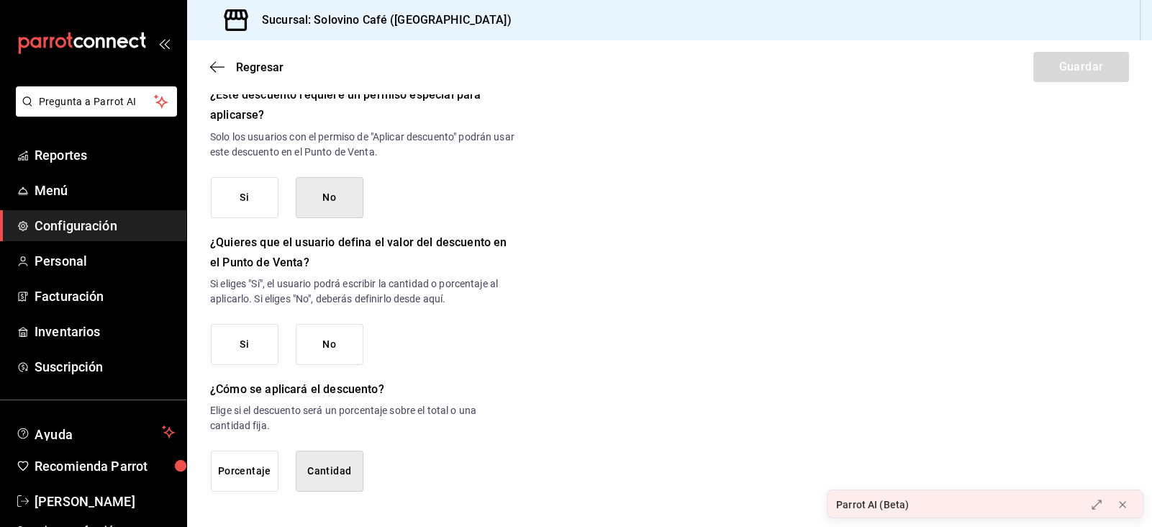
click at [320, 469] on button "Cantidad" at bounding box center [330, 470] width 68 height 41
click at [294, 472] on div "Porcentaje Cantidad" at bounding box center [287, 470] width 153 height 41
click at [322, 468] on button "Cantidad" at bounding box center [330, 470] width 68 height 41
click at [330, 458] on button "Cantidad" at bounding box center [330, 470] width 68 height 41
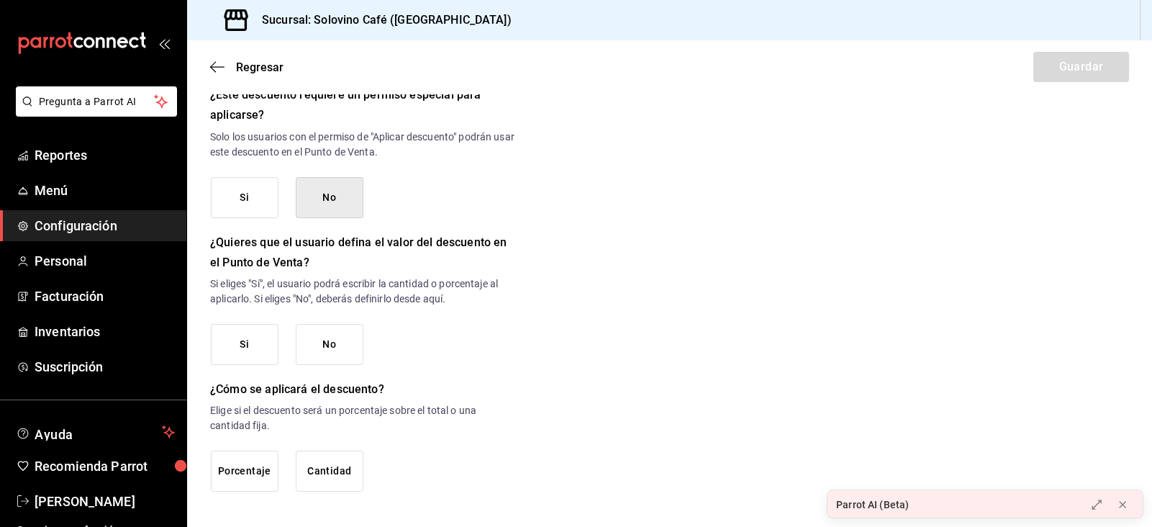
click at [315, 356] on button "No" at bounding box center [330, 344] width 68 height 41
click at [347, 476] on button "Cantidad" at bounding box center [330, 470] width 68 height 41
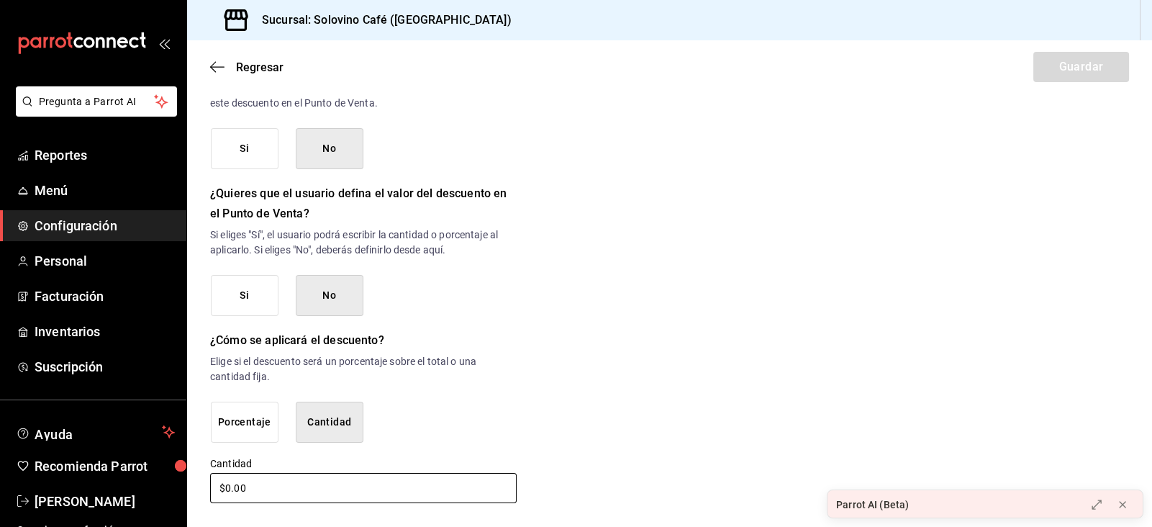
click at [265, 493] on input "$0.00" at bounding box center [363, 488] width 307 height 30
type input "$0.00"
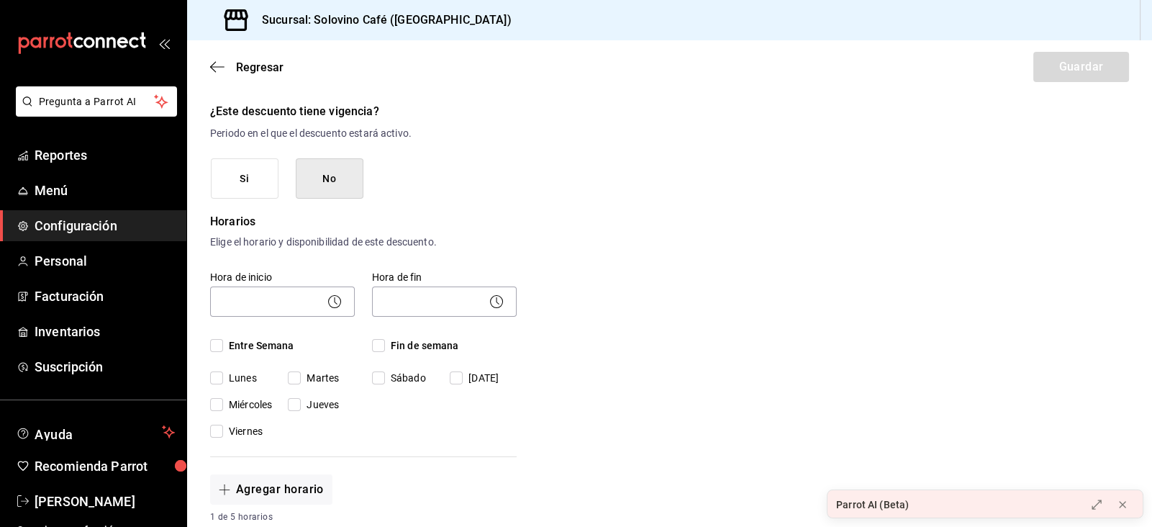
scroll to position [165, 0]
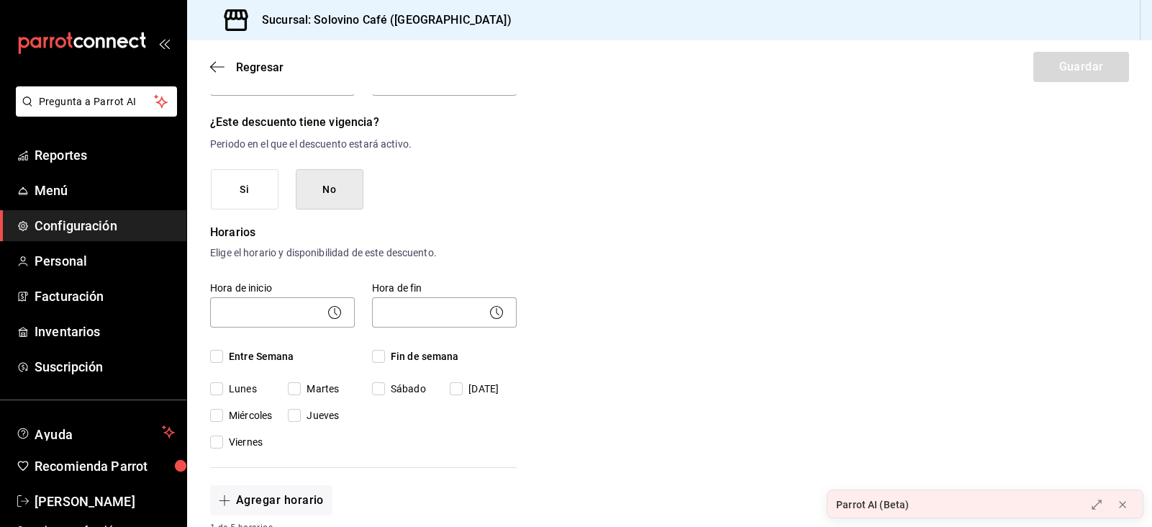
type input "$130.00"
click at [225, 356] on span "Entre Semana" at bounding box center [258, 356] width 71 height 15
click at [223, 356] on input "Entre Semana" at bounding box center [216, 356] width 13 height 13
checkbox input "true"
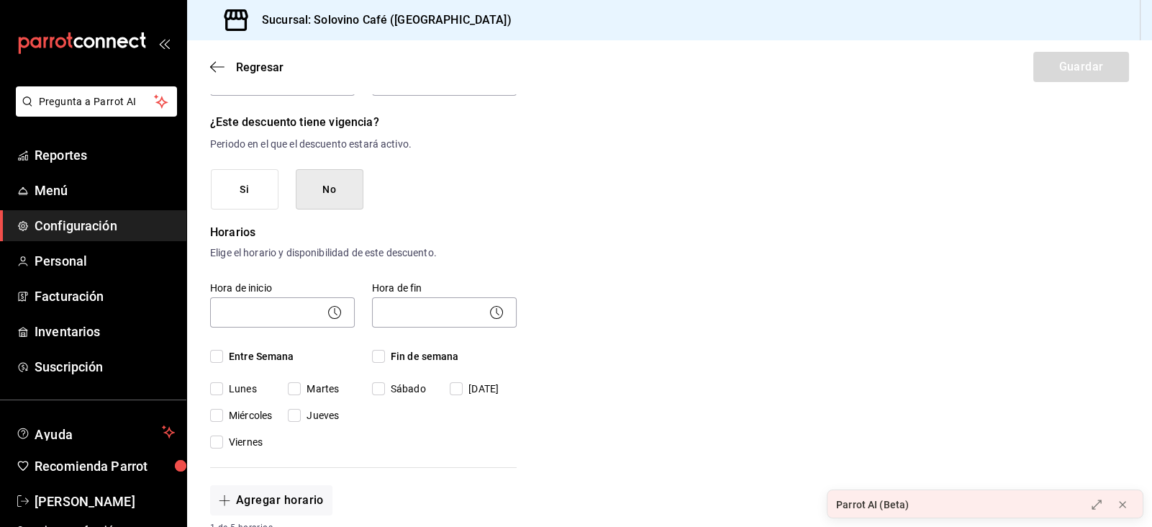
checkbox input "true"
click at [412, 351] on span "Fin de semana" at bounding box center [422, 356] width 74 height 15
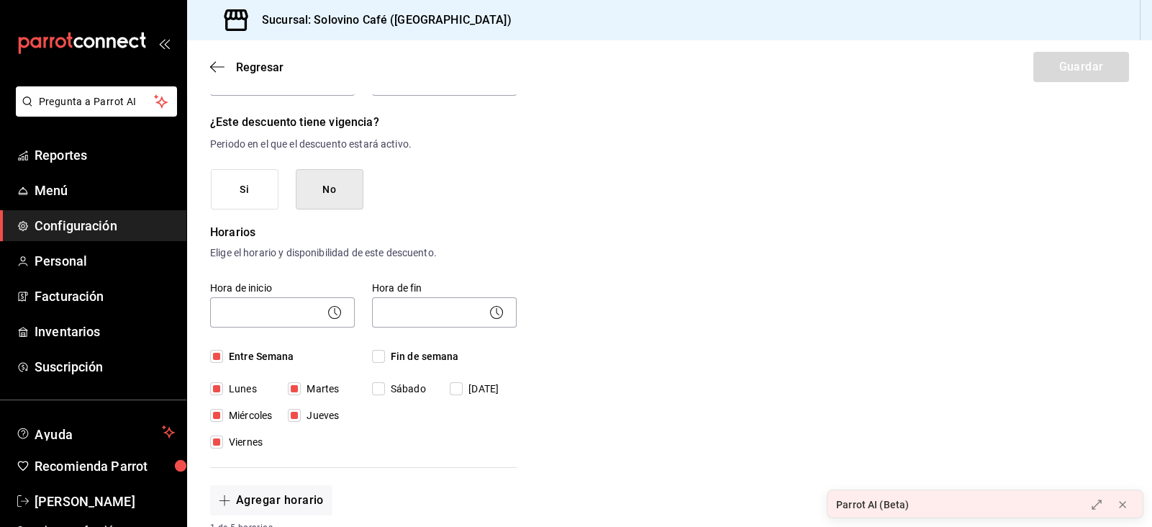
click at [385, 351] on input "Fin de semana" at bounding box center [378, 356] width 13 height 13
checkbox input "true"
click at [299, 322] on body "Pregunta a Parrot AI Reportes Menú Configuración Personal Facturación Inventari…" at bounding box center [576, 263] width 1152 height 527
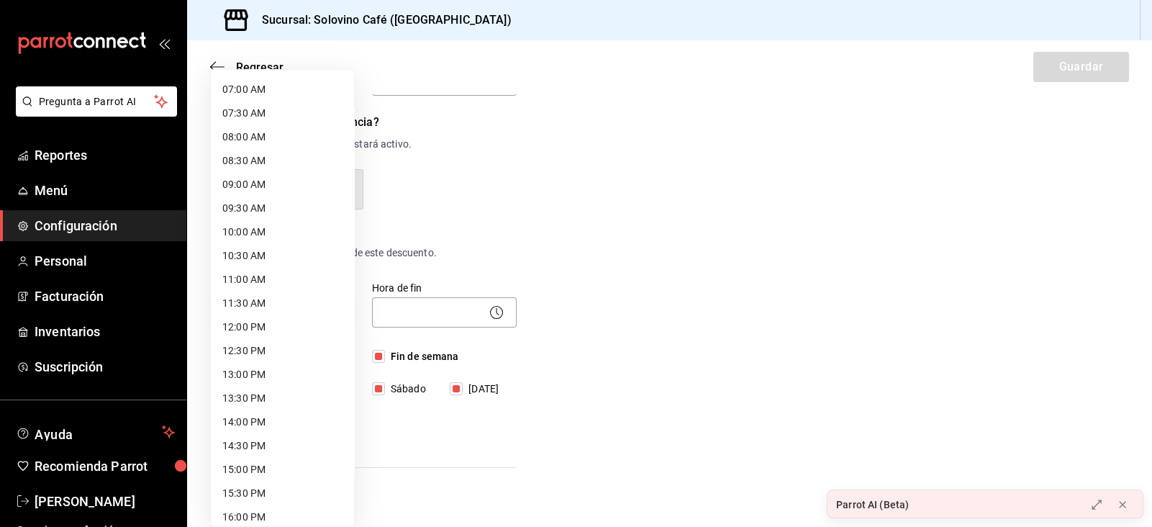
scroll to position [339, 0]
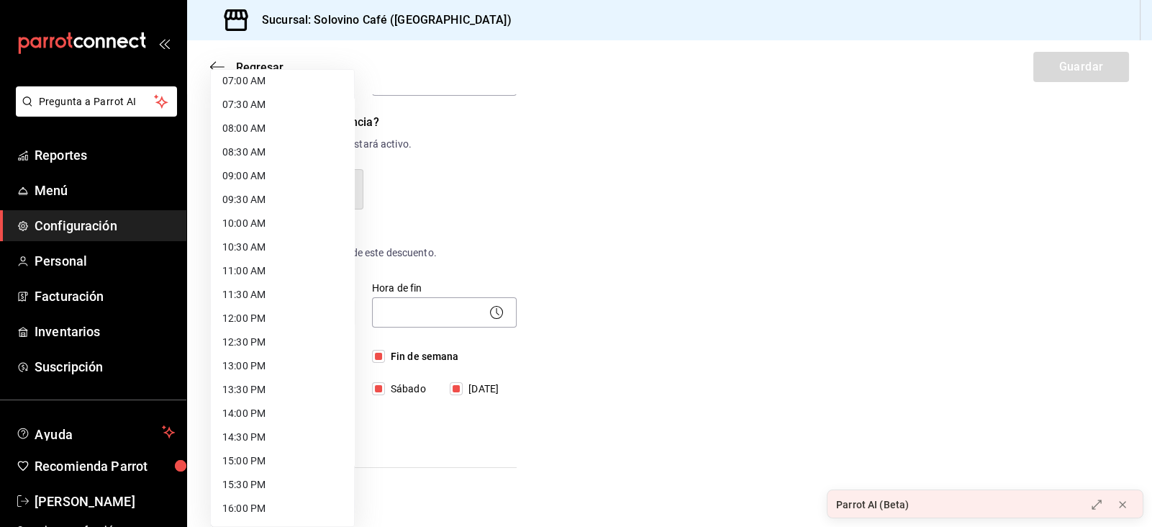
click at [246, 268] on li "11:00 AM" at bounding box center [282, 271] width 143 height 24
type input "11:00"
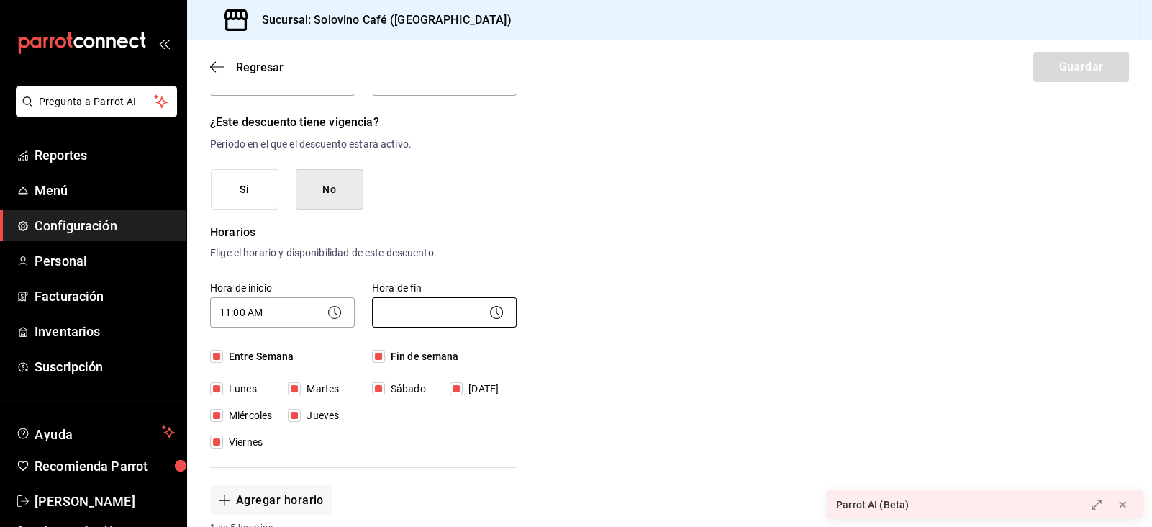
click at [401, 307] on body "Pregunta a Parrot AI Reportes Menú Configuración Personal Facturación Inventari…" at bounding box center [576, 263] width 1152 height 527
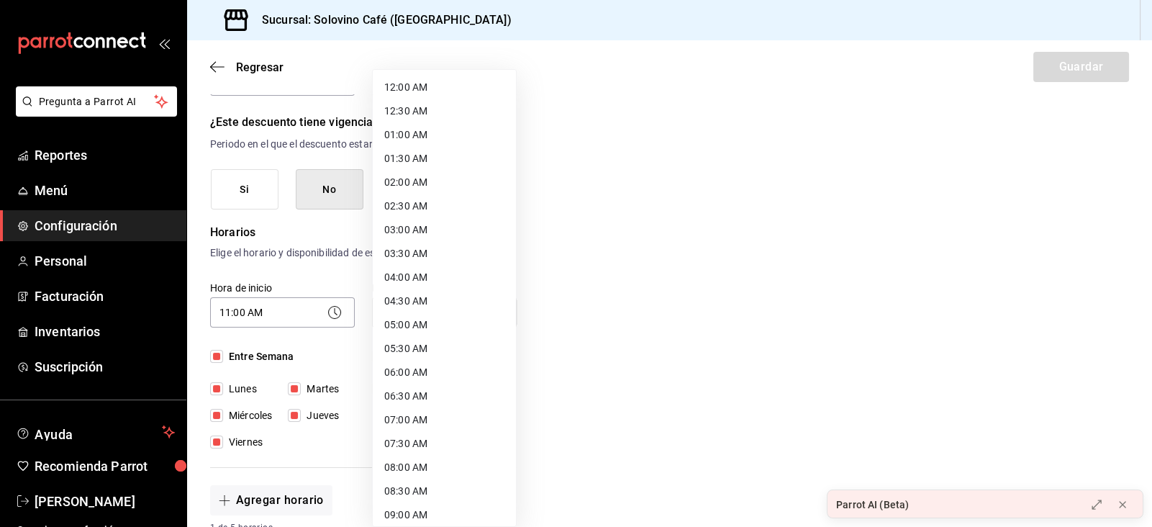
scroll to position [717, 0]
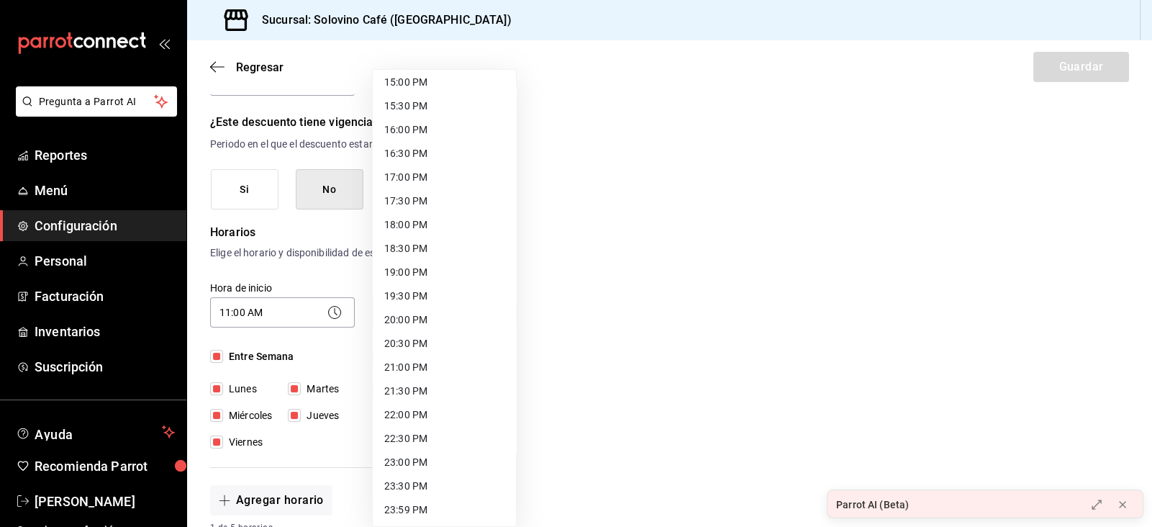
click at [419, 458] on li "23:00 PM" at bounding box center [444, 462] width 143 height 24
type input "23:00"
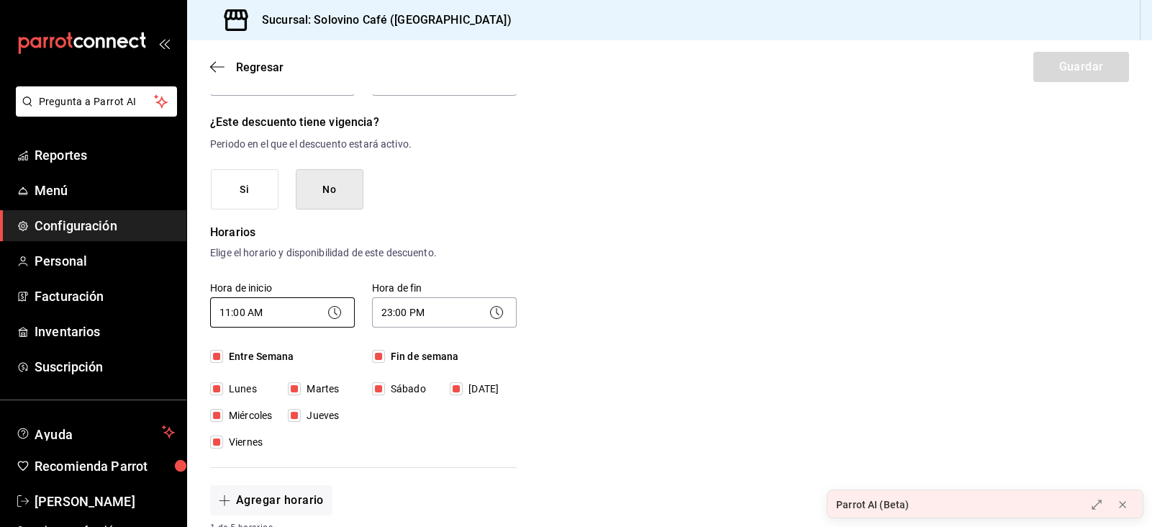
click at [276, 307] on body "Pregunta a Parrot AI Reportes Menú Configuración Personal Facturación Inventari…" at bounding box center [576, 263] width 1152 height 527
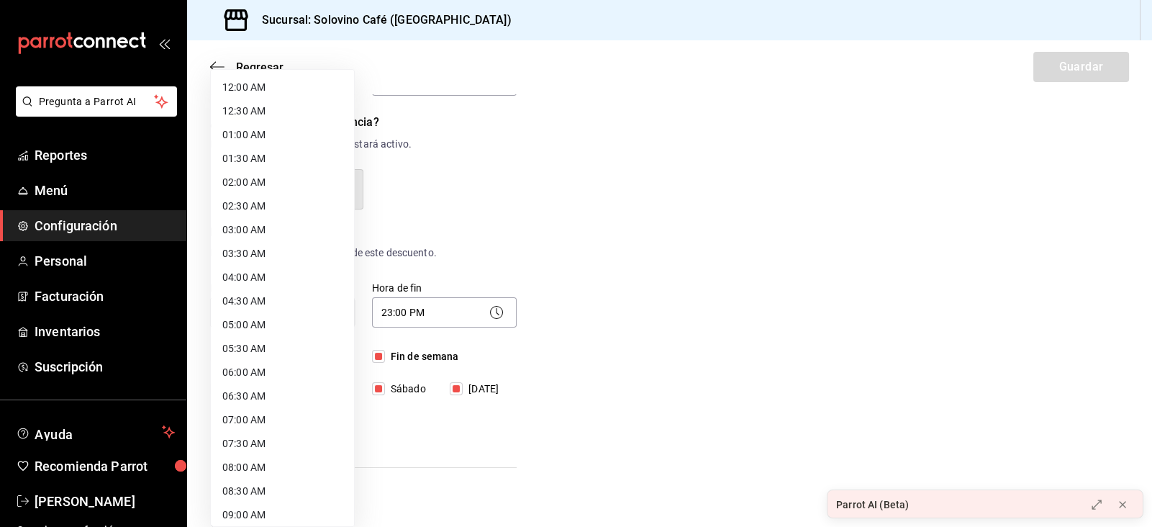
scroll to position [311, 0]
click at [249, 117] on li "07:00 AM" at bounding box center [282, 109] width 143 height 24
type input "07:00"
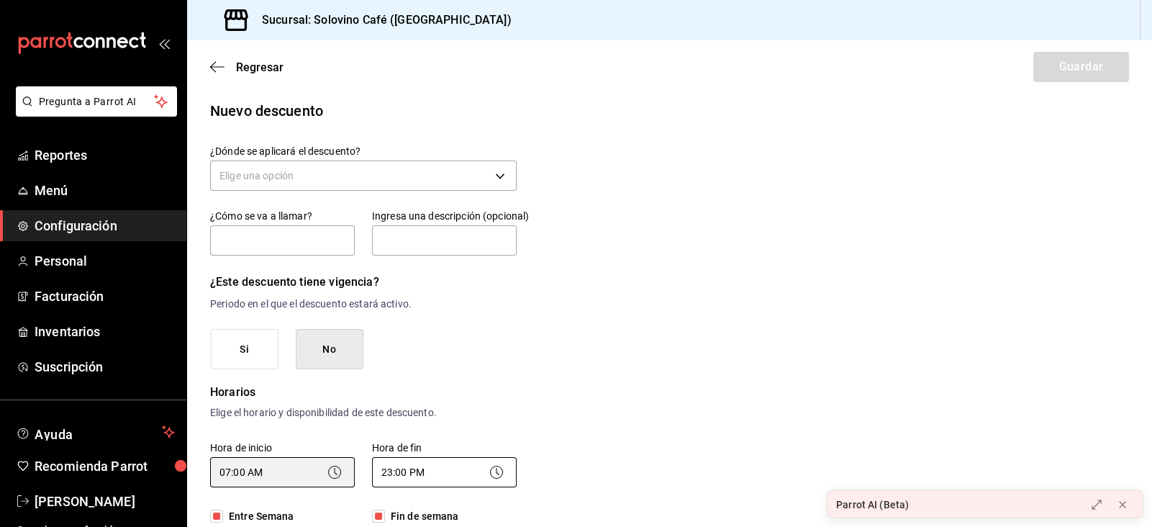
scroll to position [0, 0]
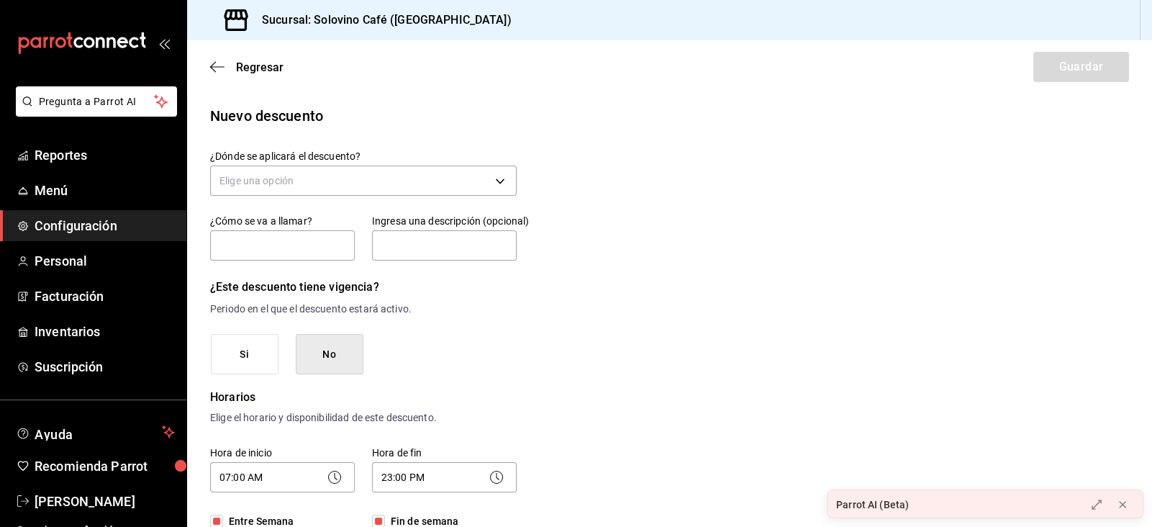
click at [297, 153] on label "¿Dónde se aplicará el descuento?" at bounding box center [363, 156] width 307 height 10
click at [278, 204] on div "¿Cómo se va a llamar?" at bounding box center [274, 229] width 162 height 65
click at [273, 173] on body "Pregunta a Parrot AI Reportes Menú Configuración Personal Facturación Inventari…" at bounding box center [576, 263] width 1152 height 527
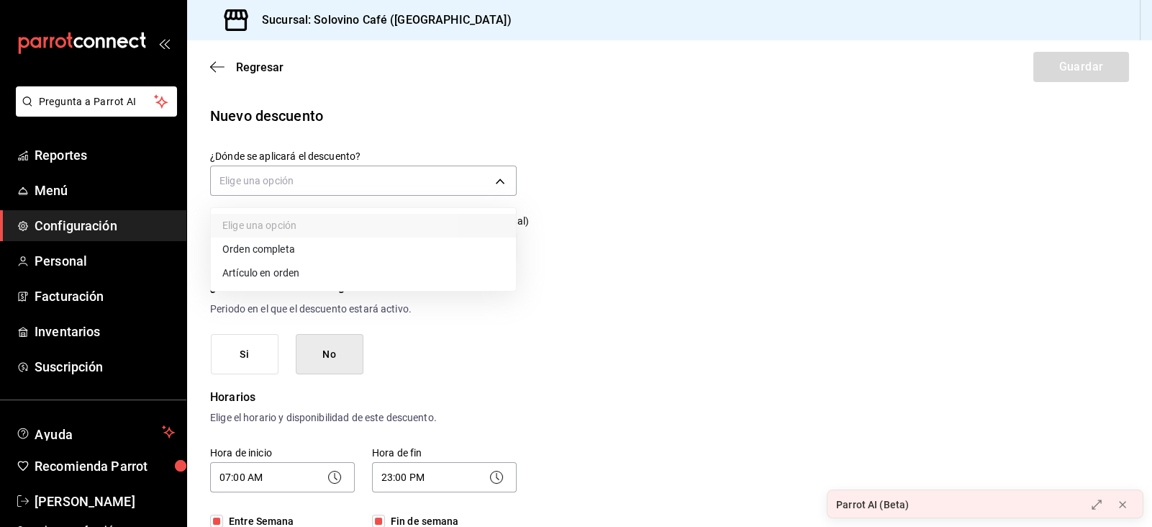
click at [243, 272] on li "Artículo en orden" at bounding box center [363, 273] width 305 height 24
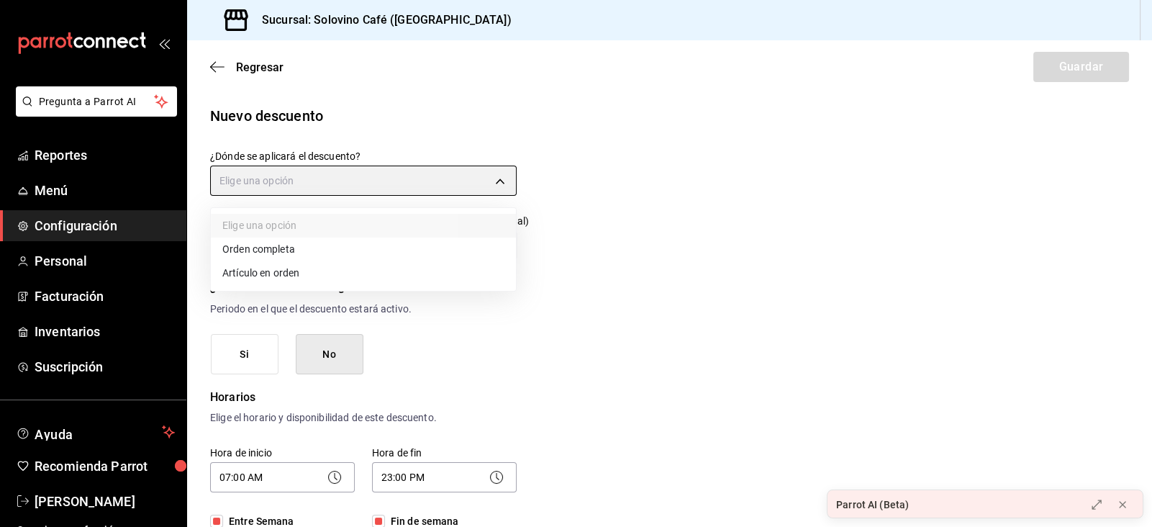
type input "ORDER_ITEM"
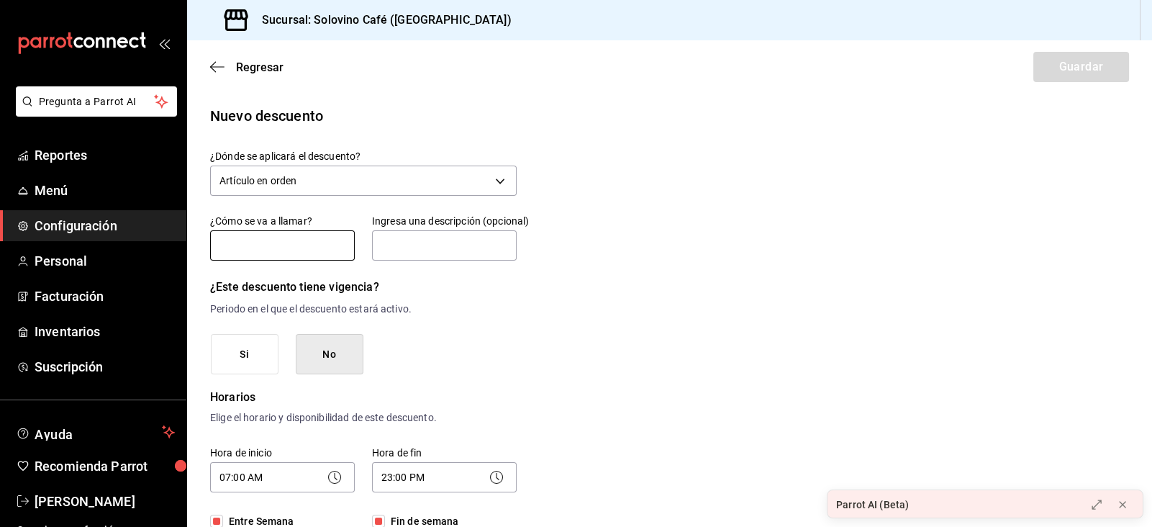
click at [250, 249] on input "text" at bounding box center [282, 245] width 145 height 30
type input "Descuento t-shirt empleados"
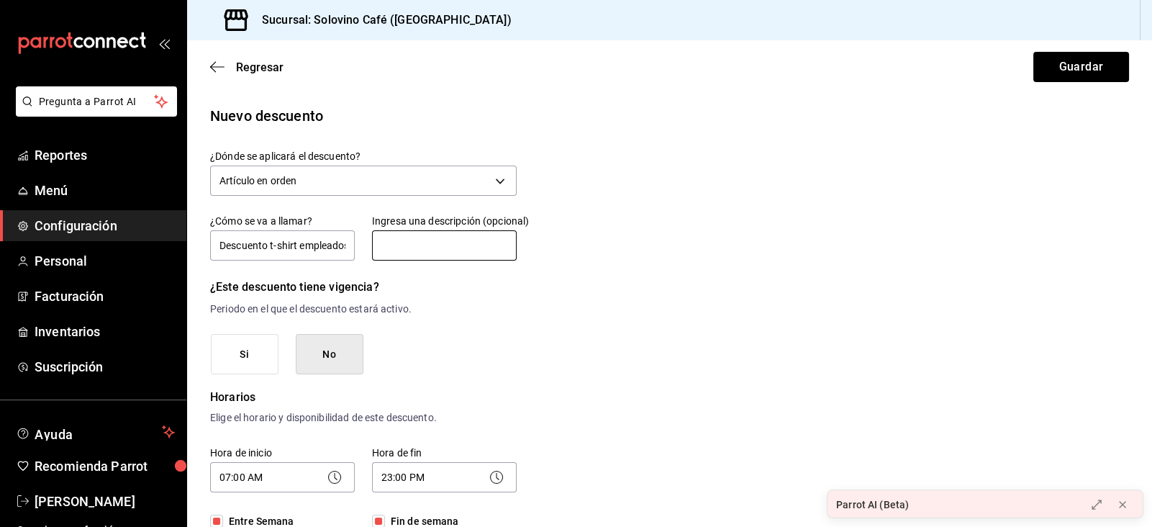
click at [392, 252] on input "text" at bounding box center [444, 245] width 145 height 30
type input "Sólo descuento para uso del personal"
click at [1044, 81] on button "Guardar" at bounding box center [1081, 67] width 96 height 30
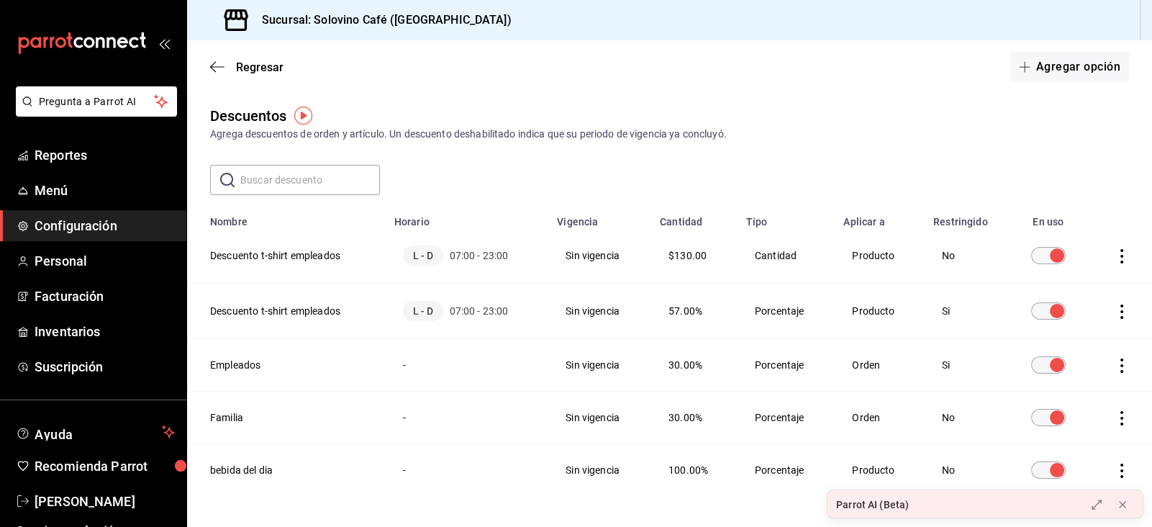
click at [1125, 251] on icon "actions" at bounding box center [1122, 256] width 14 height 14
click at [1069, 268] on span "Eliminar" at bounding box center [1056, 275] width 63 height 17
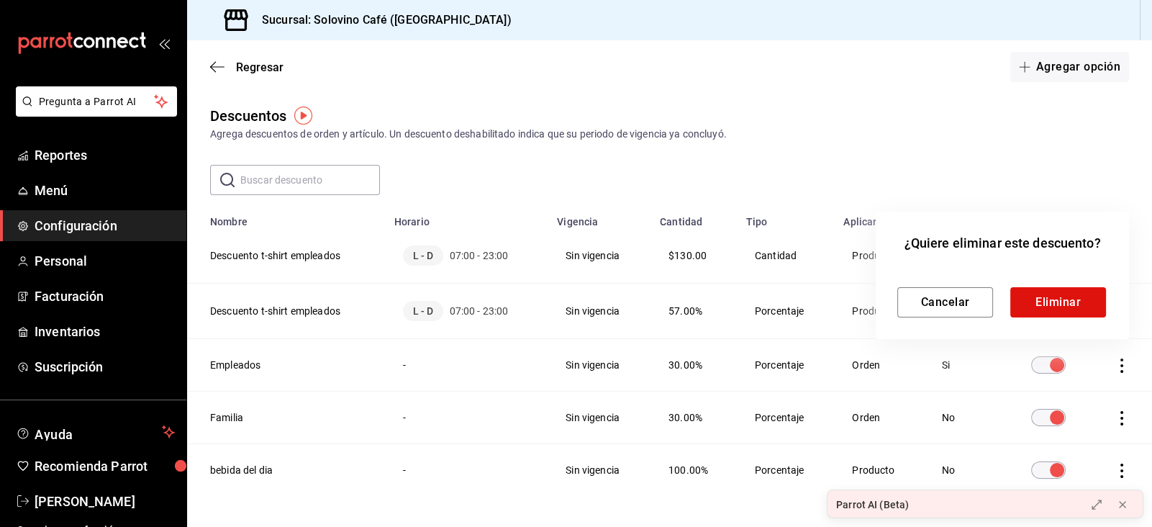
click at [1059, 285] on div "Cancelar Eliminar" at bounding box center [1002, 290] width 210 height 53
click at [1051, 311] on button "Eliminar" at bounding box center [1058, 302] width 96 height 30
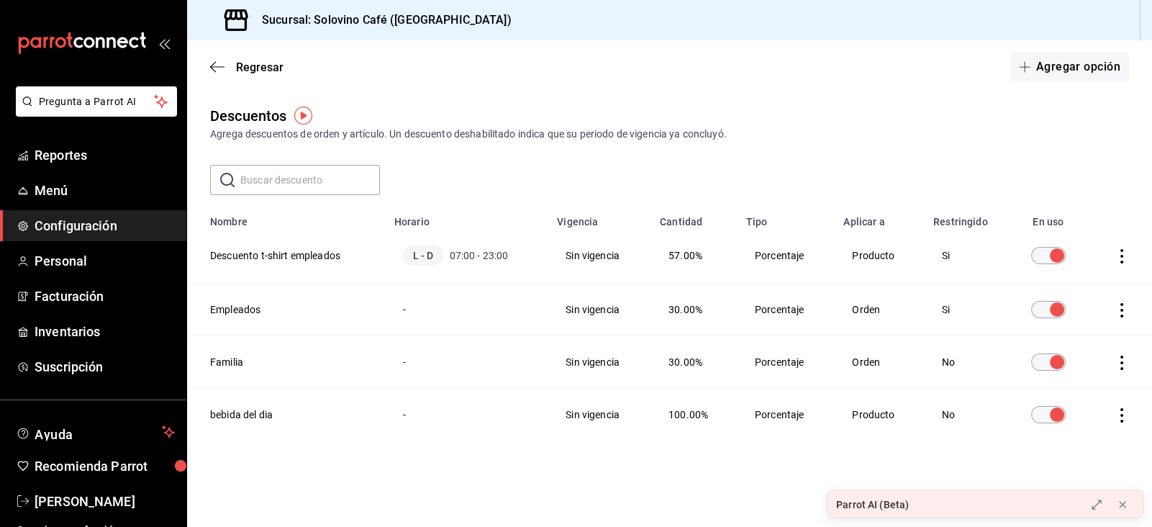
click at [1116, 255] on icon "actions" at bounding box center [1122, 256] width 14 height 14
click at [1061, 275] on span "Eliminar" at bounding box center [1069, 276] width 37 height 12
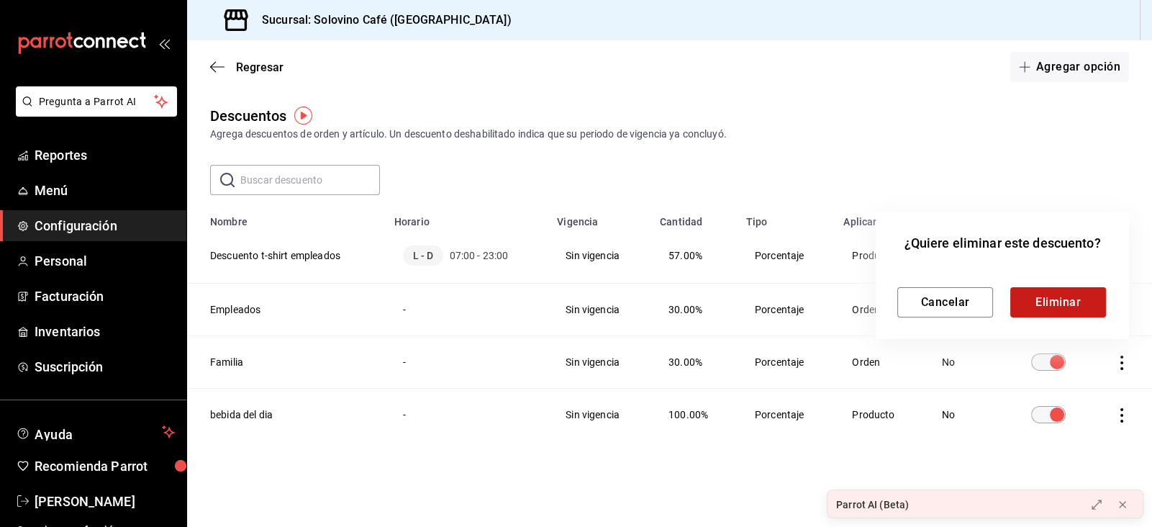
click at [1049, 287] on button "Eliminar" at bounding box center [1058, 302] width 96 height 30
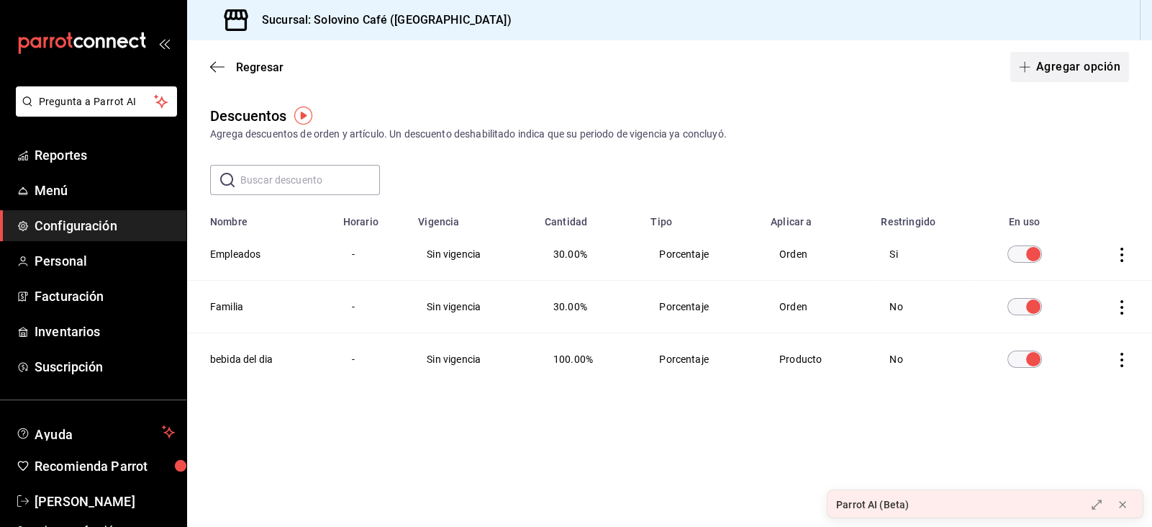
click at [1097, 63] on button "Agregar opción" at bounding box center [1069, 67] width 119 height 30
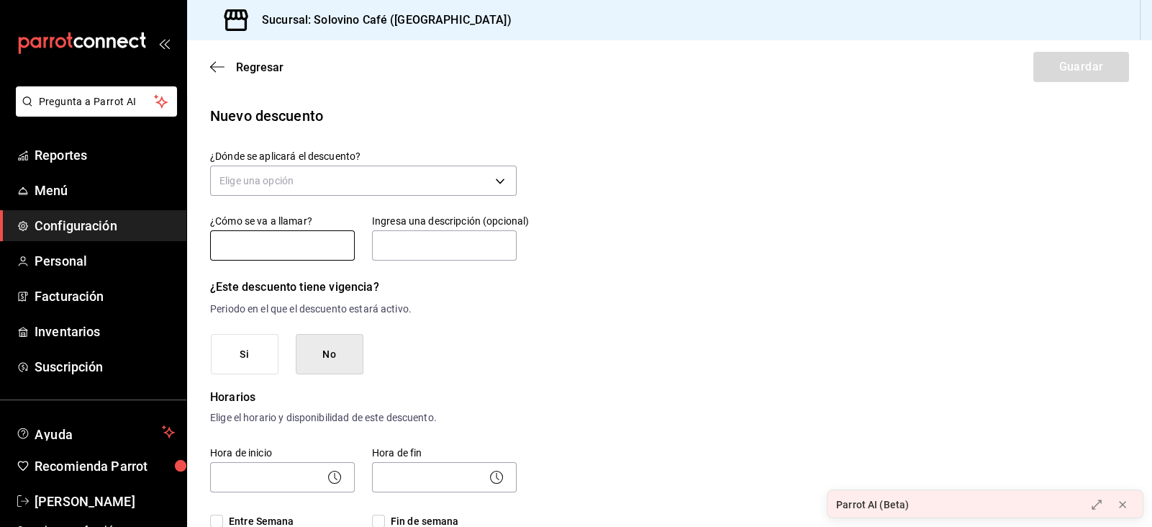
click at [312, 250] on input "text" at bounding box center [282, 245] width 145 height 30
type input "Descuento t-shirt empleados"
click at [373, 181] on body "Pregunta a Parrot AI Reportes Menú Configuración Personal Facturación Inventari…" at bounding box center [576, 263] width 1152 height 527
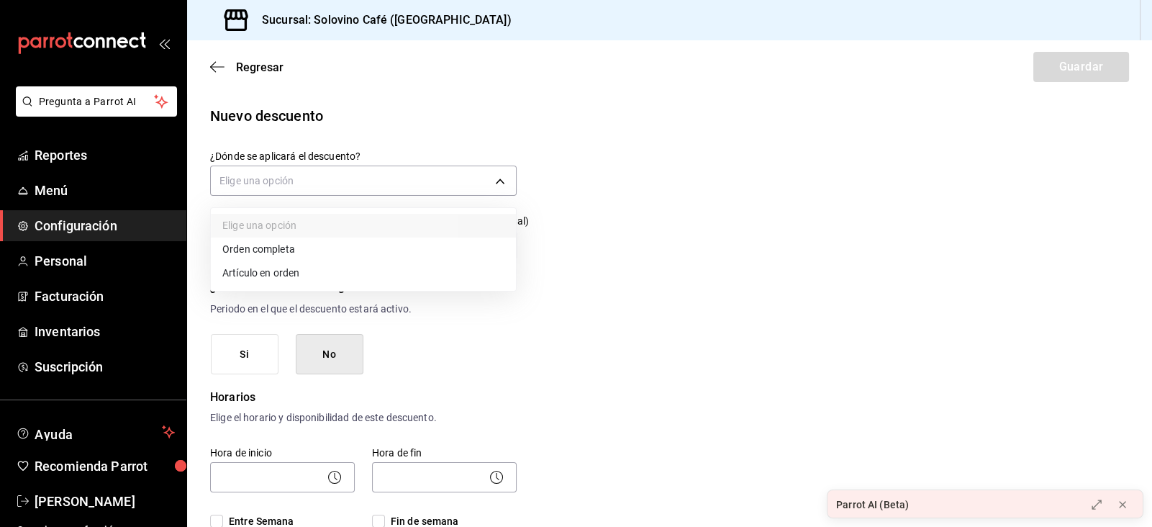
click at [268, 272] on li "Artículo en orden" at bounding box center [363, 273] width 305 height 24
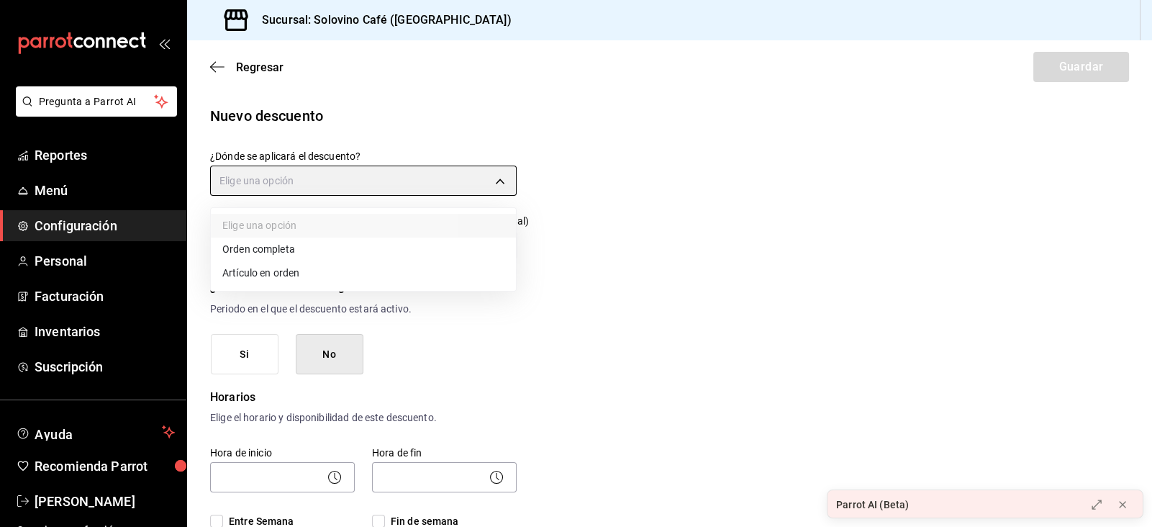
type input "ORDER_ITEM"
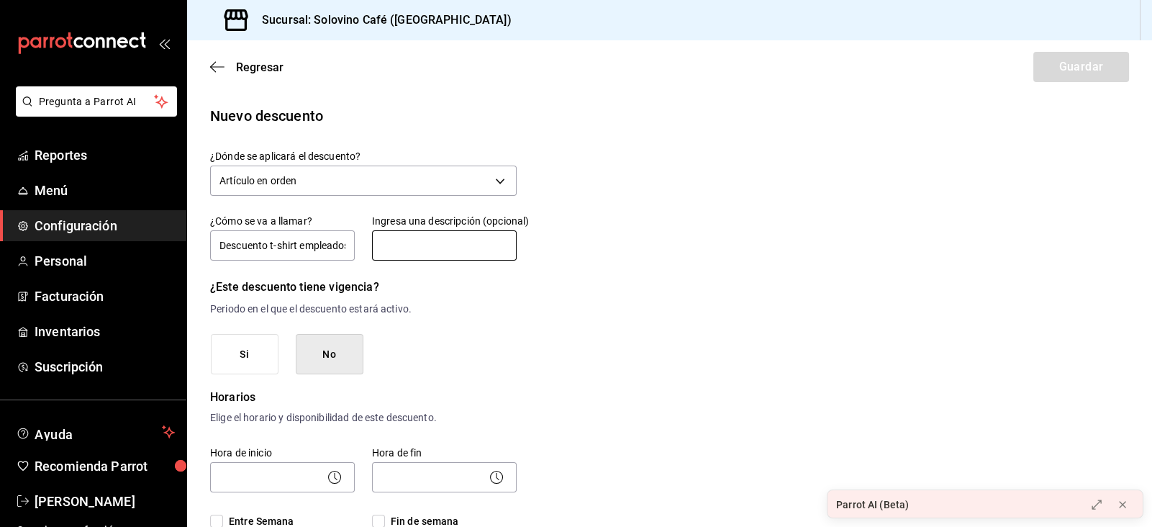
click at [385, 242] on input "text" at bounding box center [444, 245] width 145 height 30
type input "Sólo descuento para uso del personal"
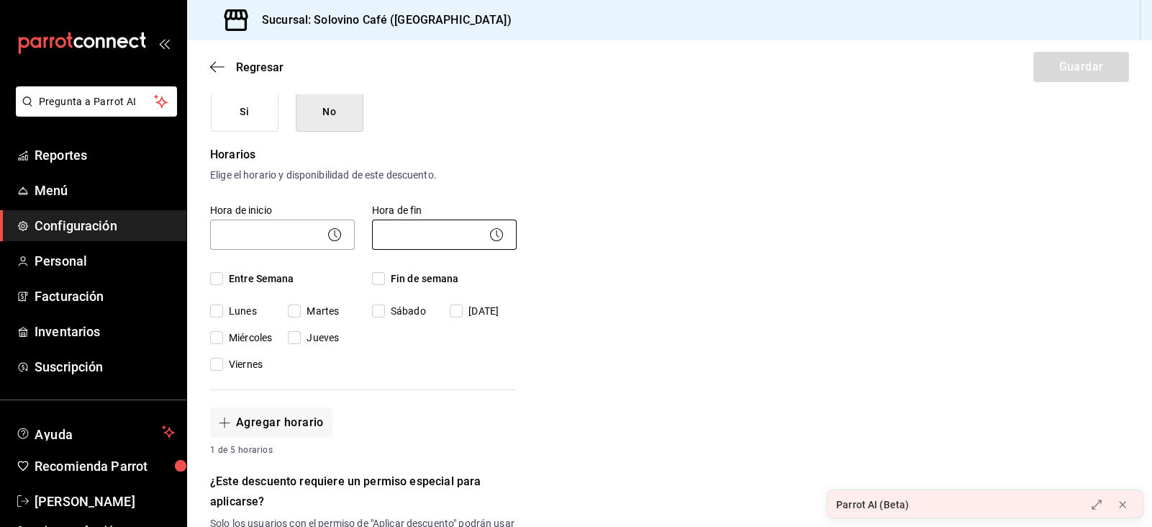
scroll to position [269, 0]
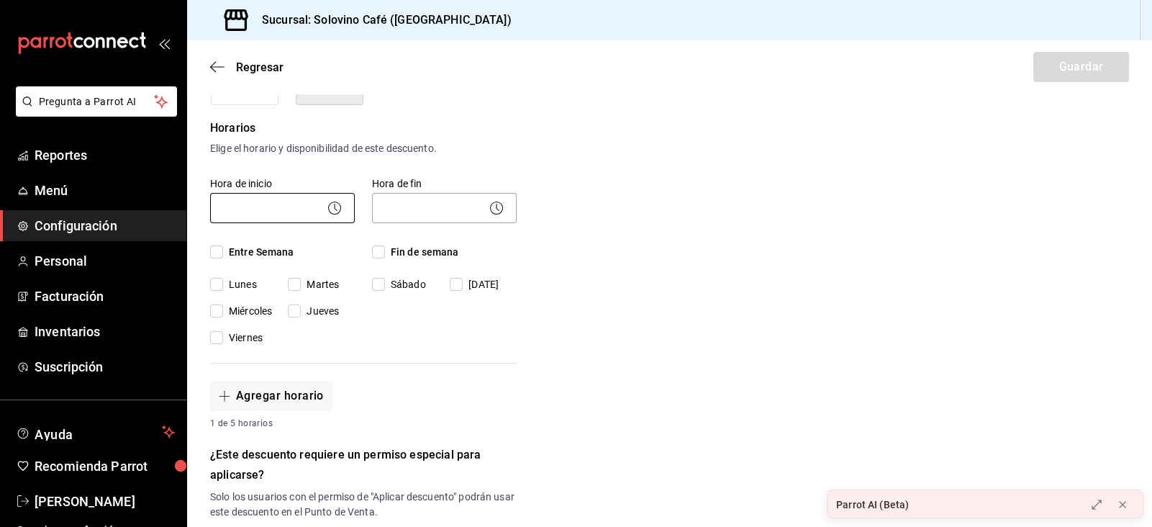
click at [237, 206] on body "Pregunta a Parrot AI Reportes Menú Configuración Personal Facturación Inventari…" at bounding box center [576, 263] width 1152 height 527
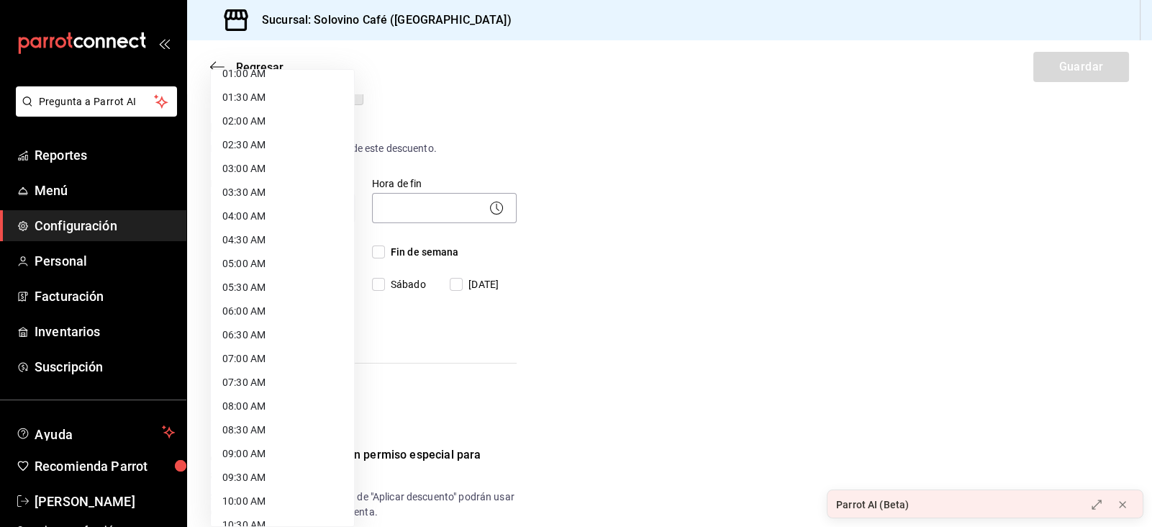
scroll to position [63, 0]
click at [250, 353] on li "07:00 AM" at bounding box center [282, 357] width 143 height 24
type input "07:00"
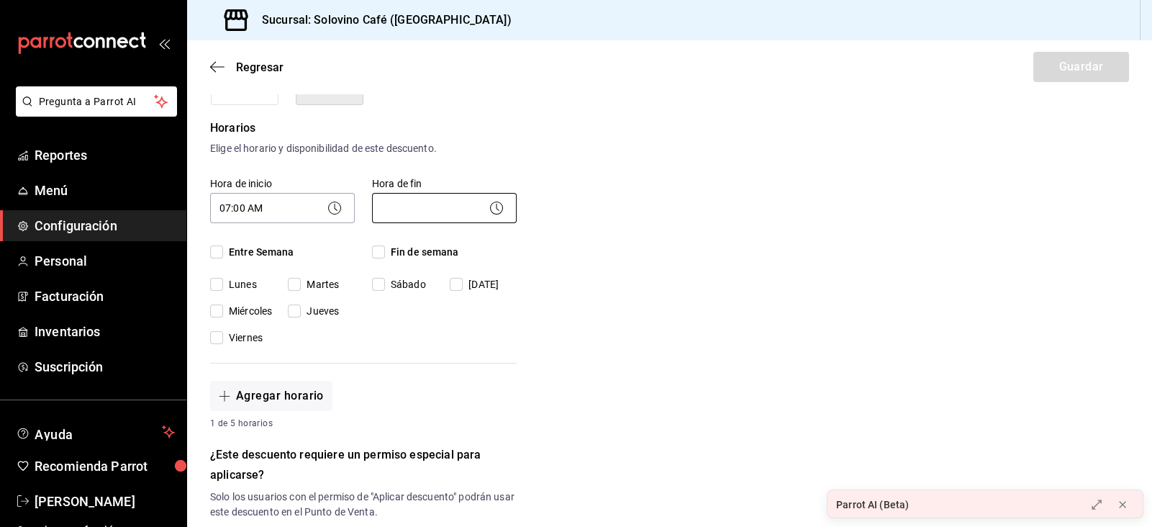
click at [394, 213] on body "Pregunta a Parrot AI Reportes Menú Configuración Personal Facturación Inventari…" at bounding box center [576, 263] width 1152 height 527
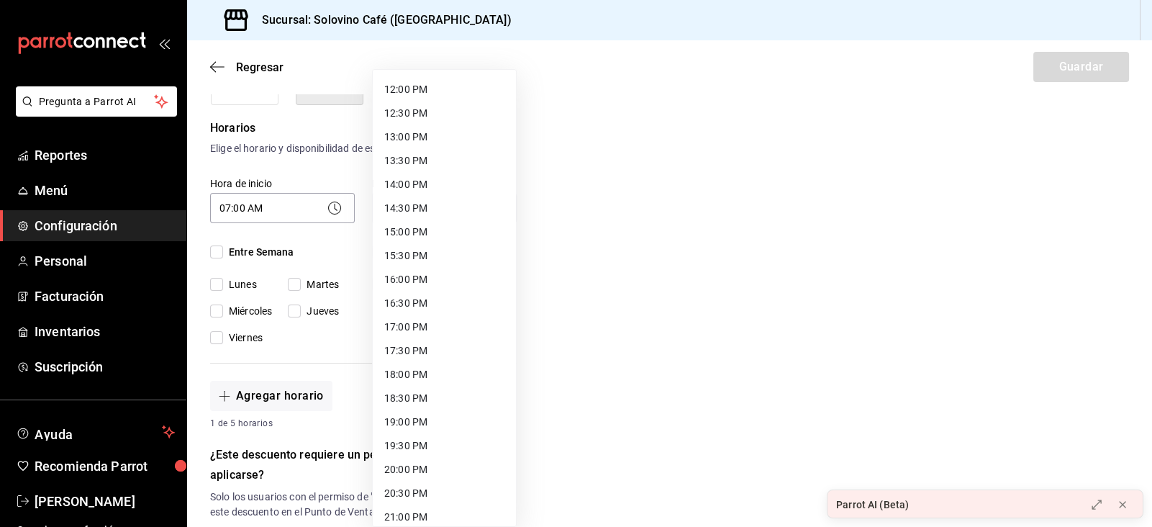
scroll to position [717, 0]
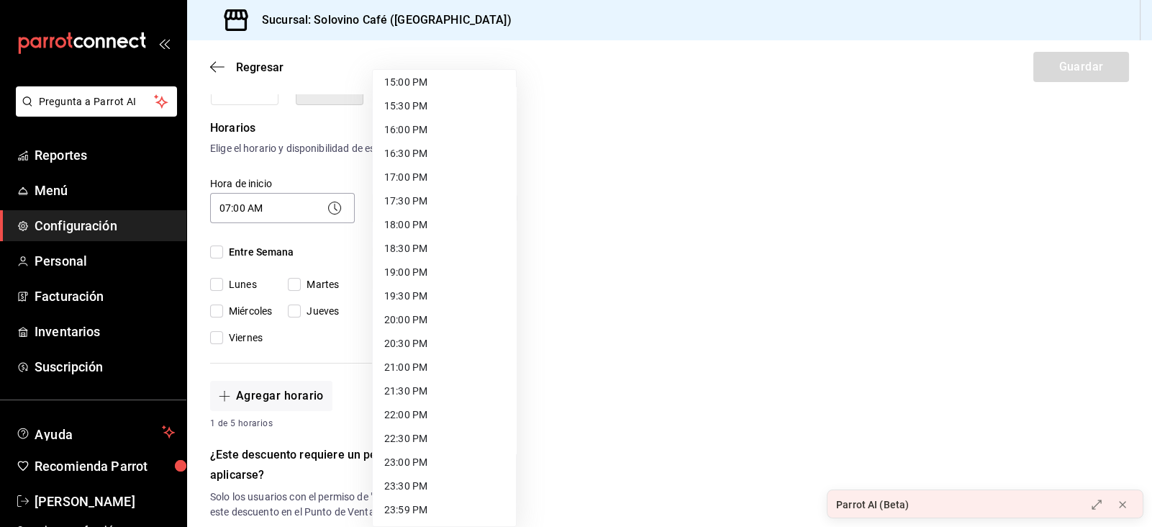
click at [420, 462] on li "23:00 PM" at bounding box center [444, 462] width 143 height 24
type input "23:00"
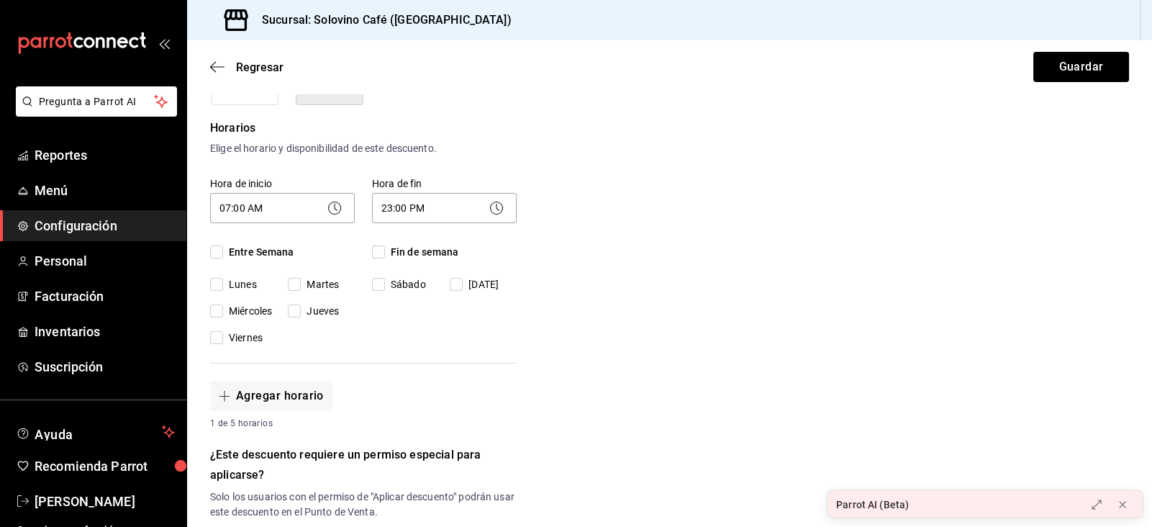
click at [245, 254] on span "Entre Semana" at bounding box center [258, 252] width 71 height 15
click at [223, 254] on input "Entre Semana" at bounding box center [216, 251] width 13 height 13
checkbox input "true"
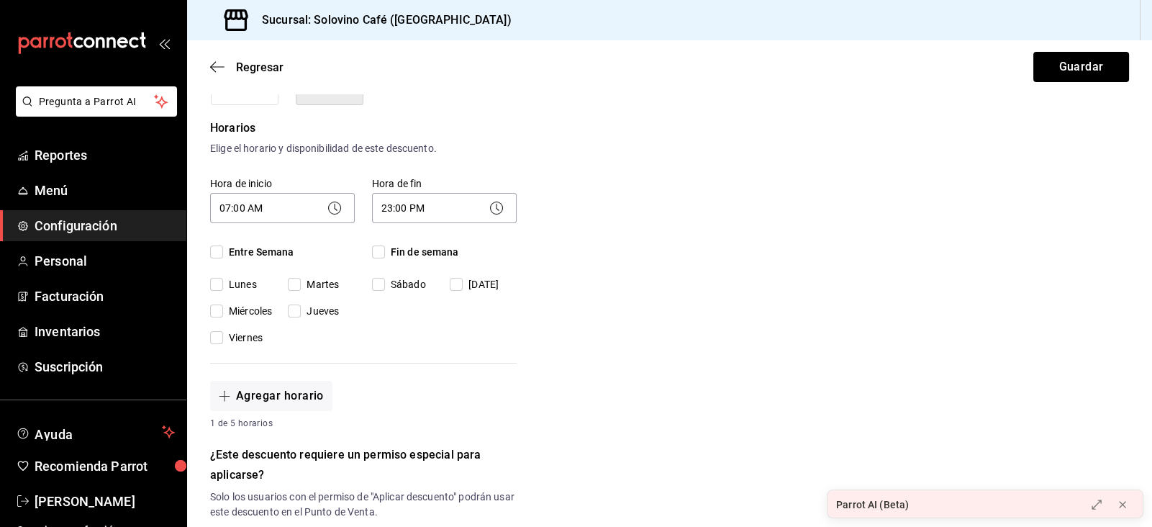
checkbox input "true"
click at [385, 253] on span "Fin de semana" at bounding box center [422, 252] width 74 height 15
click at [385, 253] on input "Fin de semana" at bounding box center [378, 251] width 13 height 13
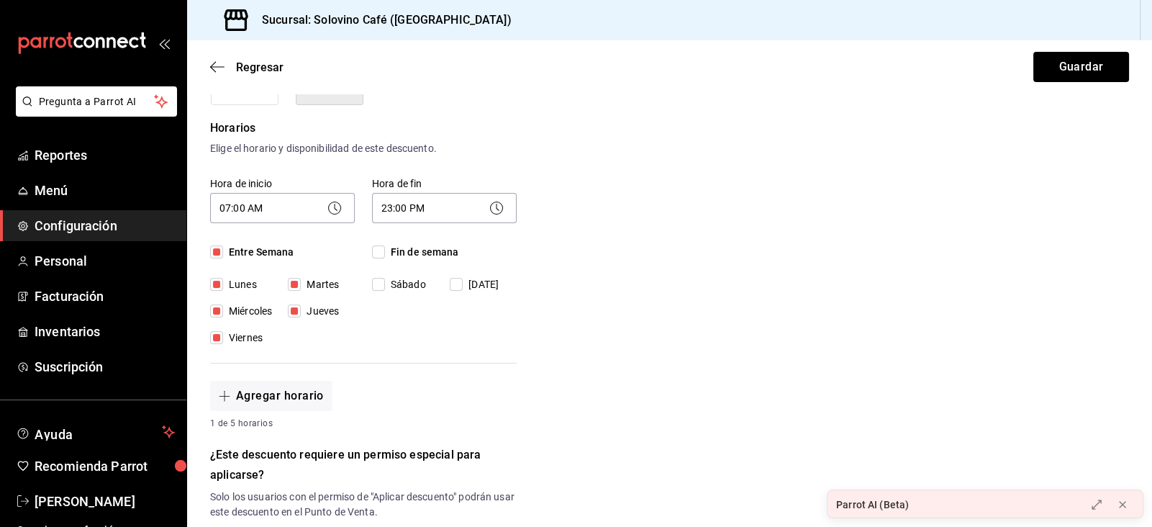
checkbox input "true"
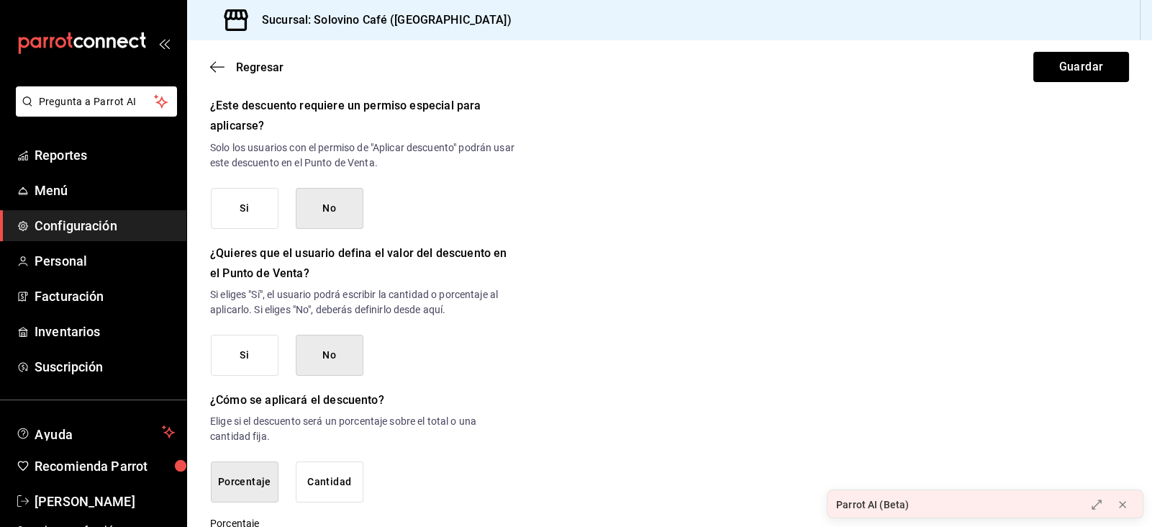
scroll to position [622, 0]
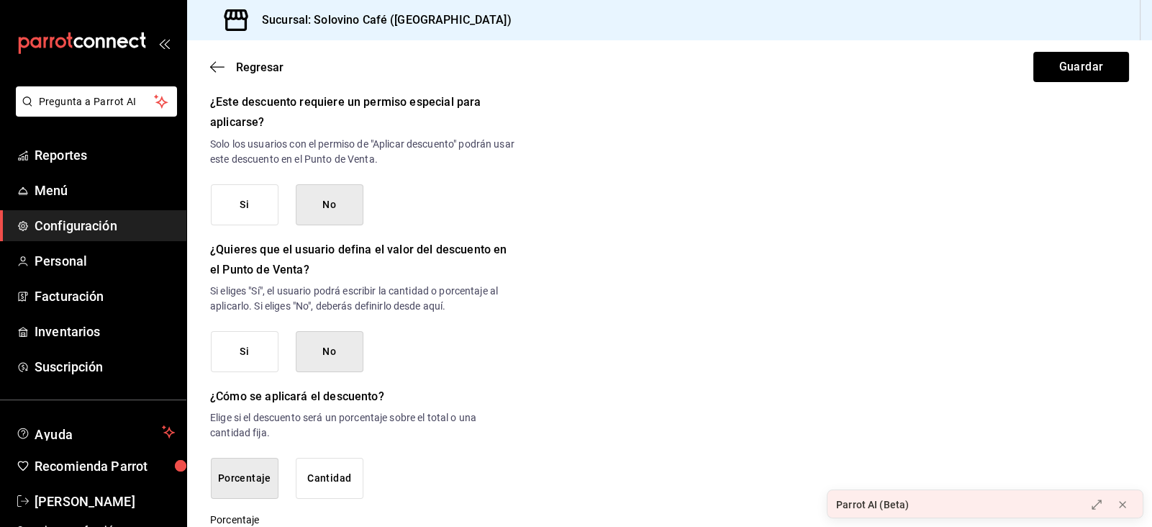
click at [260, 198] on button "Si" at bounding box center [245, 204] width 68 height 41
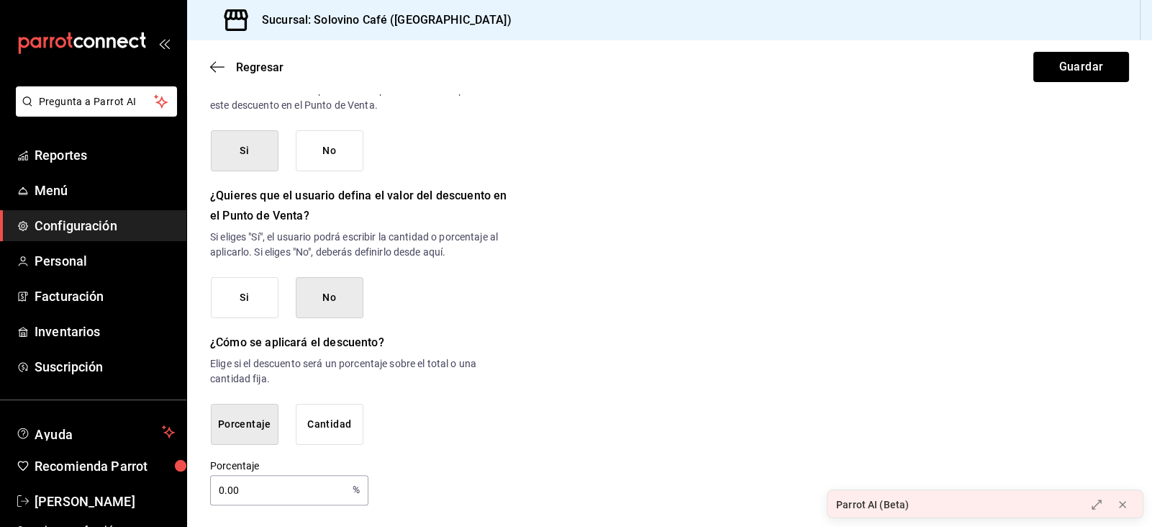
click at [321, 430] on button "Cantidad" at bounding box center [330, 424] width 68 height 41
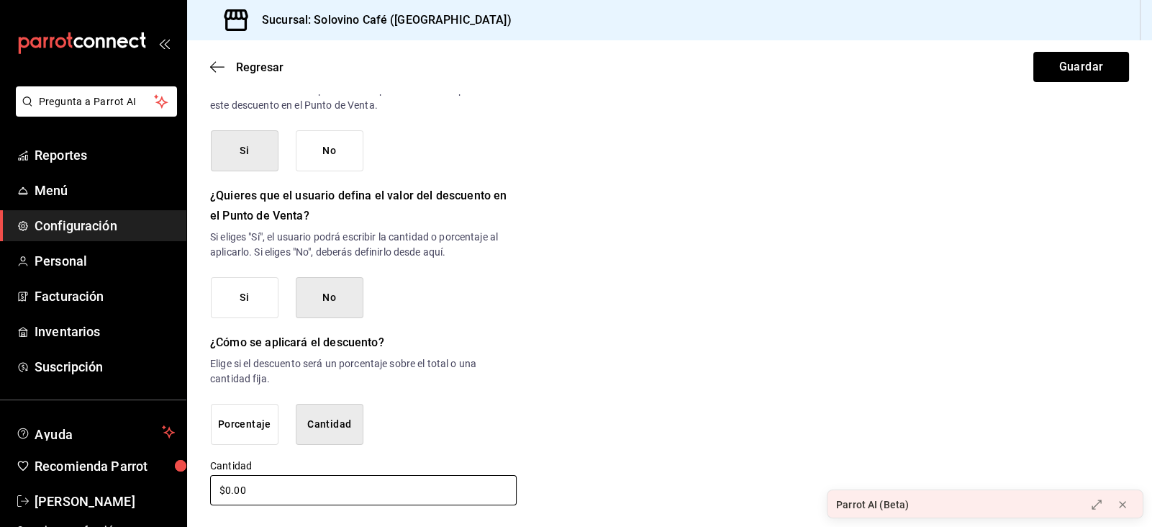
click at [274, 480] on input "$0.00" at bounding box center [363, 490] width 307 height 30
type input "$0.00"
drag, startPoint x: 416, startPoint y: 489, endPoint x: 139, endPoint y: 494, distance: 277.1
click at [139, 494] on div "Pregunta a Parrot AI Reportes Menú Configuración Personal Facturación Inventari…" at bounding box center [576, 263] width 1152 height 527
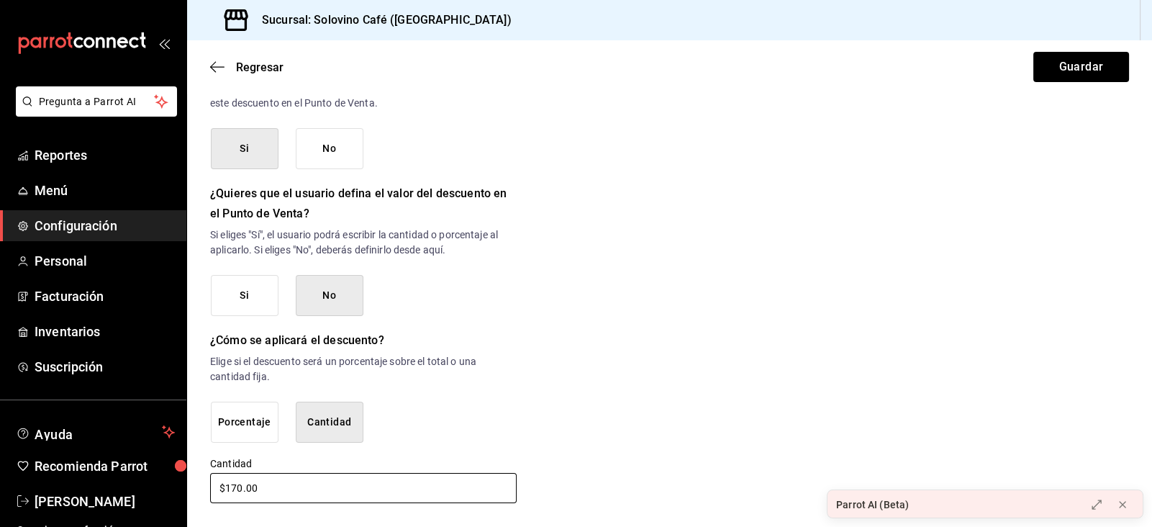
click at [304, 486] on input "$170.00" at bounding box center [363, 488] width 307 height 30
type input "$170.00"
click at [1112, 76] on button "Guardar" at bounding box center [1081, 67] width 96 height 30
